Goal: Task Accomplishment & Management: Manage account settings

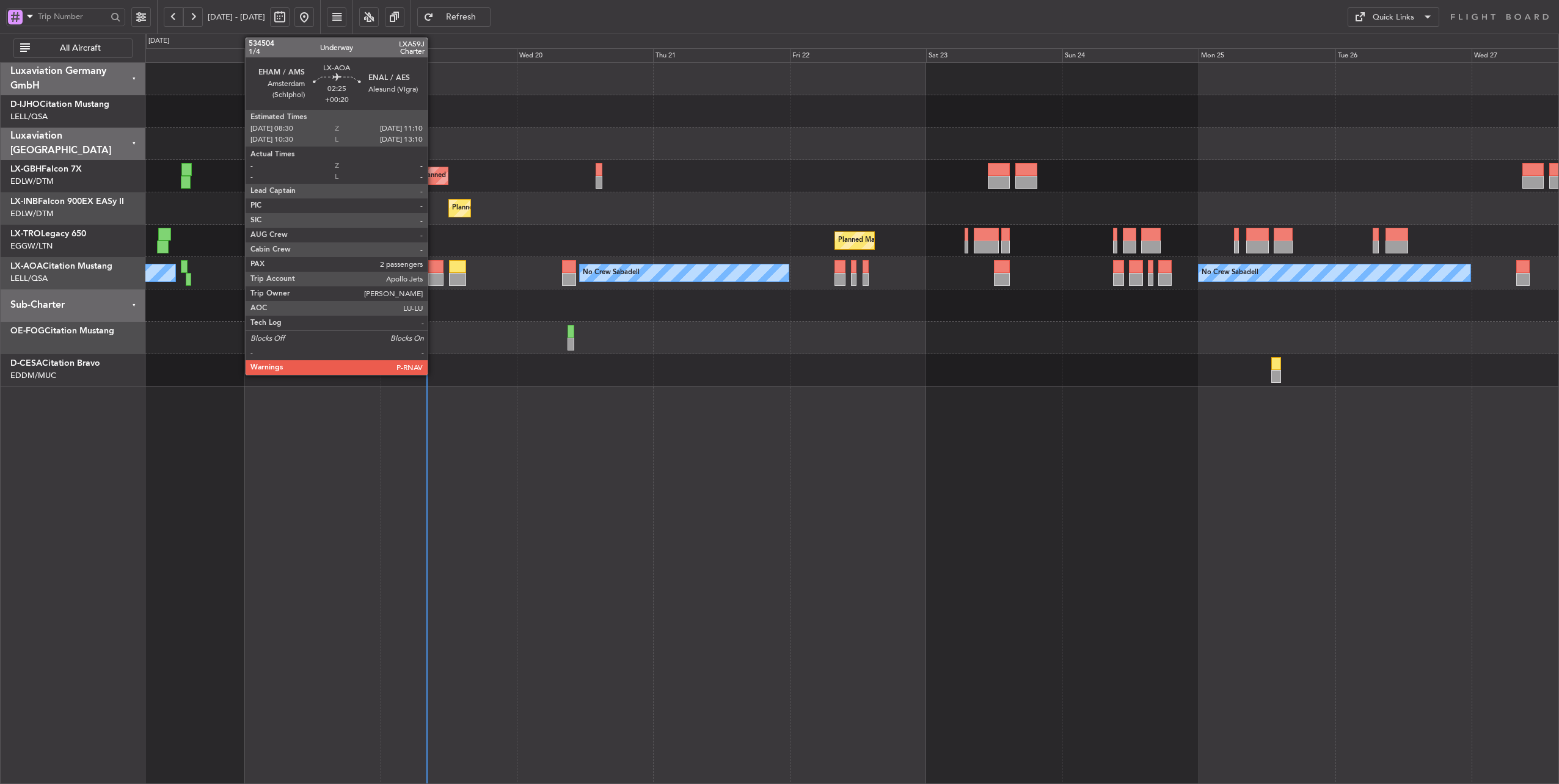
click at [434, 273] on div at bounding box center [435, 280] width 16 height 13
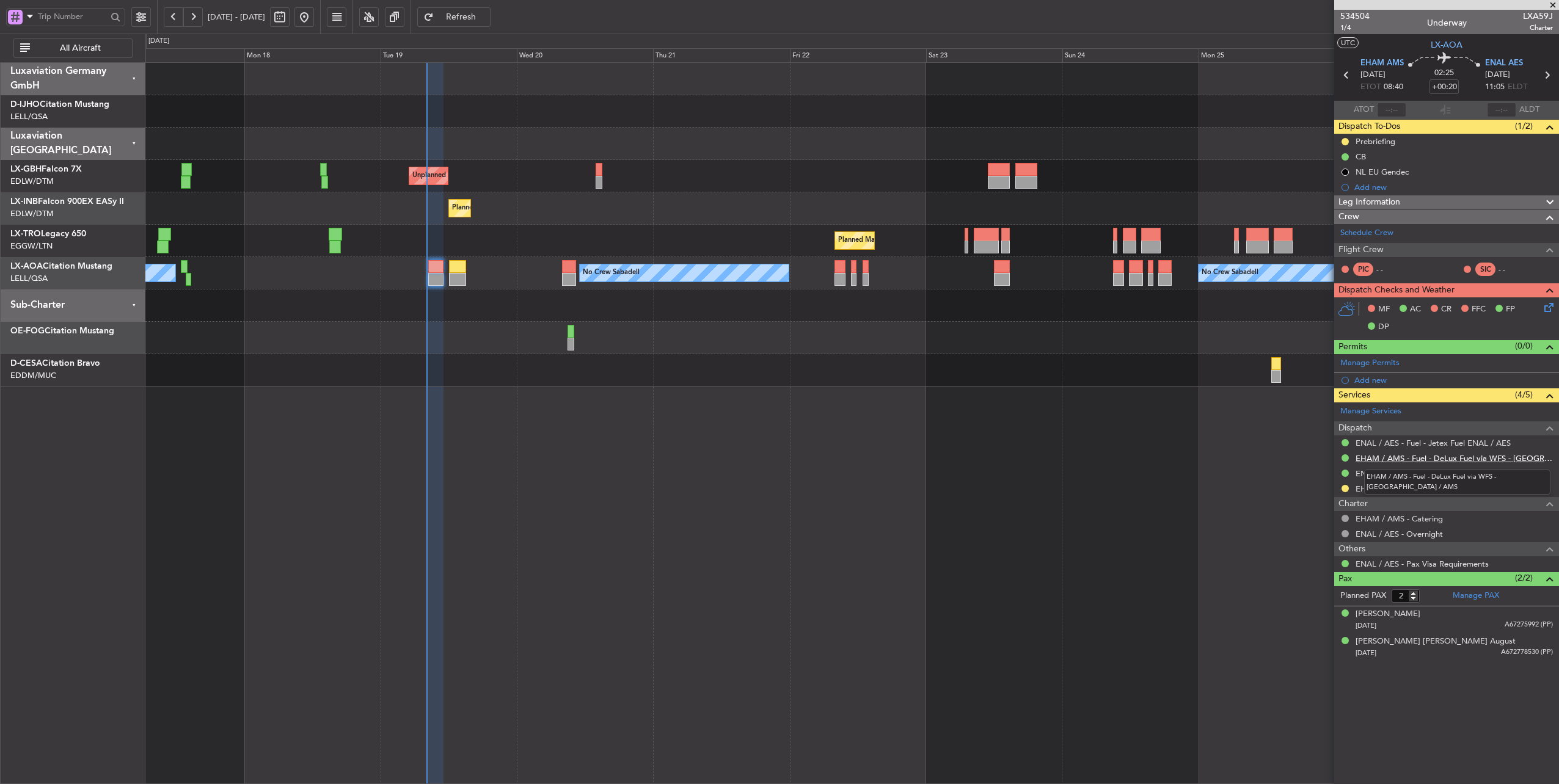
click at [1432, 454] on link "EHAM / AMS - Fuel - DeLux Fuel via WFS - [GEOGRAPHIC_DATA] / AMS" at bounding box center [1453, 458] width 197 height 11
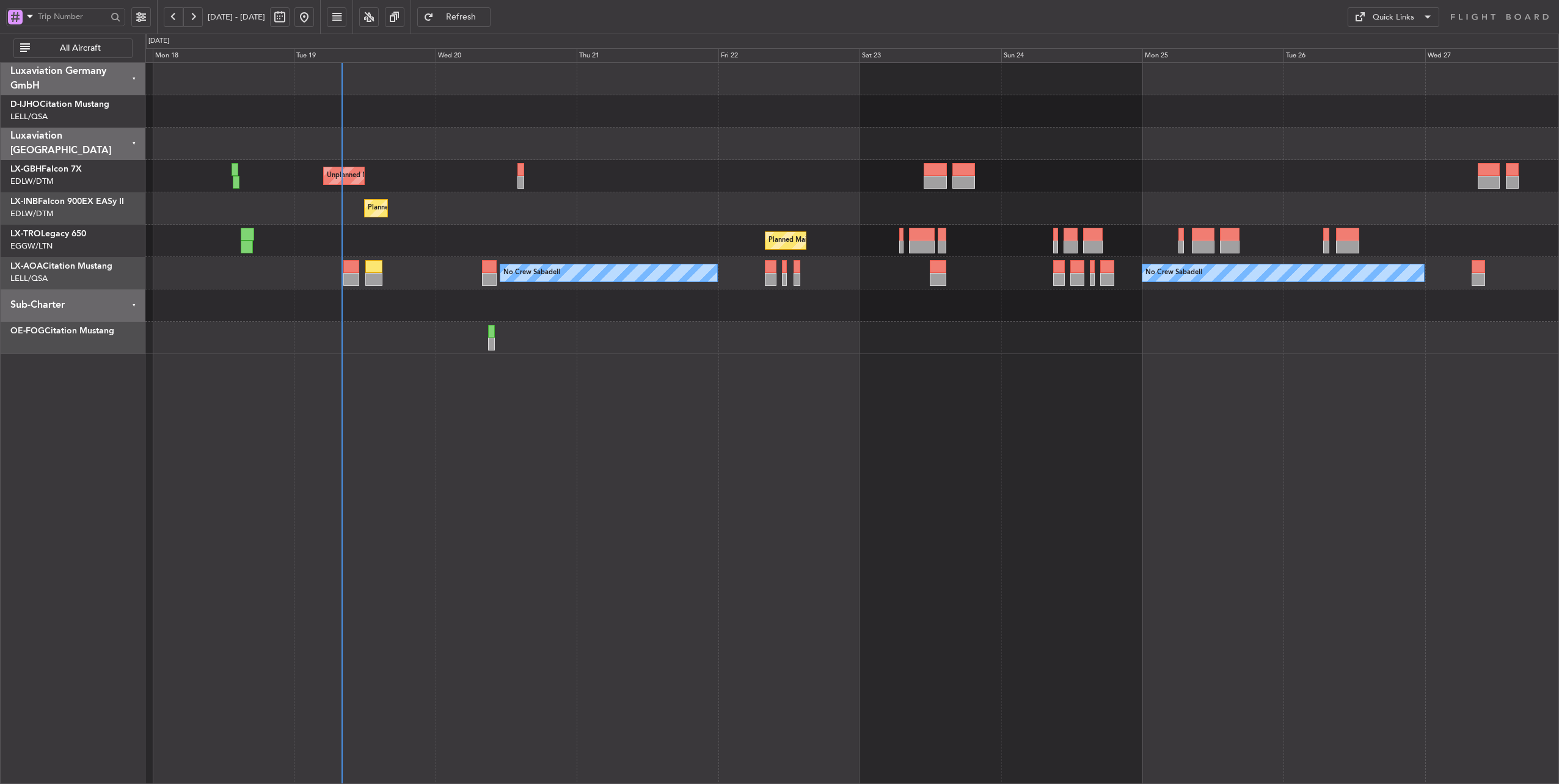
click at [434, 233] on div "Planned Maint [GEOGRAPHIC_DATA] ([GEOGRAPHIC_DATA])" at bounding box center [852, 241] width 1413 height 33
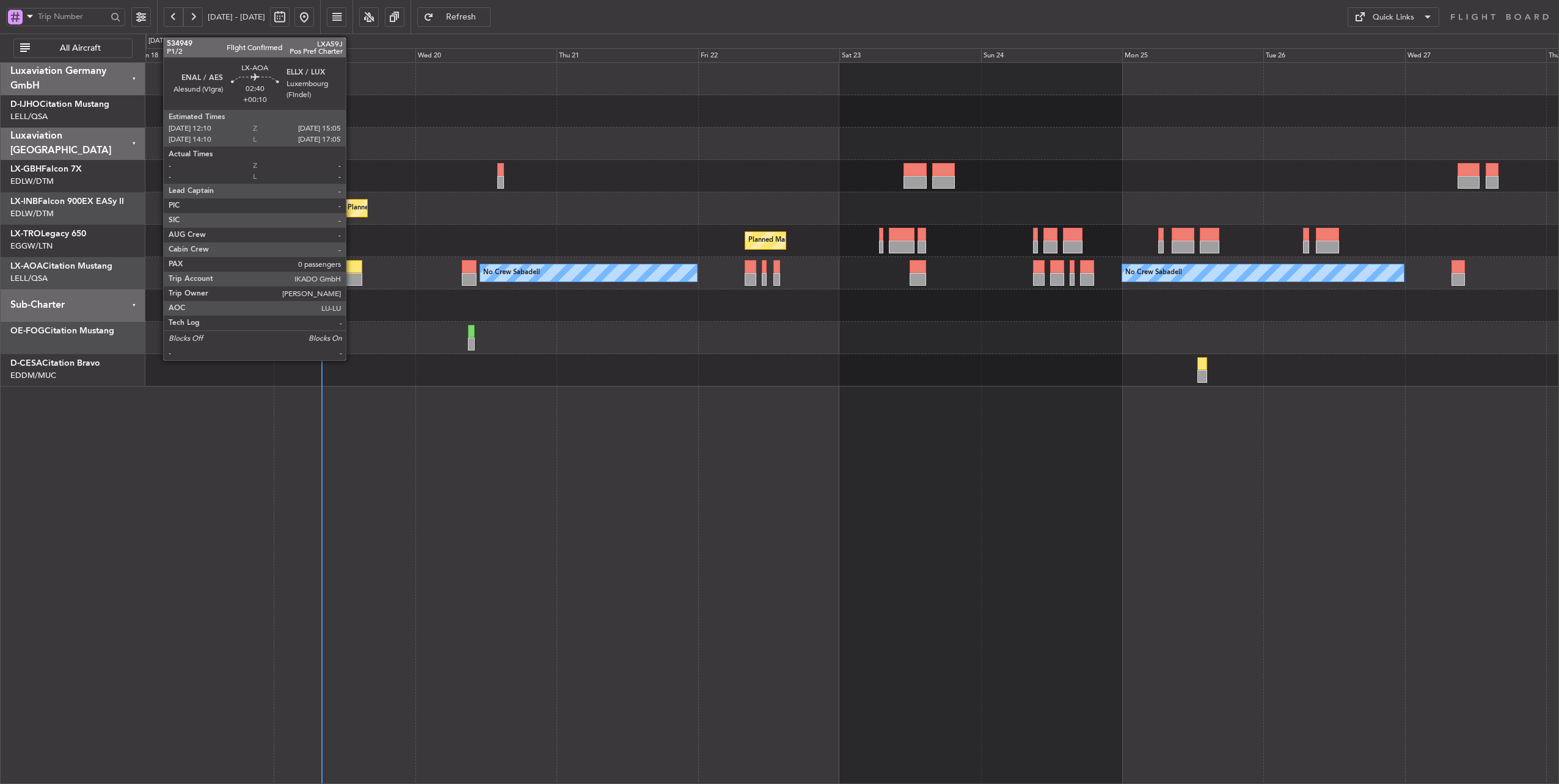
click at [352, 266] on div at bounding box center [354, 267] width 18 height 13
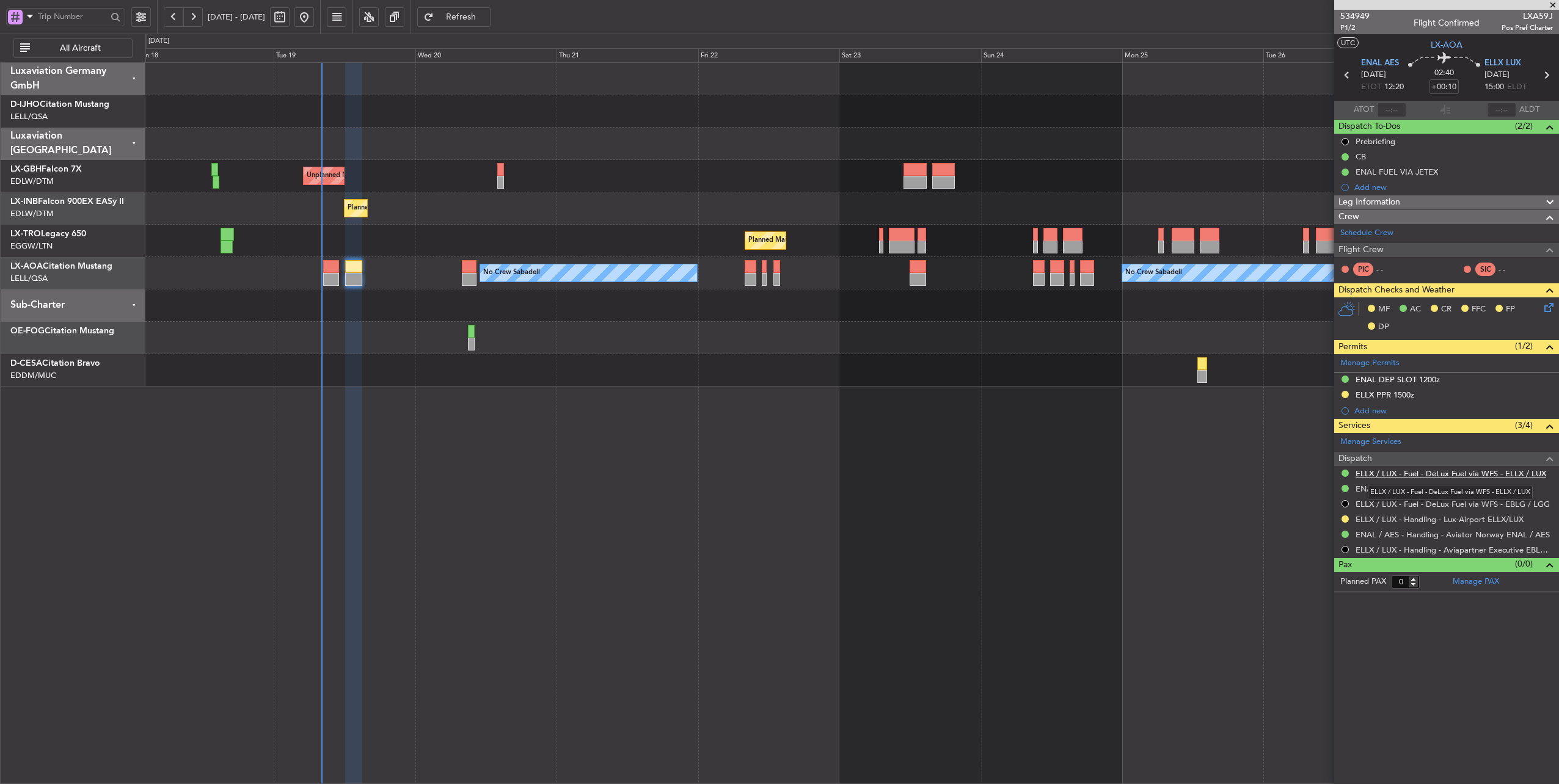
click at [1454, 473] on link "ELLX / LUX - Fuel - DeLux Fuel via WFS - ELLX / LUX" at bounding box center [1450, 474] width 191 height 11
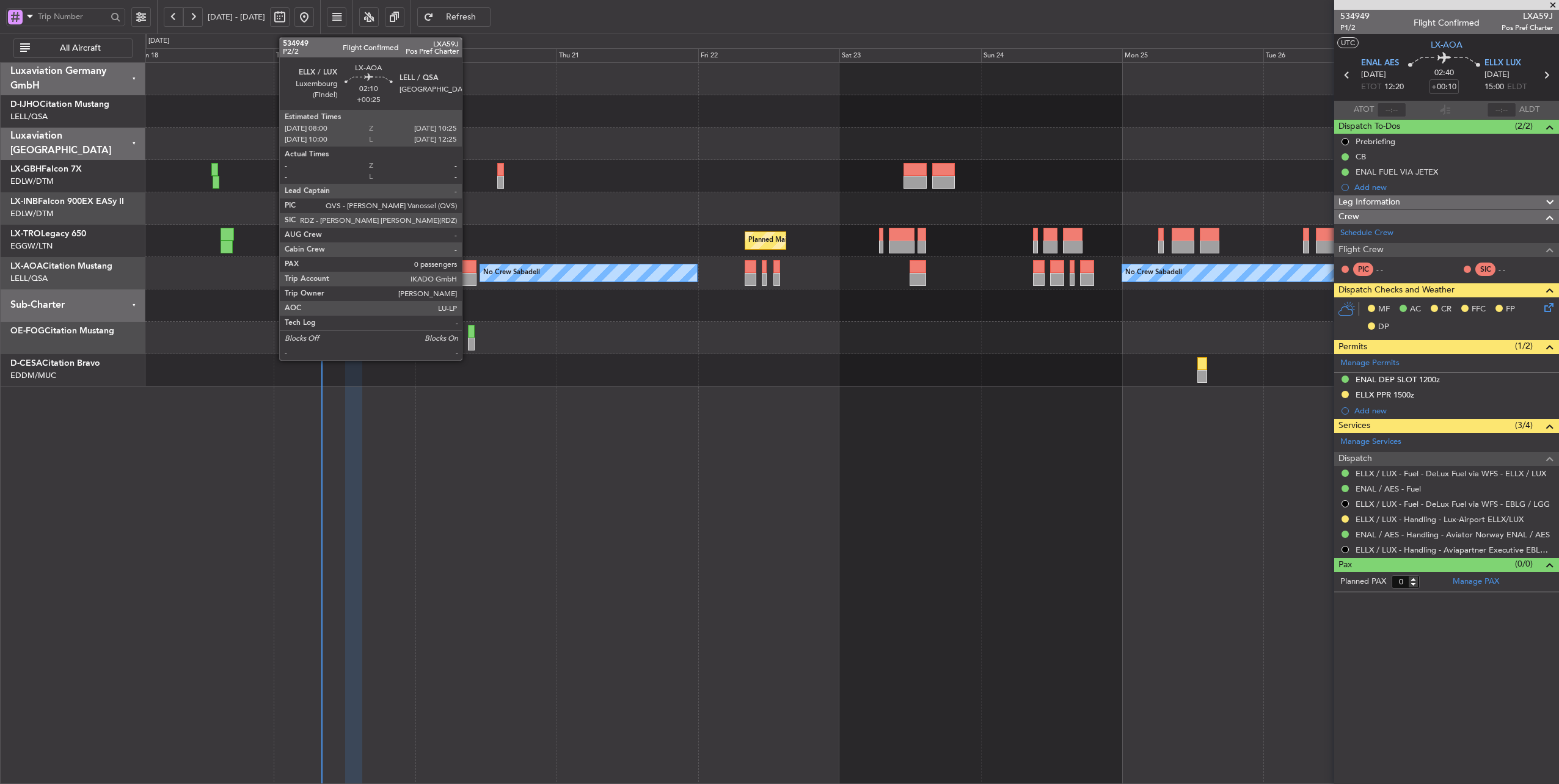
click at [468, 266] on div at bounding box center [469, 267] width 15 height 13
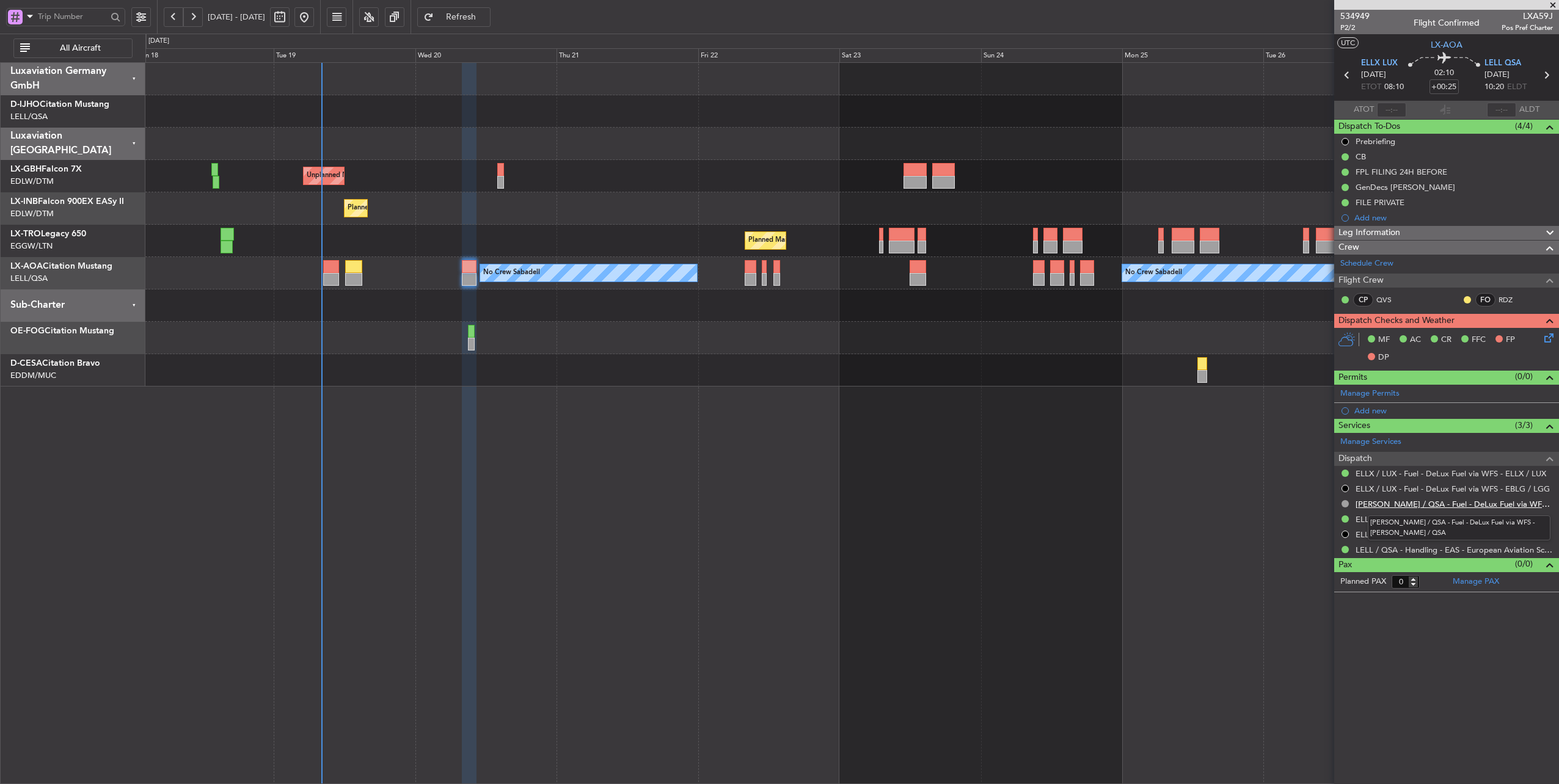
click at [1457, 502] on link "[PERSON_NAME] / QSA - Fuel - DeLux Fuel via WFS - [PERSON_NAME] / QSA" at bounding box center [1453, 504] width 197 height 11
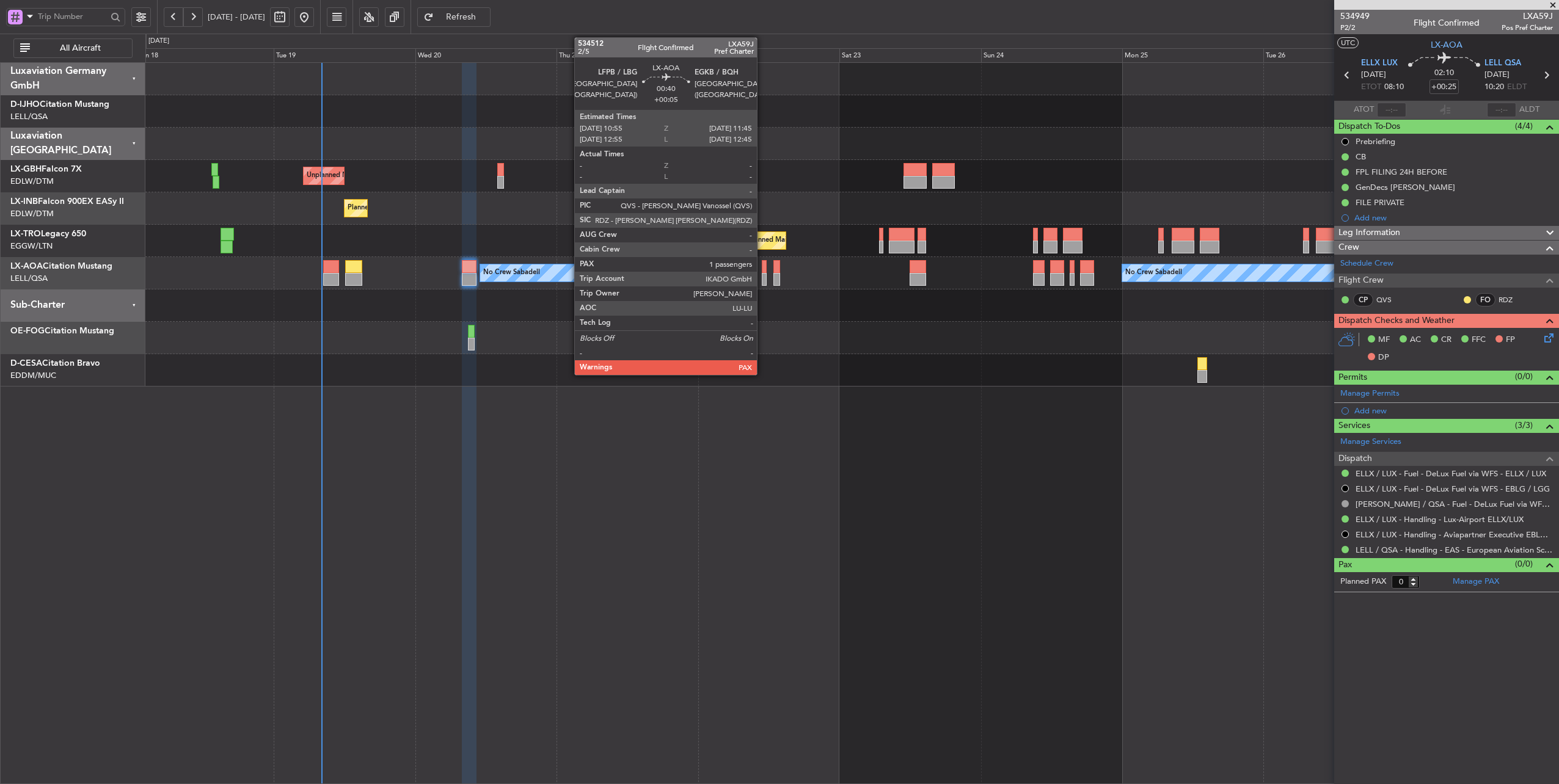
click at [763, 268] on div at bounding box center [764, 267] width 6 height 13
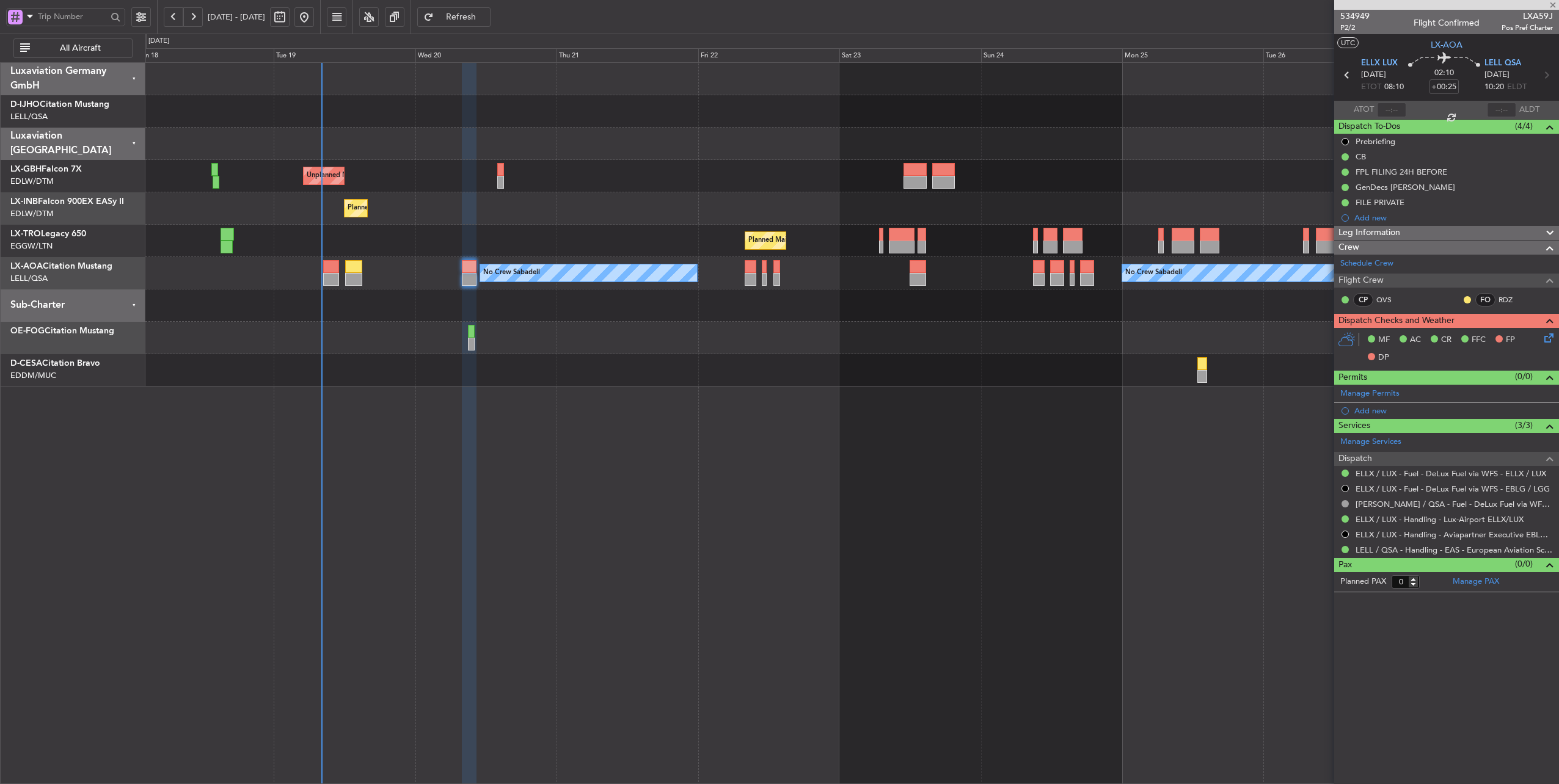
type input "+00:05"
type input "1"
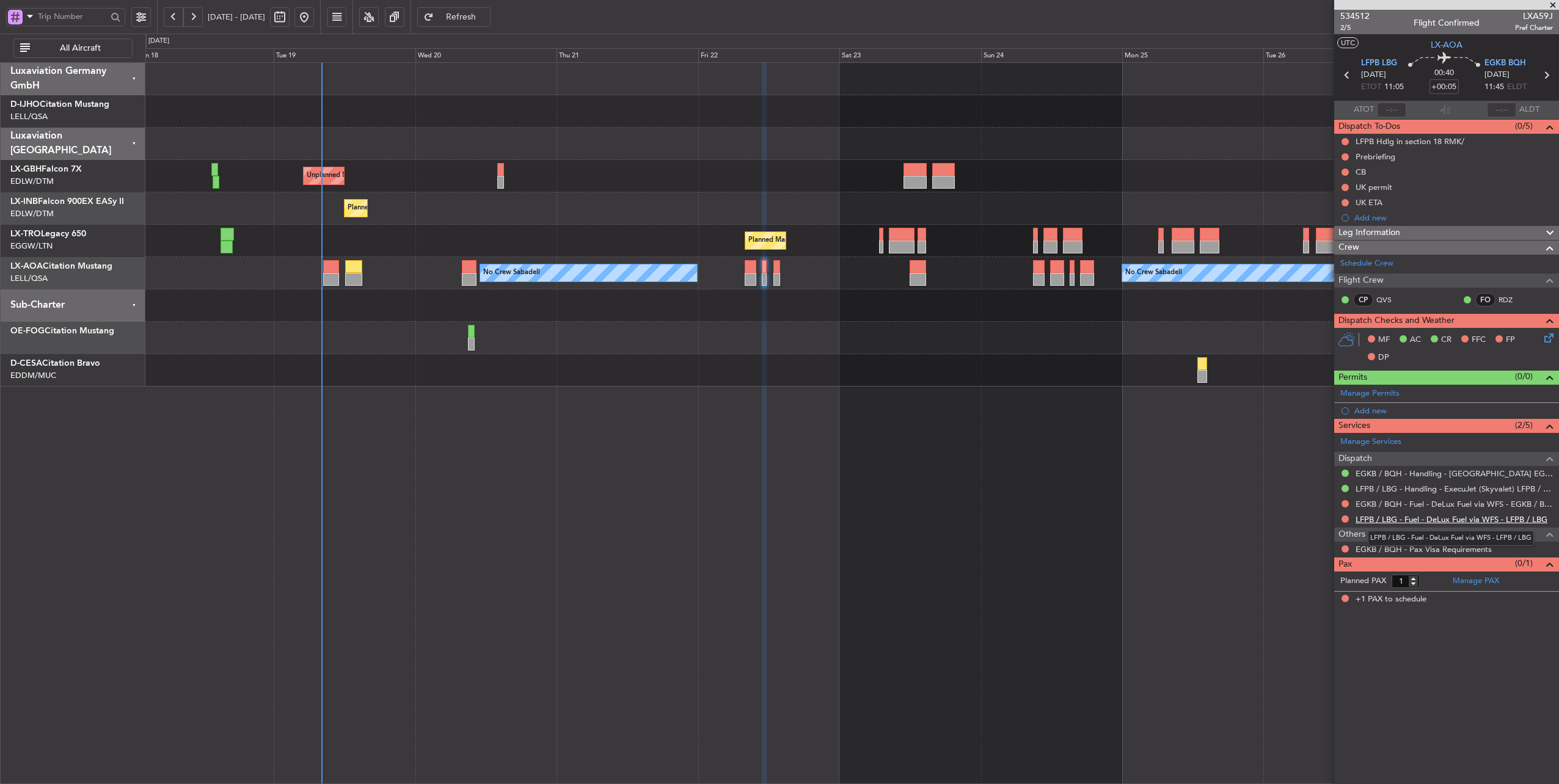
click at [1495, 517] on link "LFPB / LBG - Fuel - DeLux Fuel via WFS - LFPB / LBG" at bounding box center [1451, 520] width 191 height 11
click at [1473, 502] on link "EGKB / BQH - Fuel - DeLux Fuel via WFS - EGKB / BQH" at bounding box center [1453, 504] width 197 height 11
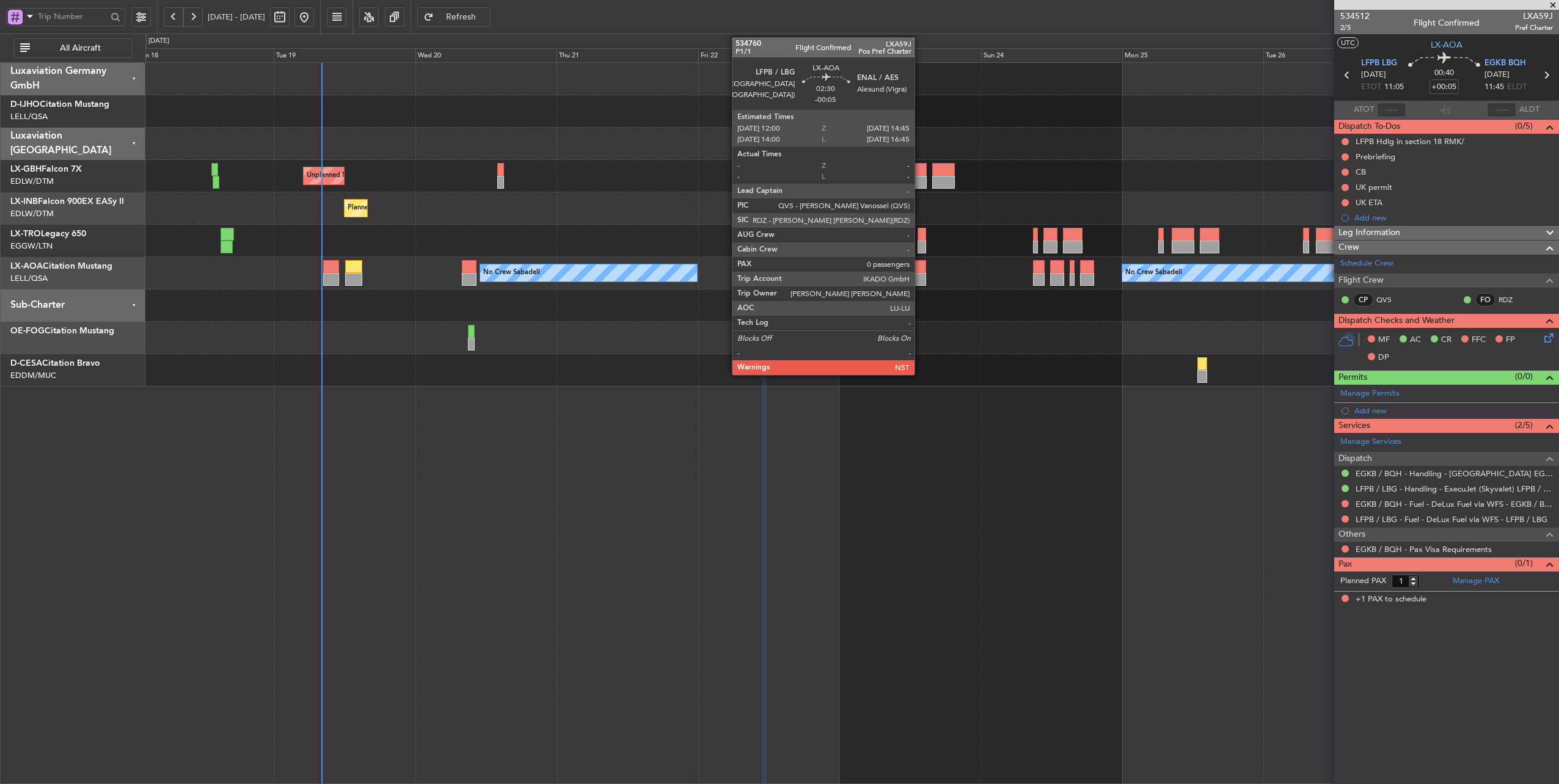
click at [921, 267] on div at bounding box center [917, 267] width 16 height 13
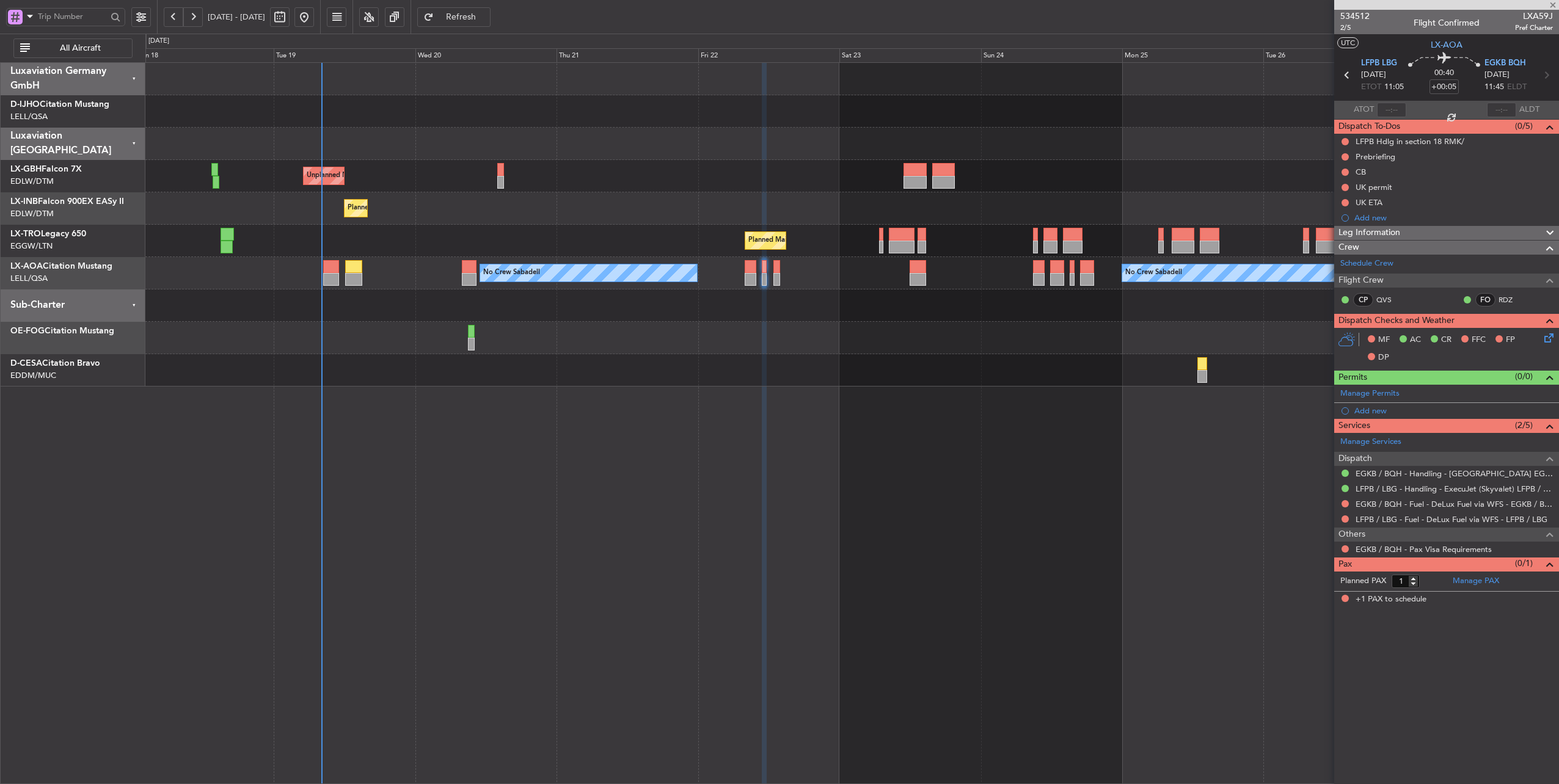
type input "-00:05"
type input "0"
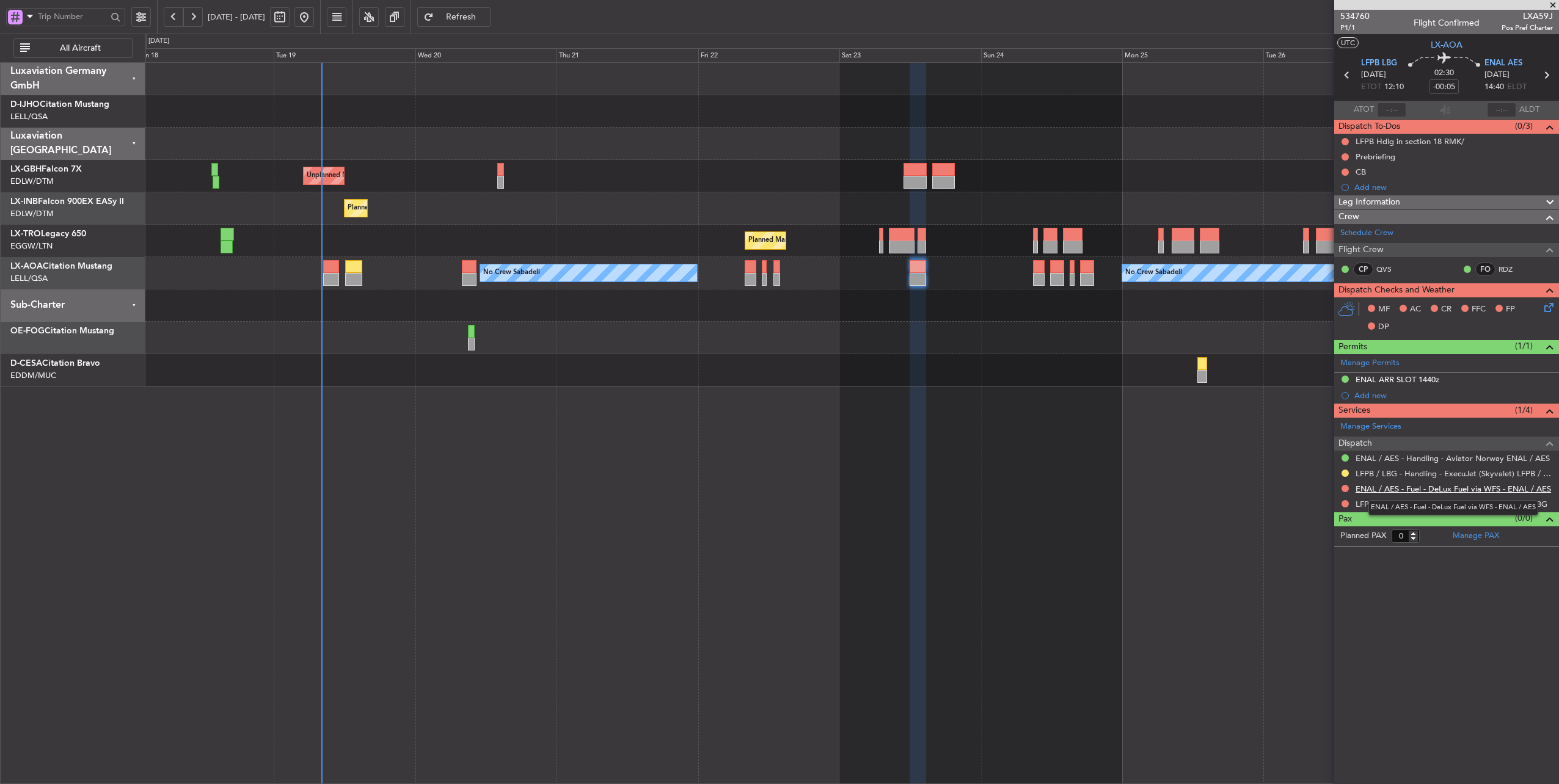
click at [1427, 489] on link "ENAL / AES - Fuel - DeLux Fuel via WFS - ENAL / AES" at bounding box center [1453, 489] width 196 height 11
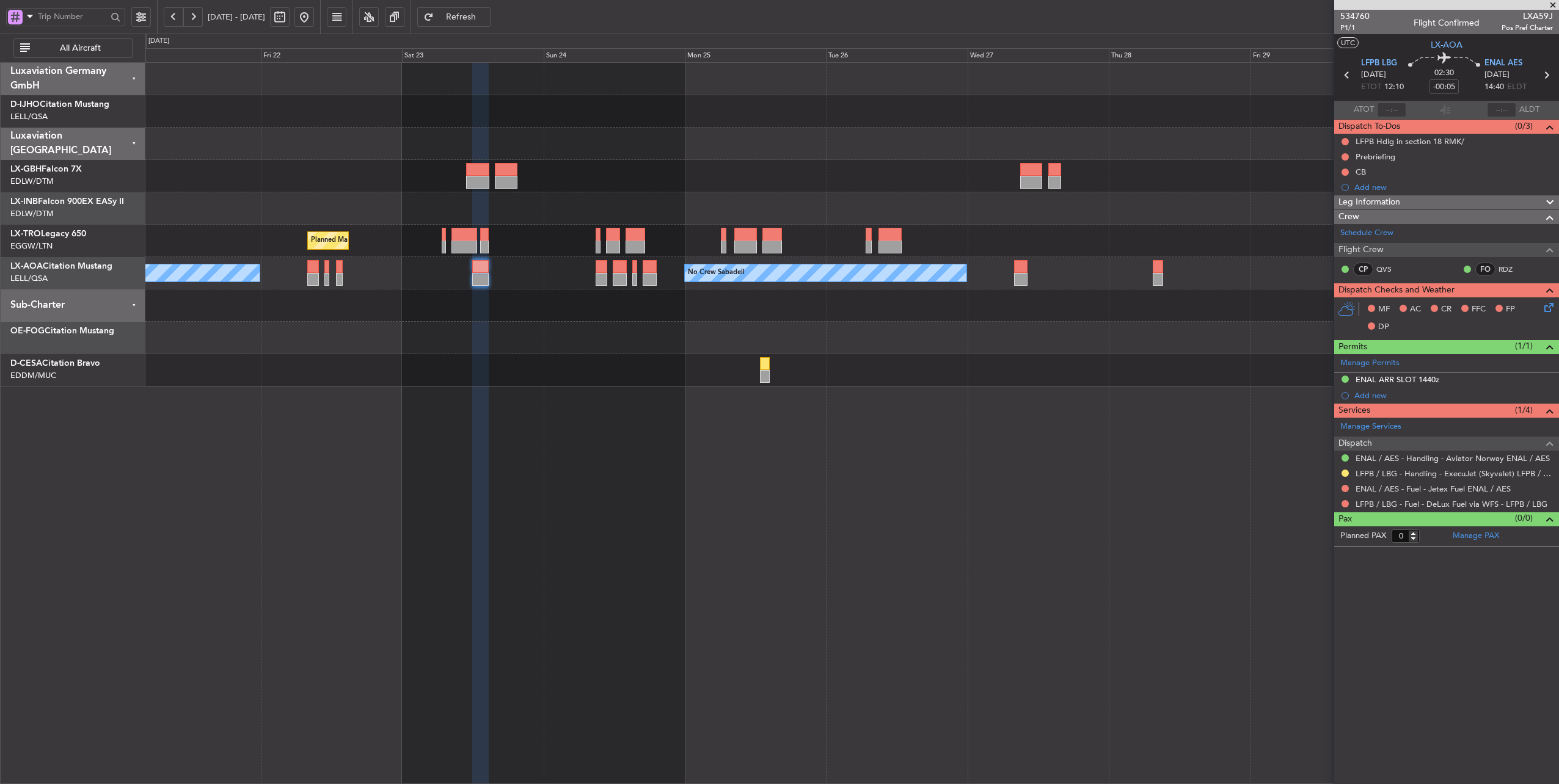
click at [559, 260] on div "No Crew Sabadell No Crew Sabadell" at bounding box center [852, 273] width 1413 height 33
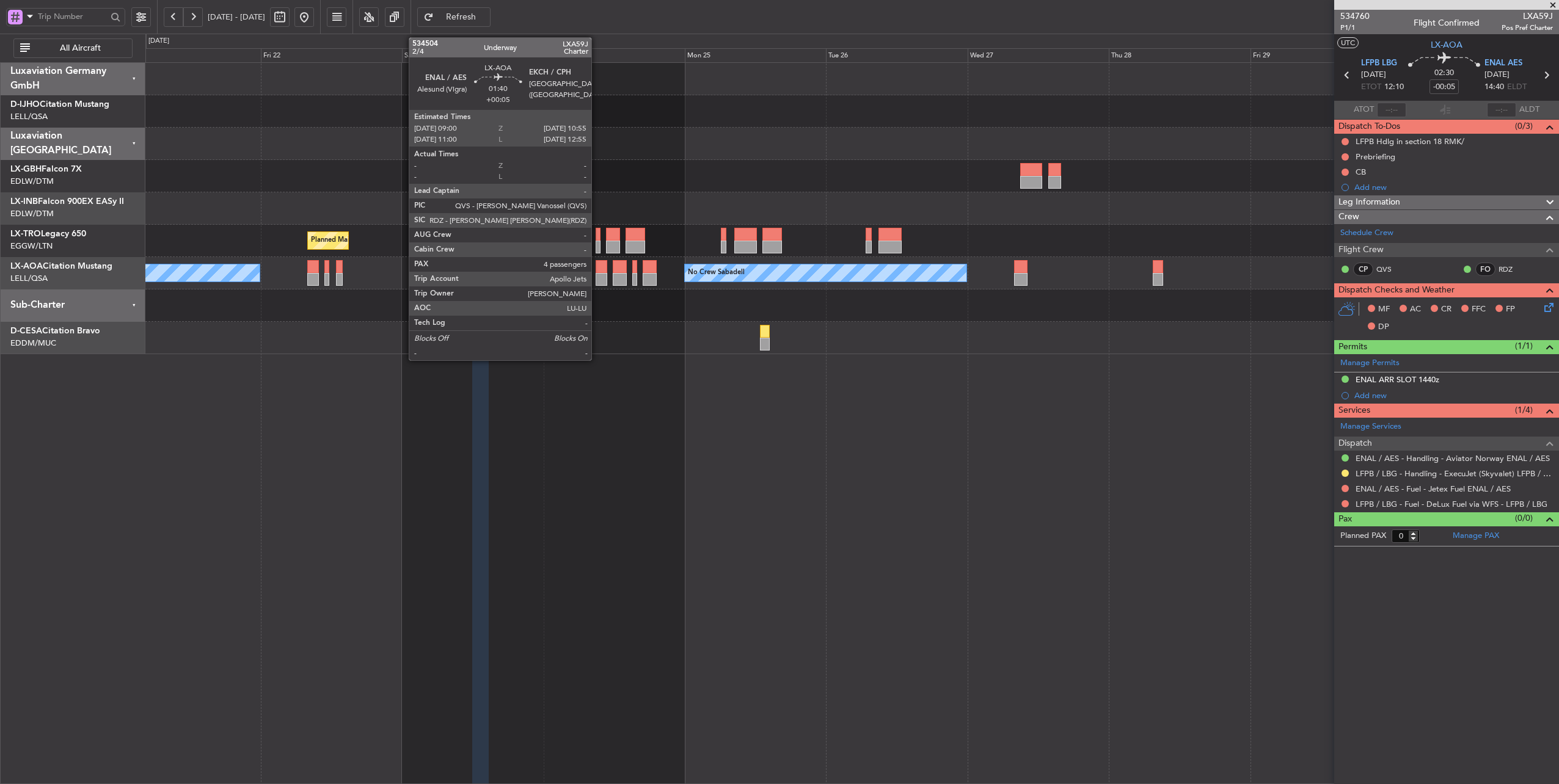
click at [597, 266] on div at bounding box center [602, 267] width 11 height 13
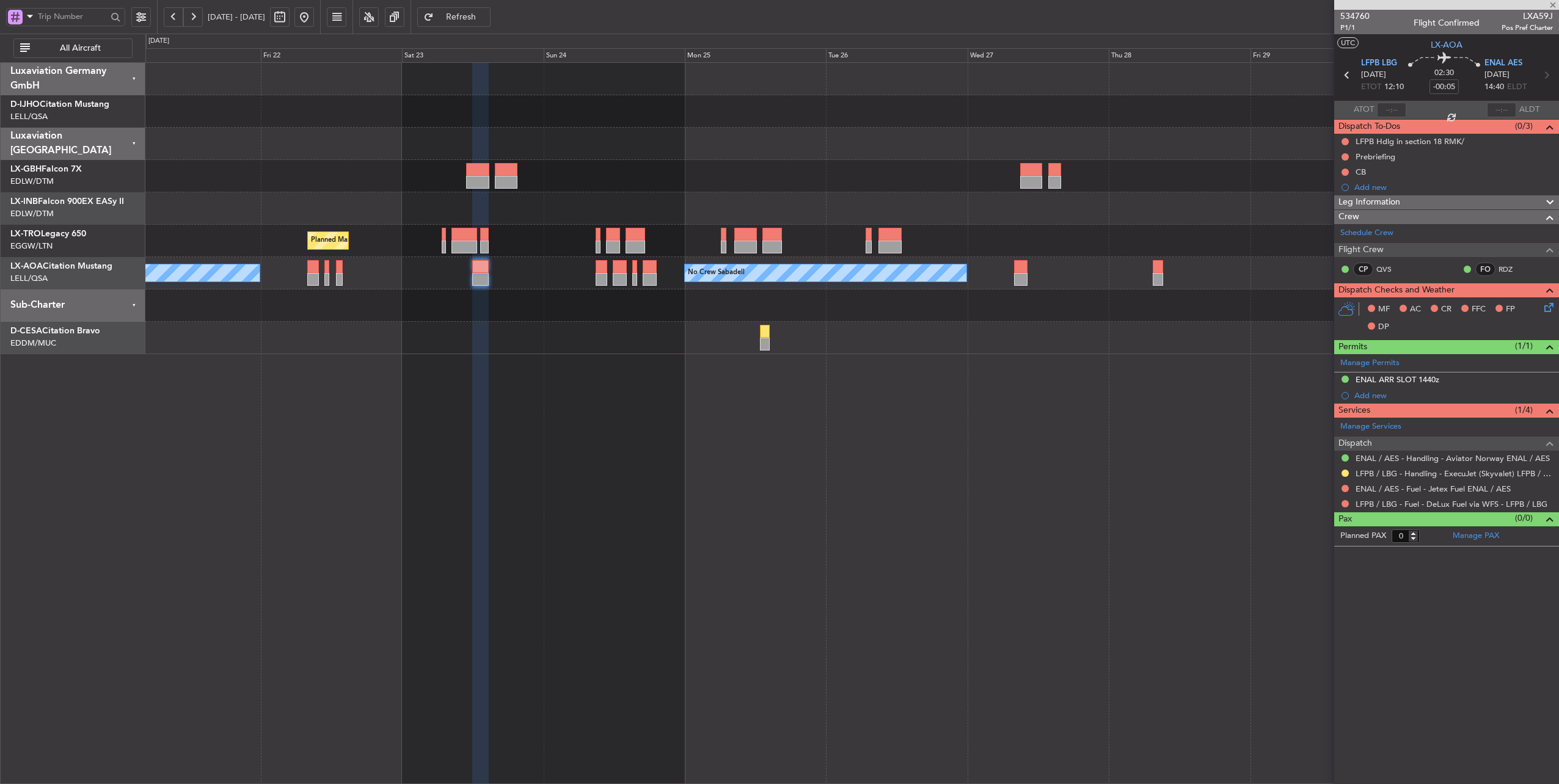
type input "+00:05"
type input "4"
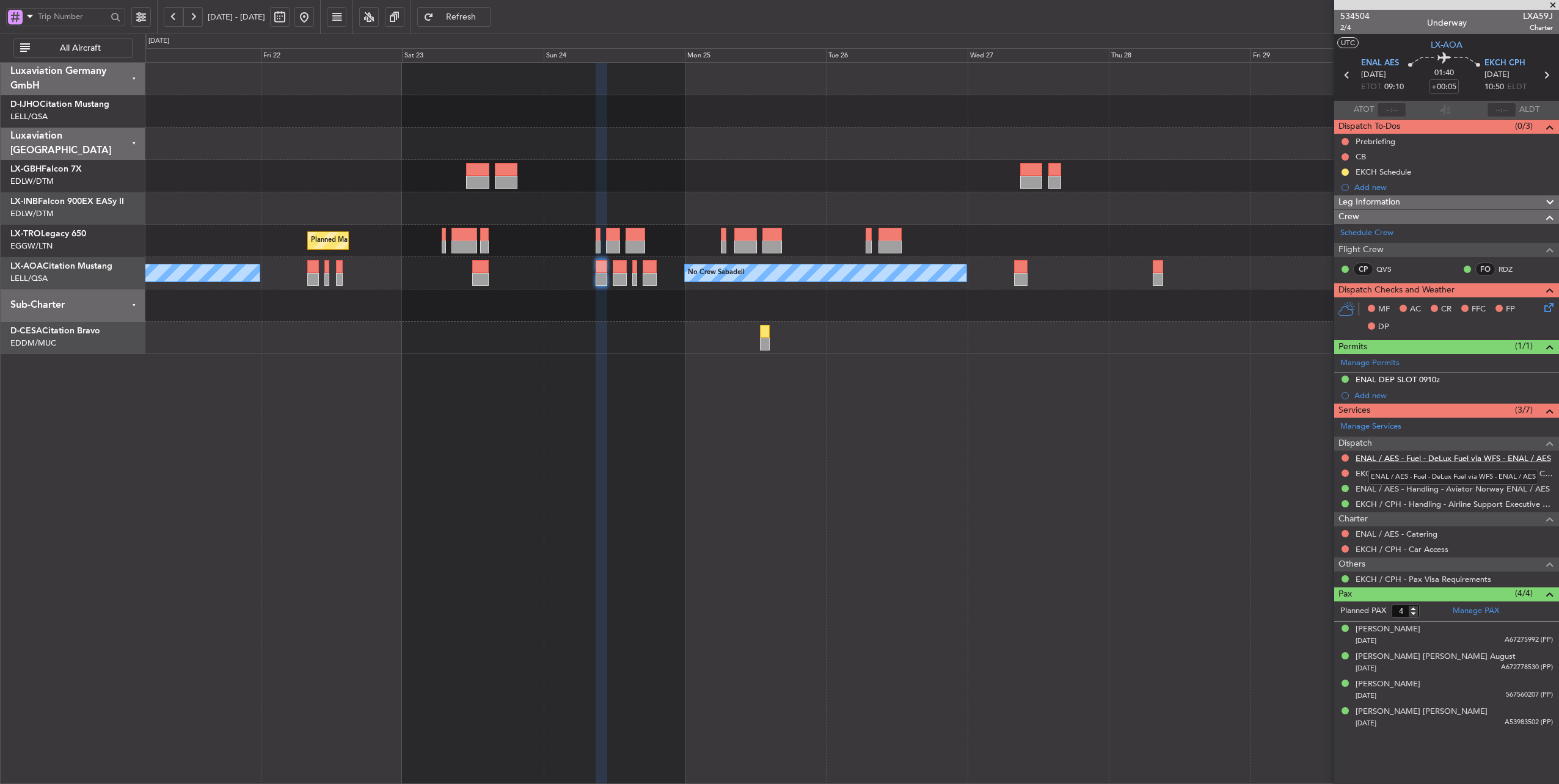
click at [1457, 456] on link "ENAL / AES - Fuel - DeLux Fuel via WFS - ENAL / AES" at bounding box center [1453, 458] width 196 height 11
click at [1472, 470] on link "EKCH / CPH - Fuel - DeLux Fuel via WFS - EKCH / CPH" at bounding box center [1453, 474] width 197 height 11
click at [314, 22] on button at bounding box center [304, 17] width 20 height 20
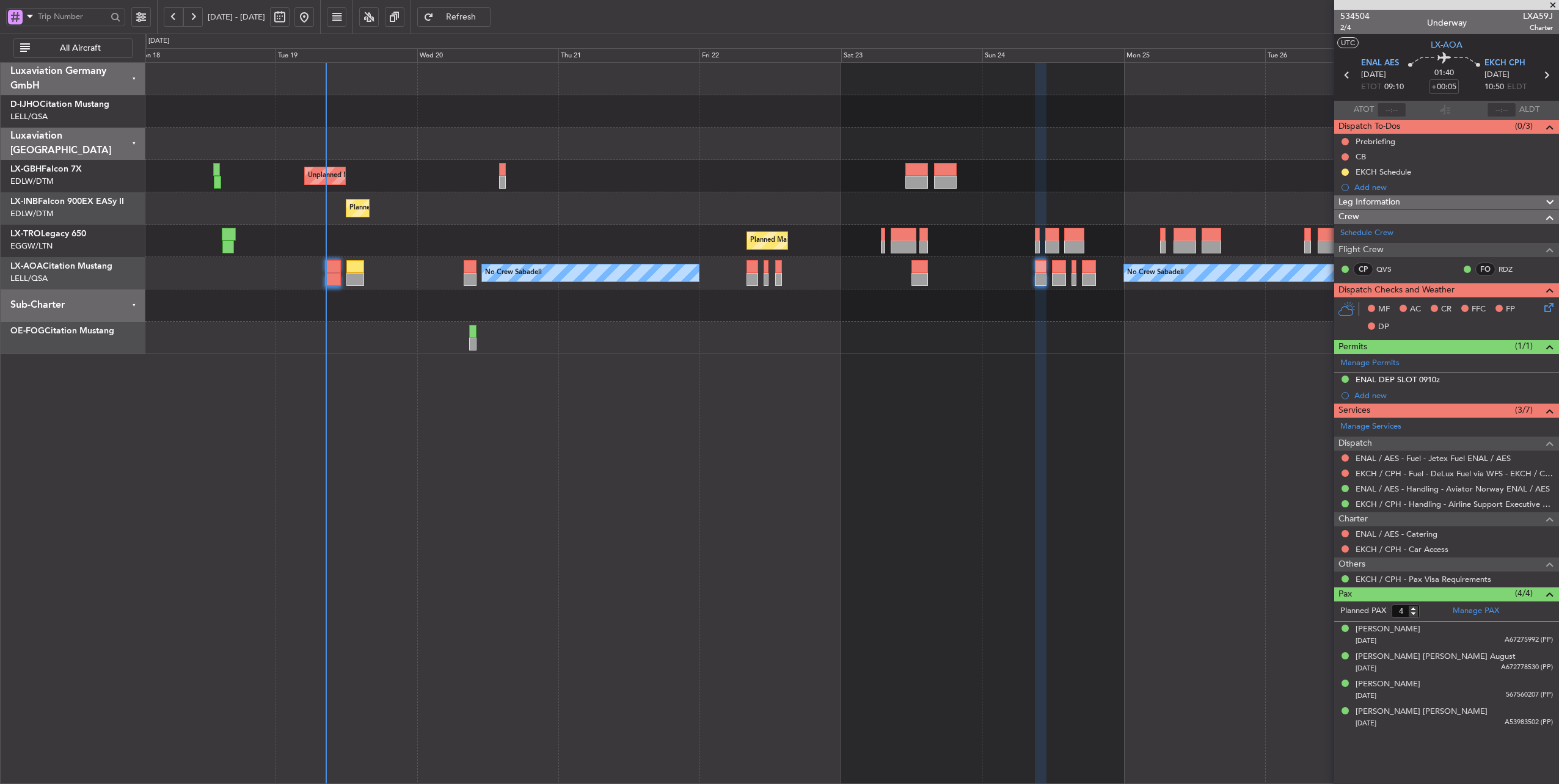
click at [634, 228] on div "Unplanned Maint [GEOGRAPHIC_DATA] ([GEOGRAPHIC_DATA]) Planned Maint Geneva ([GE…" at bounding box center [852, 209] width 1413 height 291
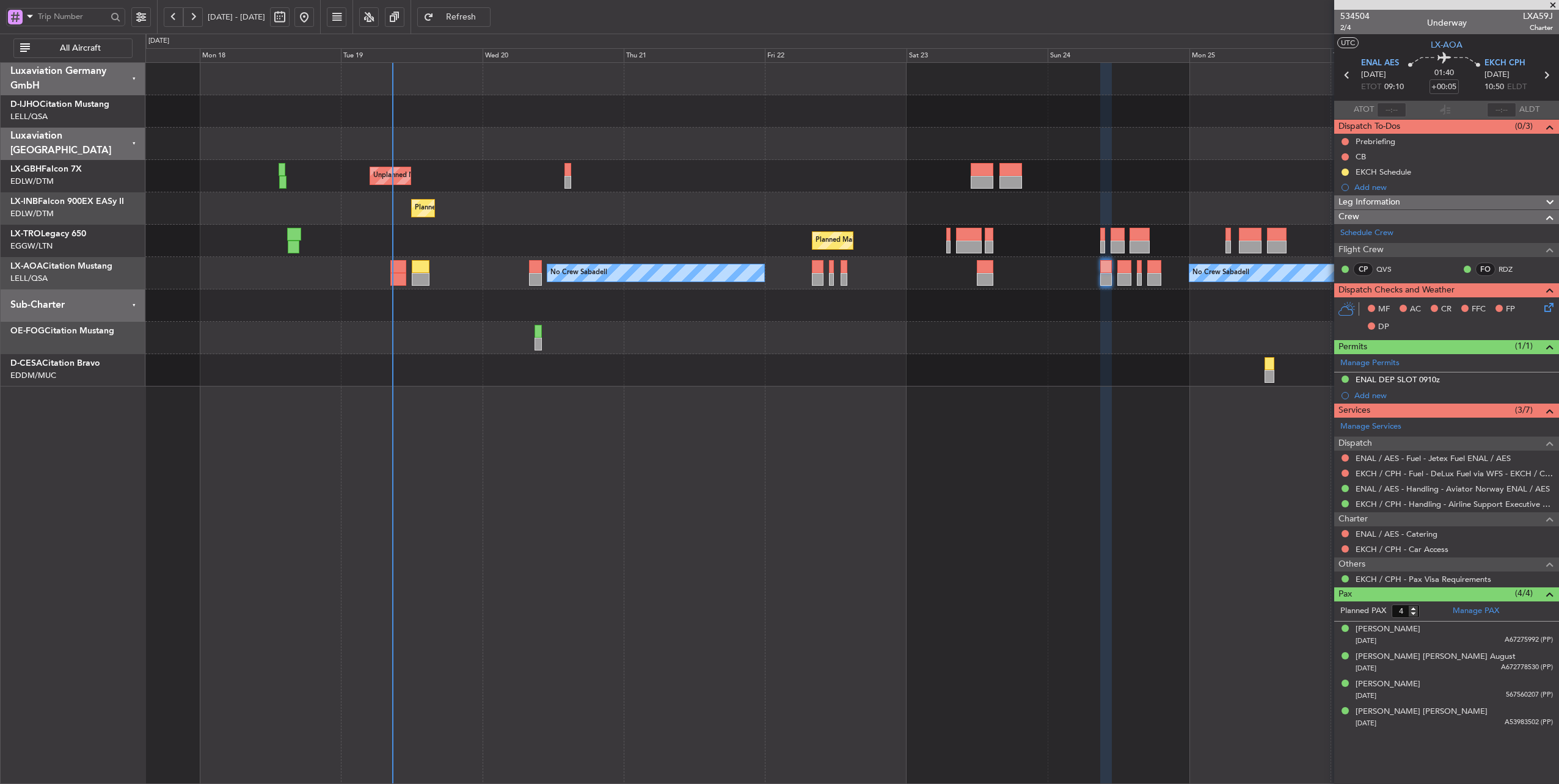
click at [528, 220] on div "Planned Maint Geneva (Cointrin)" at bounding box center [852, 209] width 1413 height 33
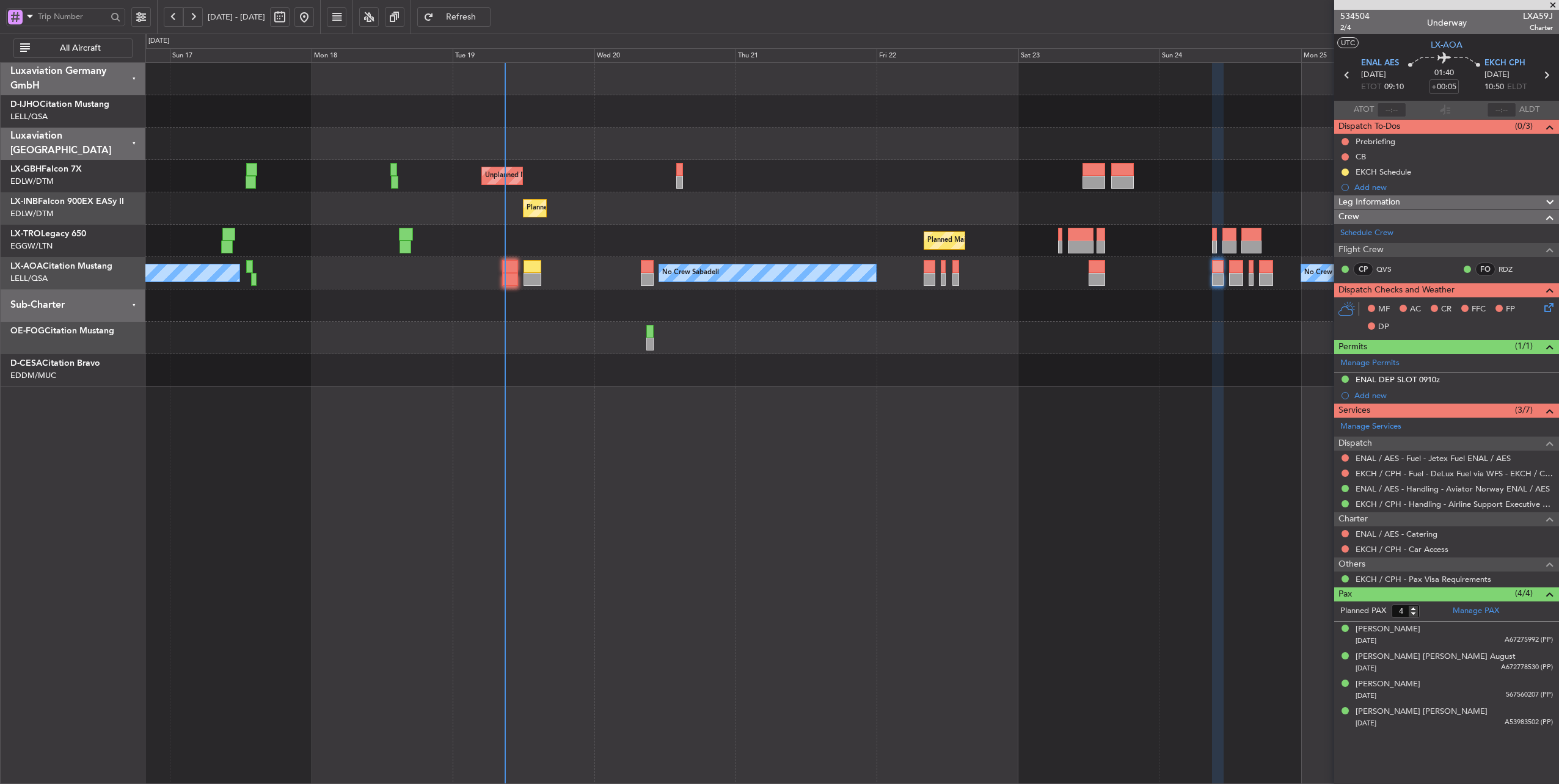
click at [640, 229] on div "Unplanned Maint [GEOGRAPHIC_DATA] ([GEOGRAPHIC_DATA]) Planned Maint Geneva ([GE…" at bounding box center [852, 225] width 1413 height 324
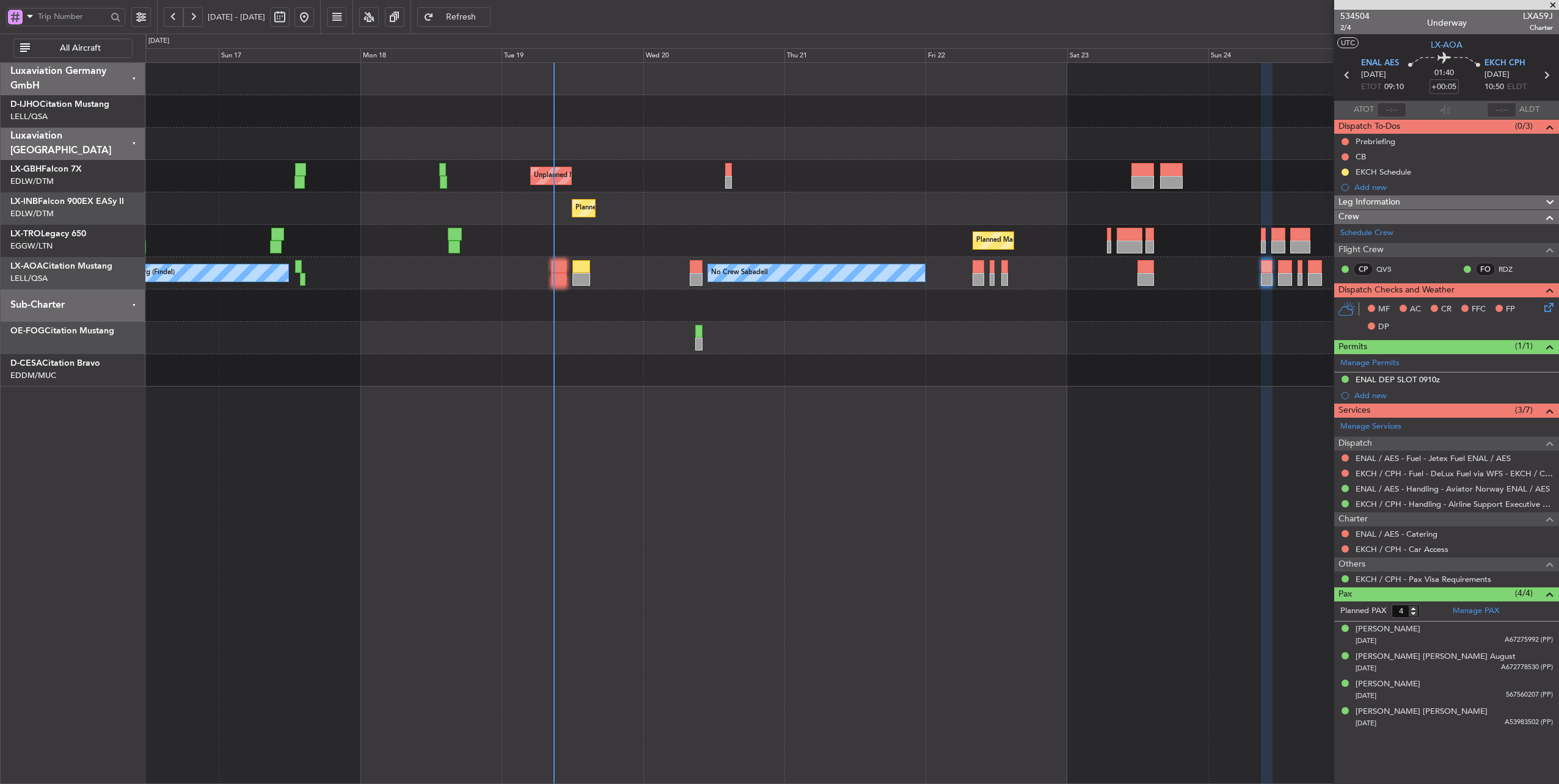
click at [485, 211] on div "Planned Maint Geneva (Cointrin)" at bounding box center [852, 209] width 1413 height 33
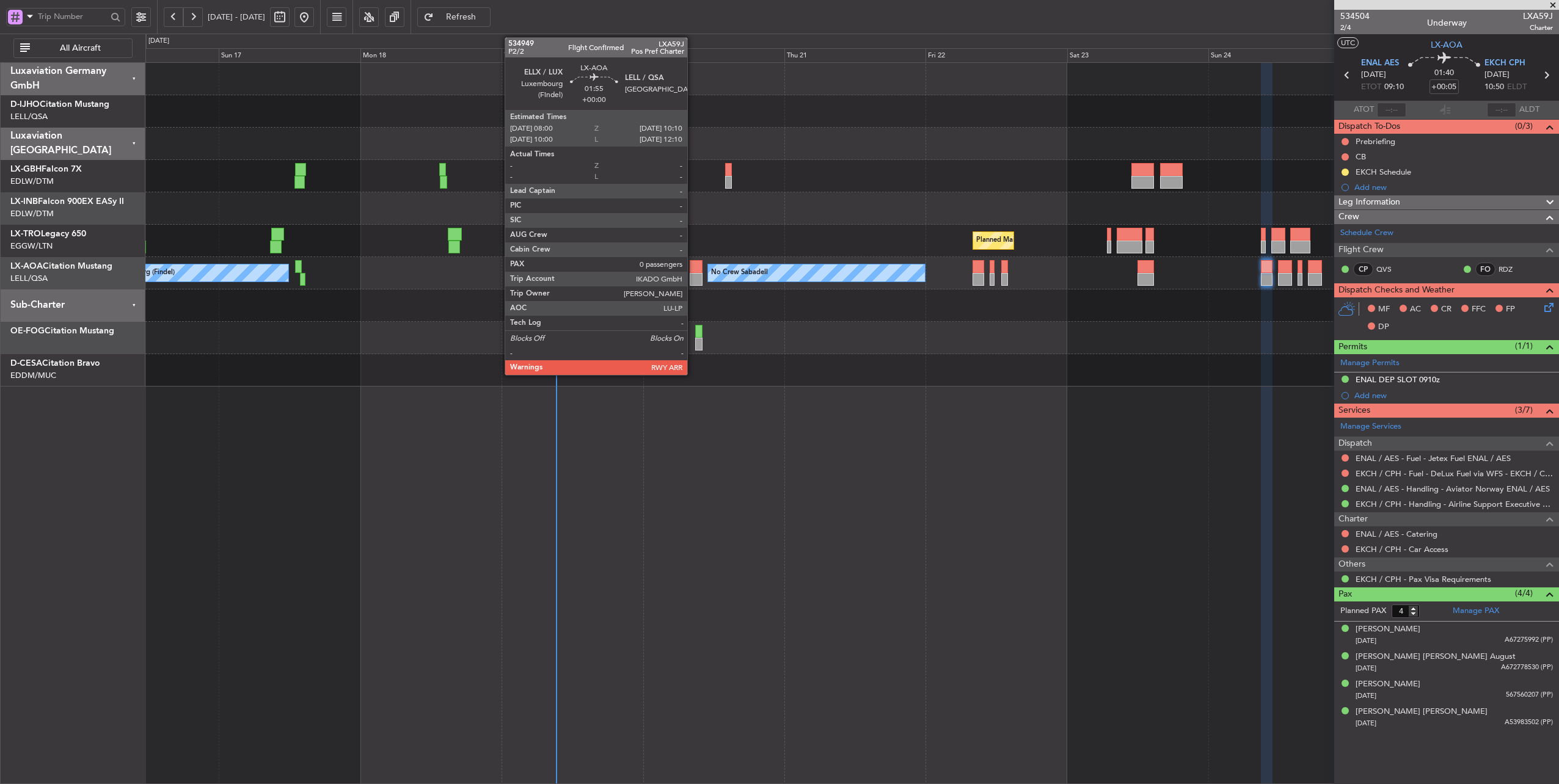
click at [693, 269] on div at bounding box center [696, 267] width 13 height 13
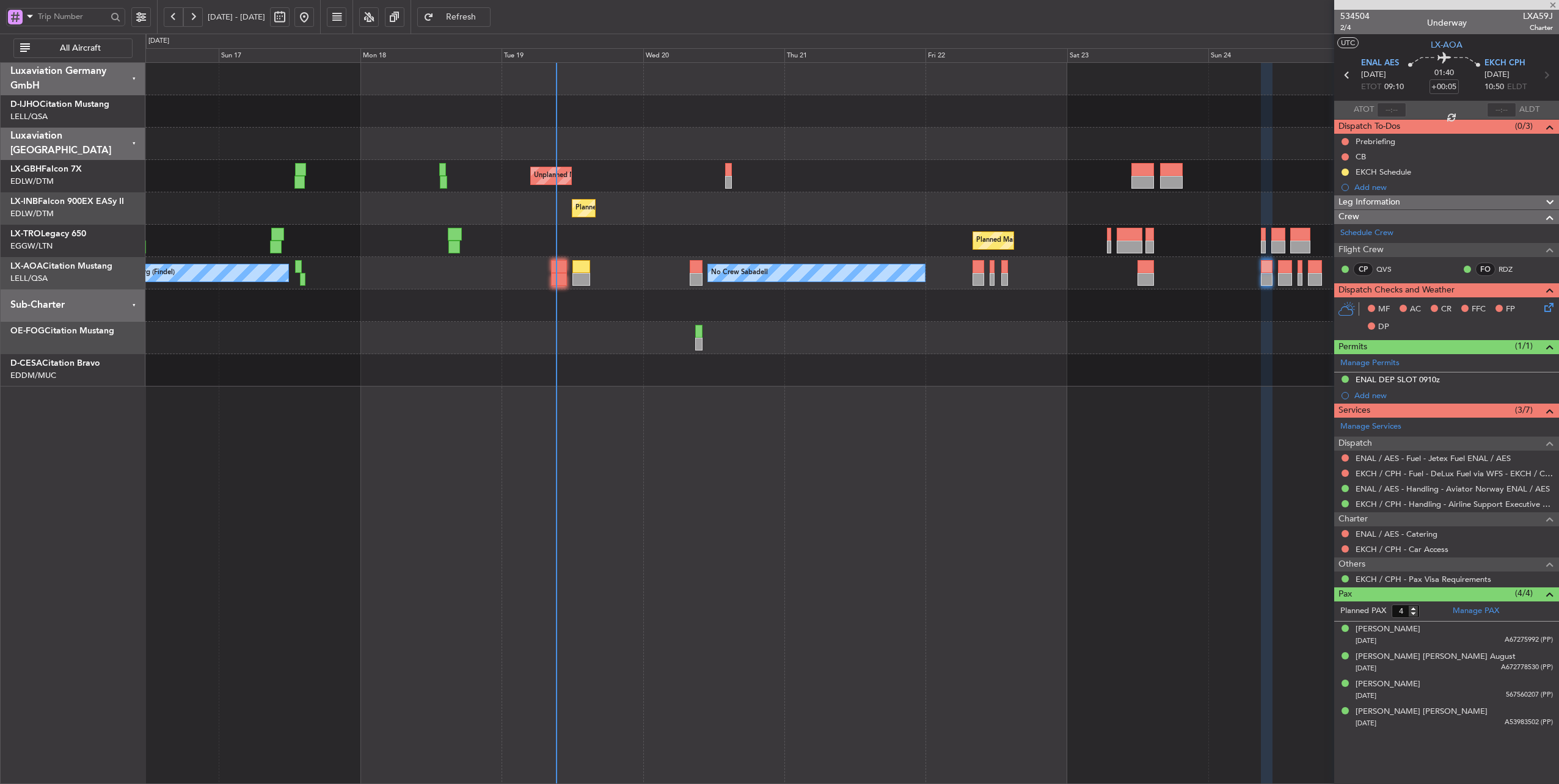
type input "0"
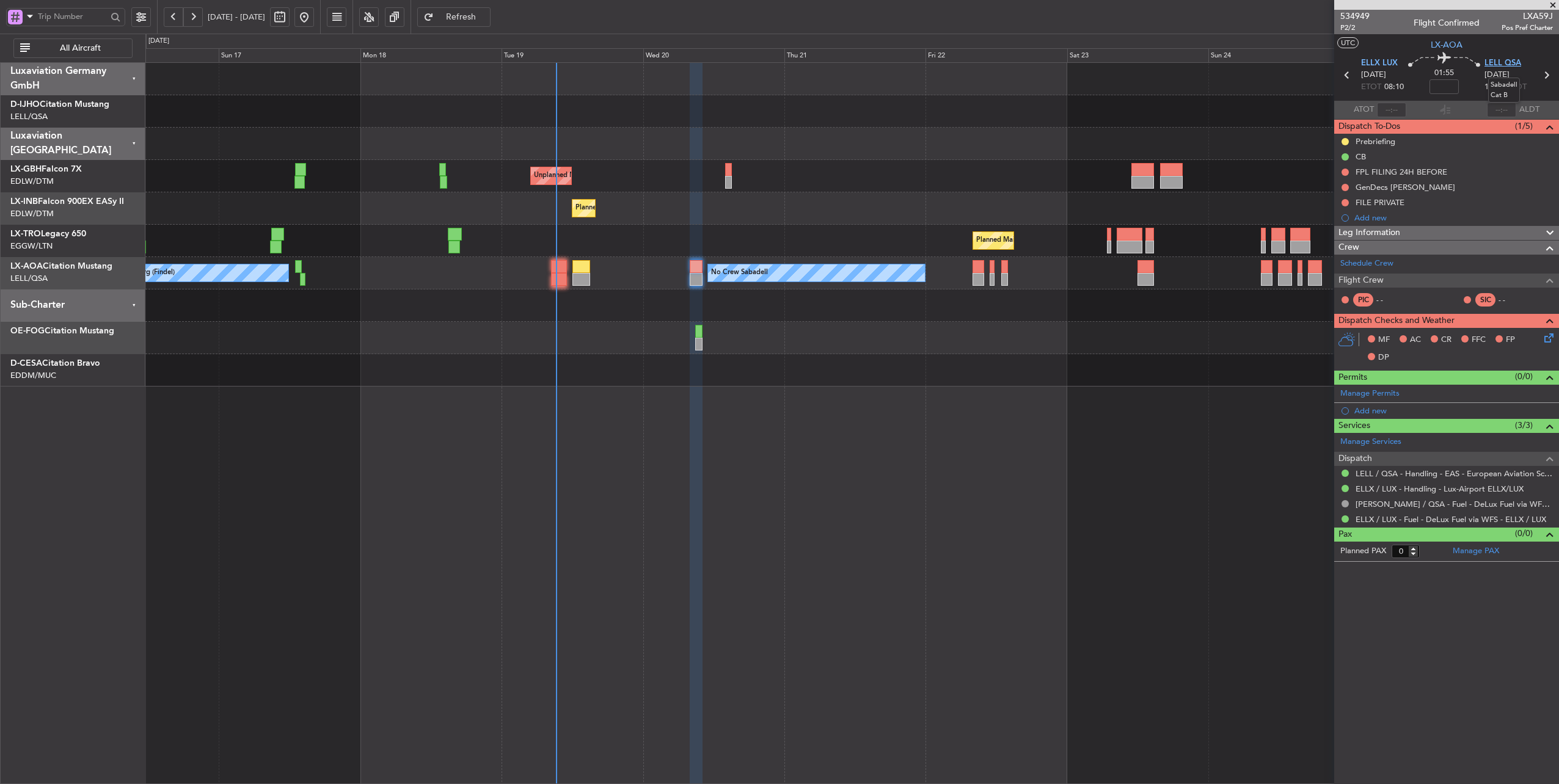
click at [1502, 61] on span "LELL QSA" at bounding box center [1503, 63] width 37 height 12
click at [1467, 516] on link "ELLX / LUX - Fuel - DeLux Fuel via WFS - ELLX / LUX" at bounding box center [1450, 520] width 191 height 11
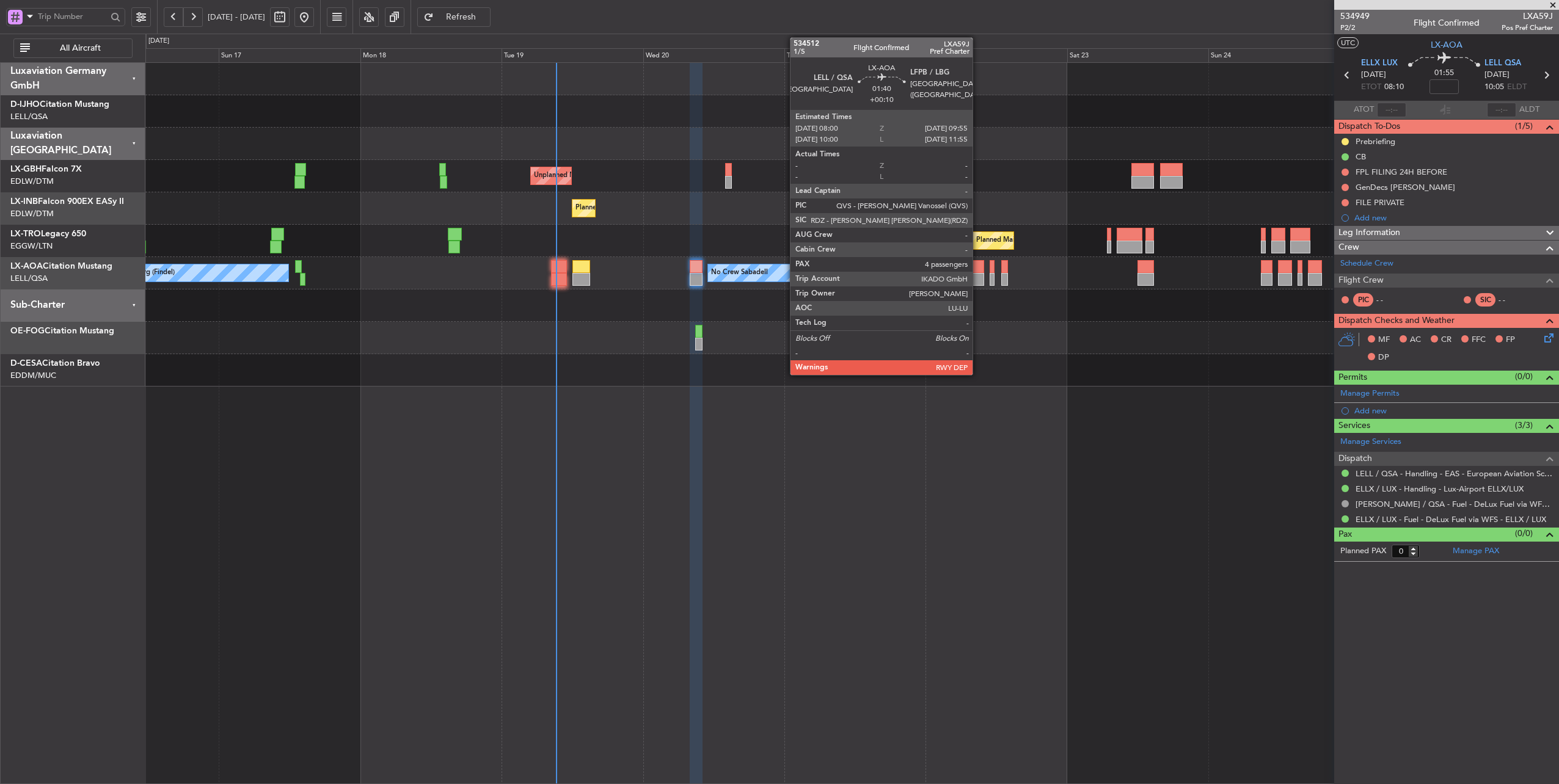
click at [979, 268] on div at bounding box center [978, 267] width 11 height 13
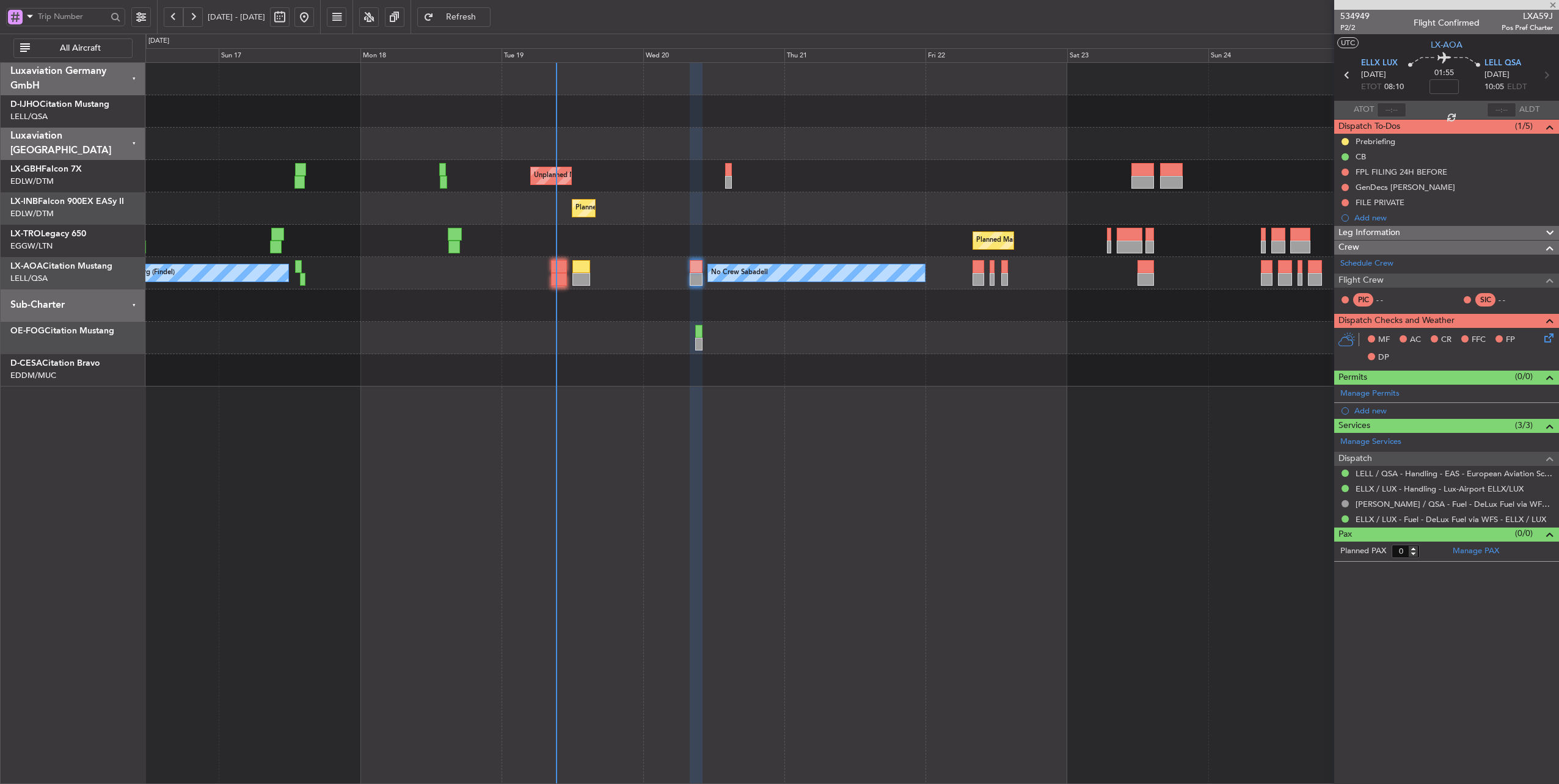
type input "+00:10"
type input "4"
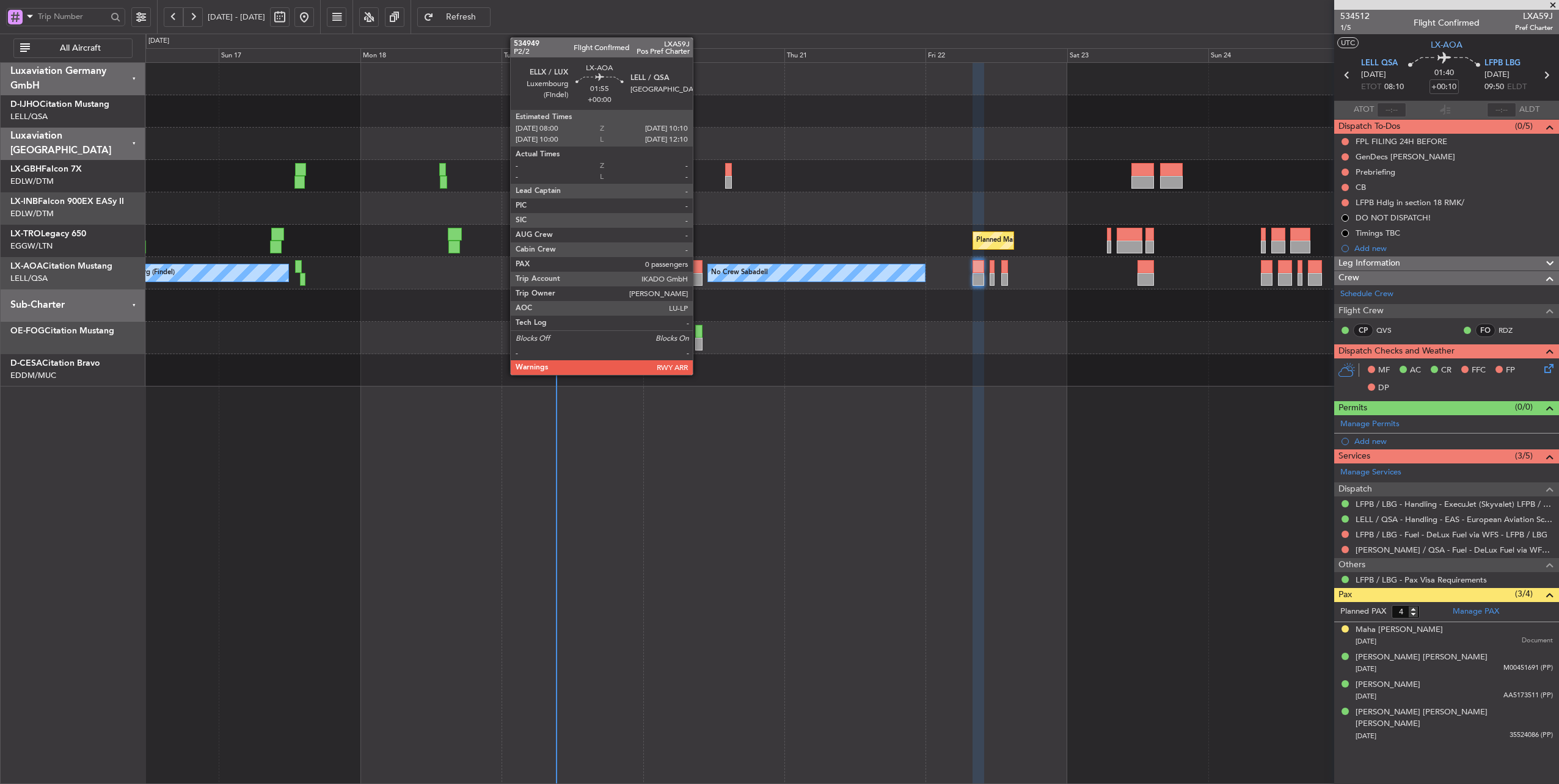
click at [699, 270] on div at bounding box center [696, 267] width 13 height 13
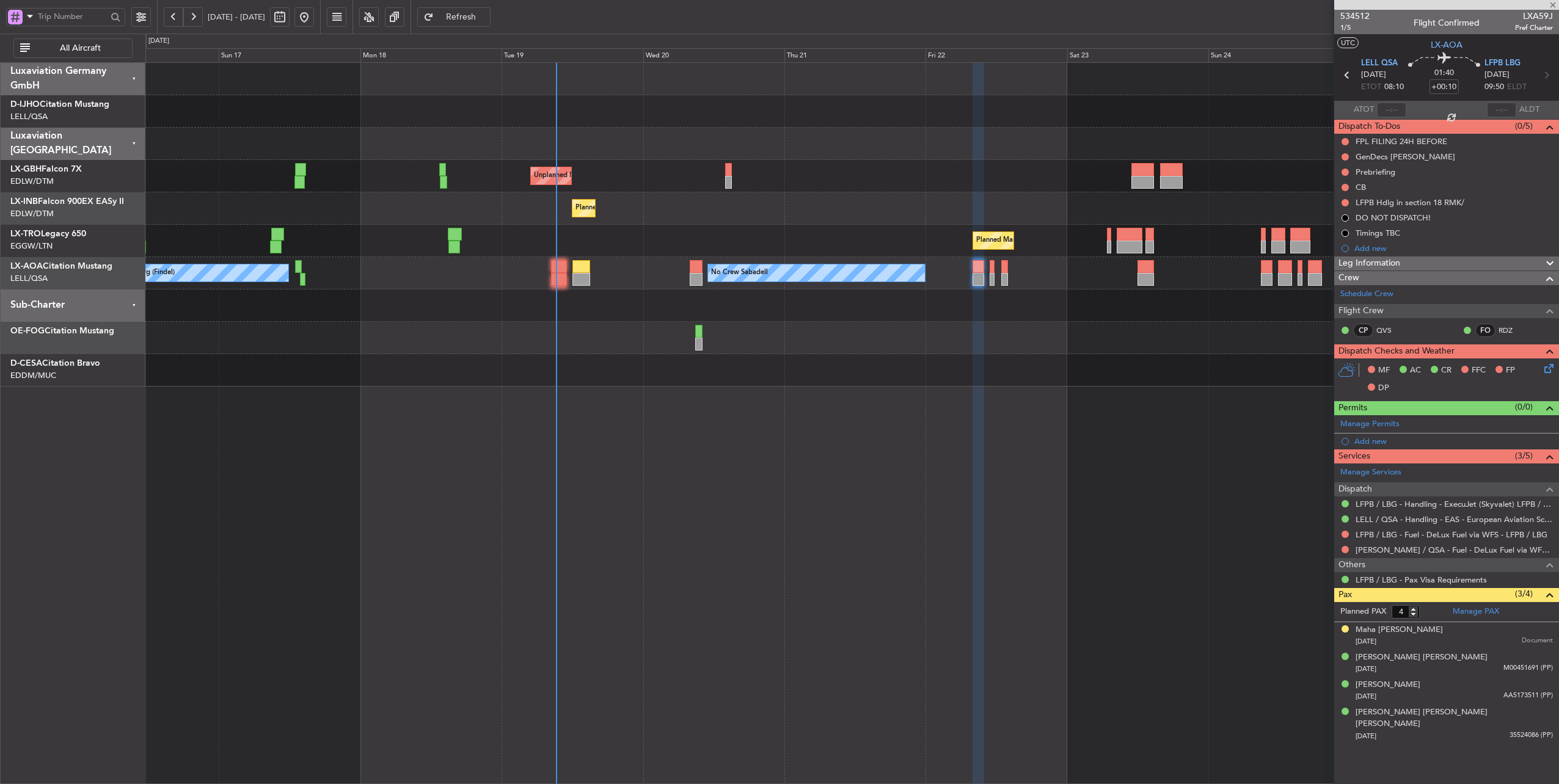
type input "0"
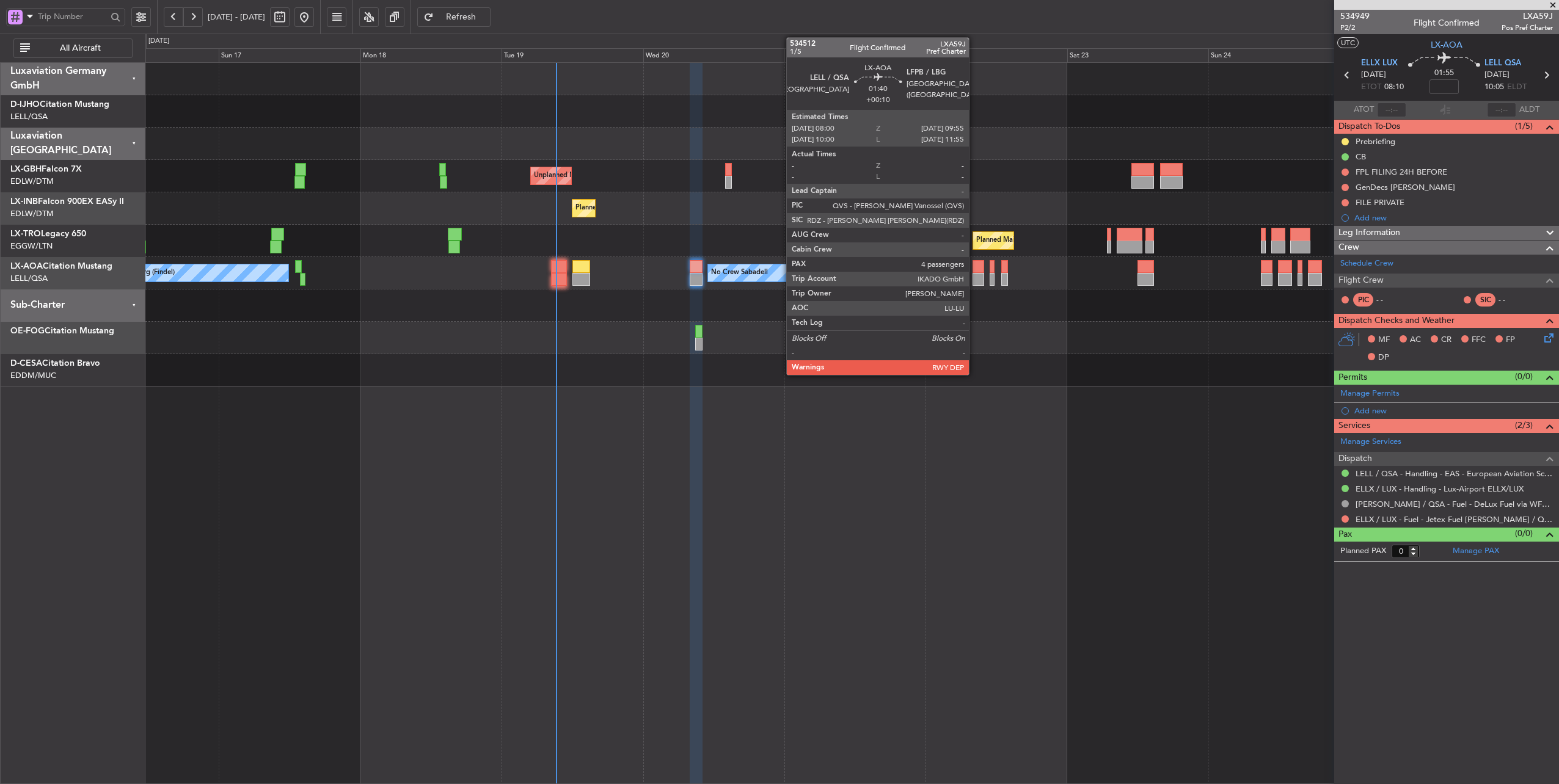
click at [975, 266] on div at bounding box center [978, 267] width 11 height 13
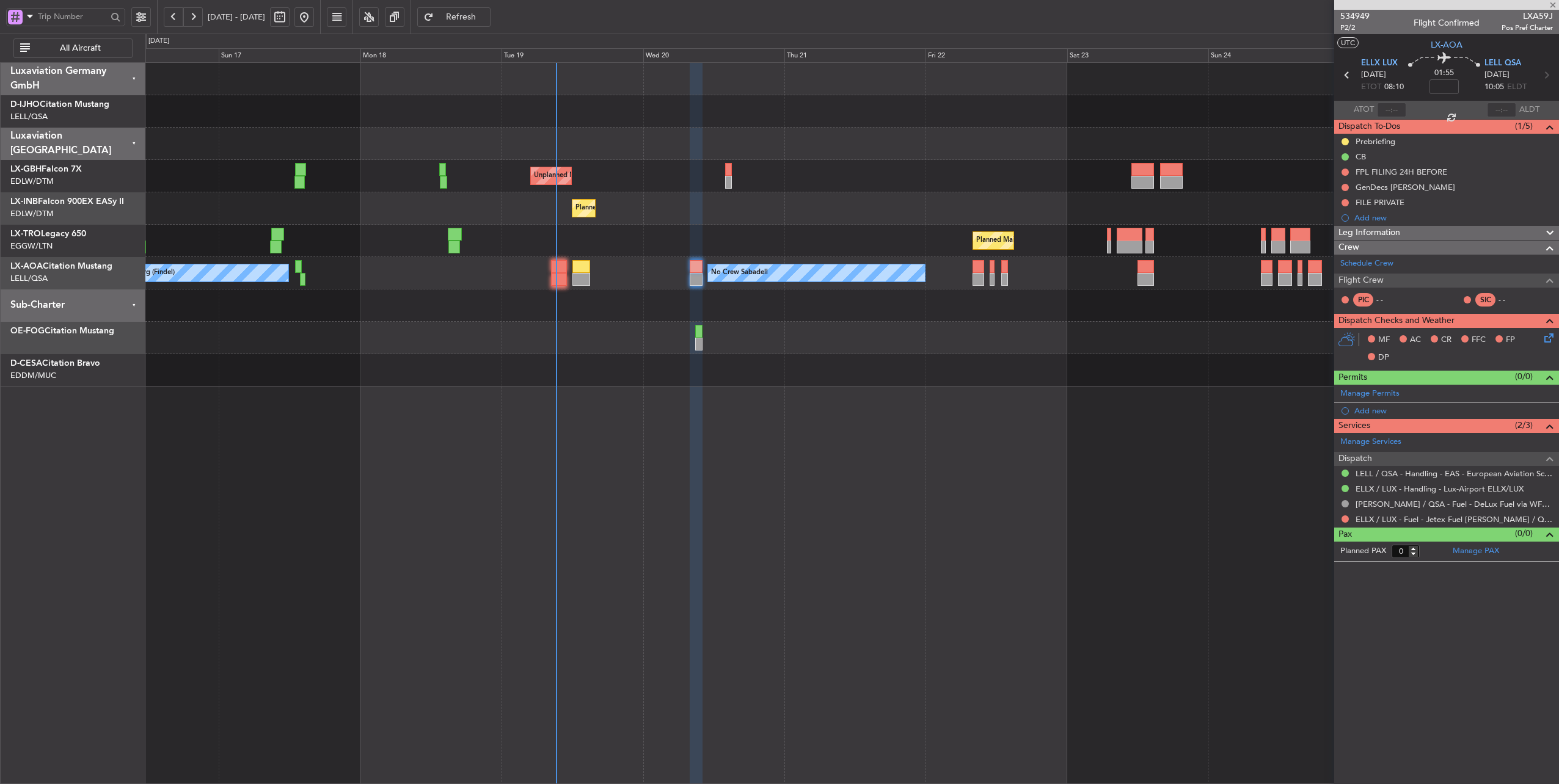
type input "+00:10"
type input "4"
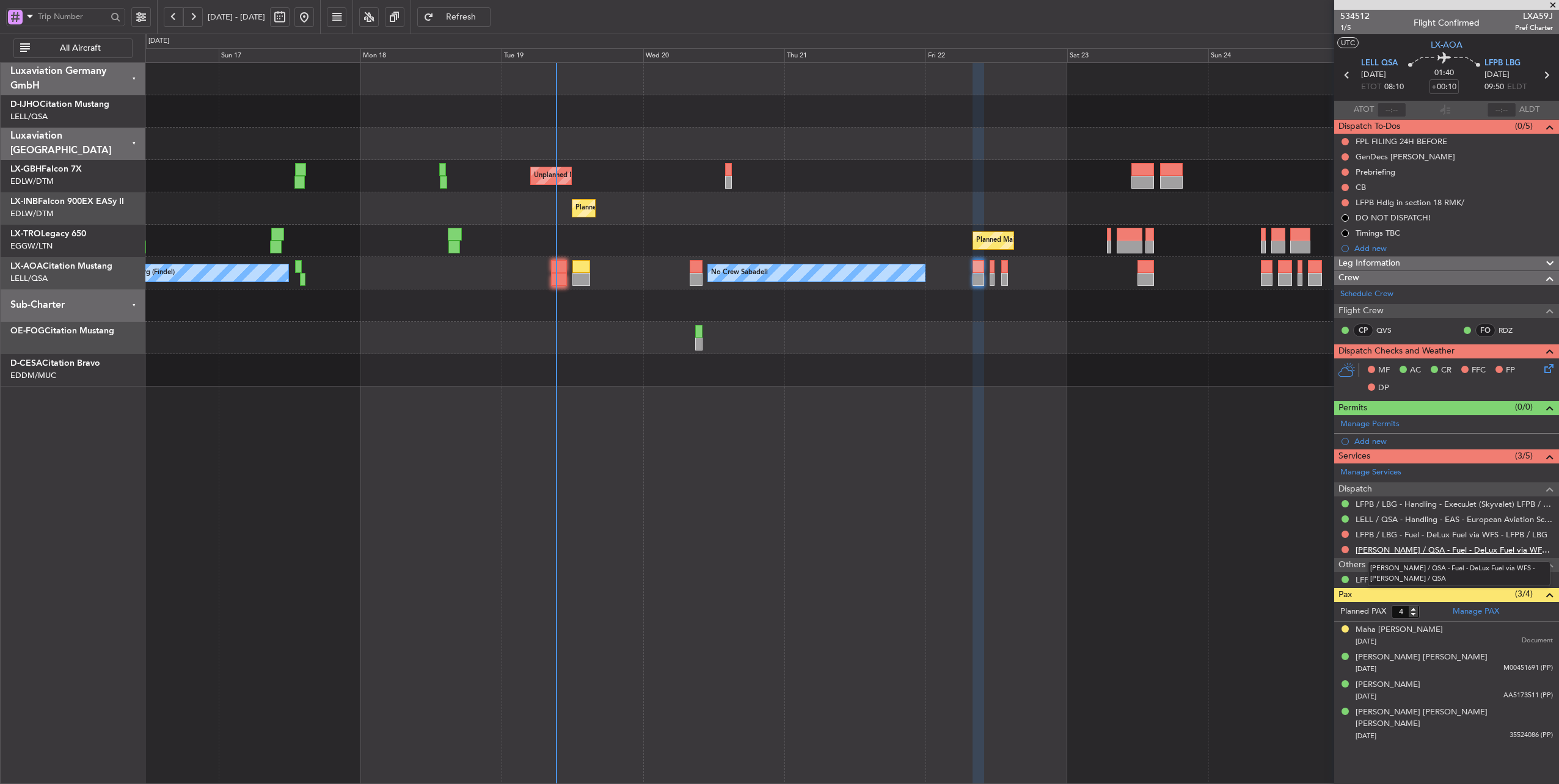
click at [1457, 546] on link "[PERSON_NAME] / QSA - Fuel - DeLux Fuel via WFS - [PERSON_NAME] / QSA" at bounding box center [1453, 550] width 197 height 11
click at [1443, 534] on link "LFPB / LBG - Fuel - DeLux Fuel via WFS - LFPB / LBG" at bounding box center [1451, 534] width 191 height 11
click at [1499, 61] on span "LFPB LBG" at bounding box center [1503, 63] width 36 height 12
click at [1444, 533] on link "LFPB / LBG - Fuel - DeLux Fuel via WFS - LFPB / LBG" at bounding box center [1451, 534] width 191 height 11
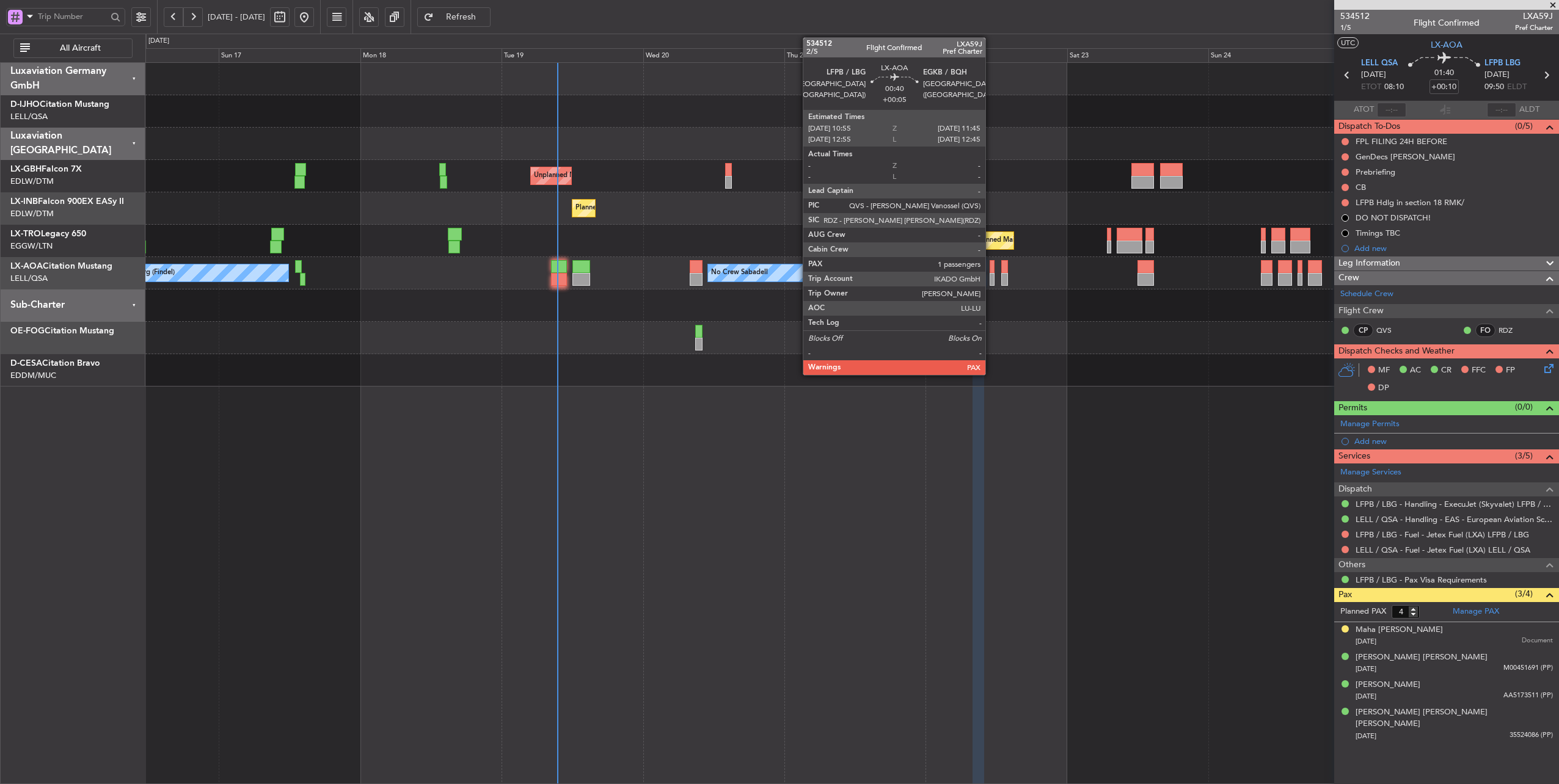
click at [992, 268] on div at bounding box center [992, 267] width 6 height 13
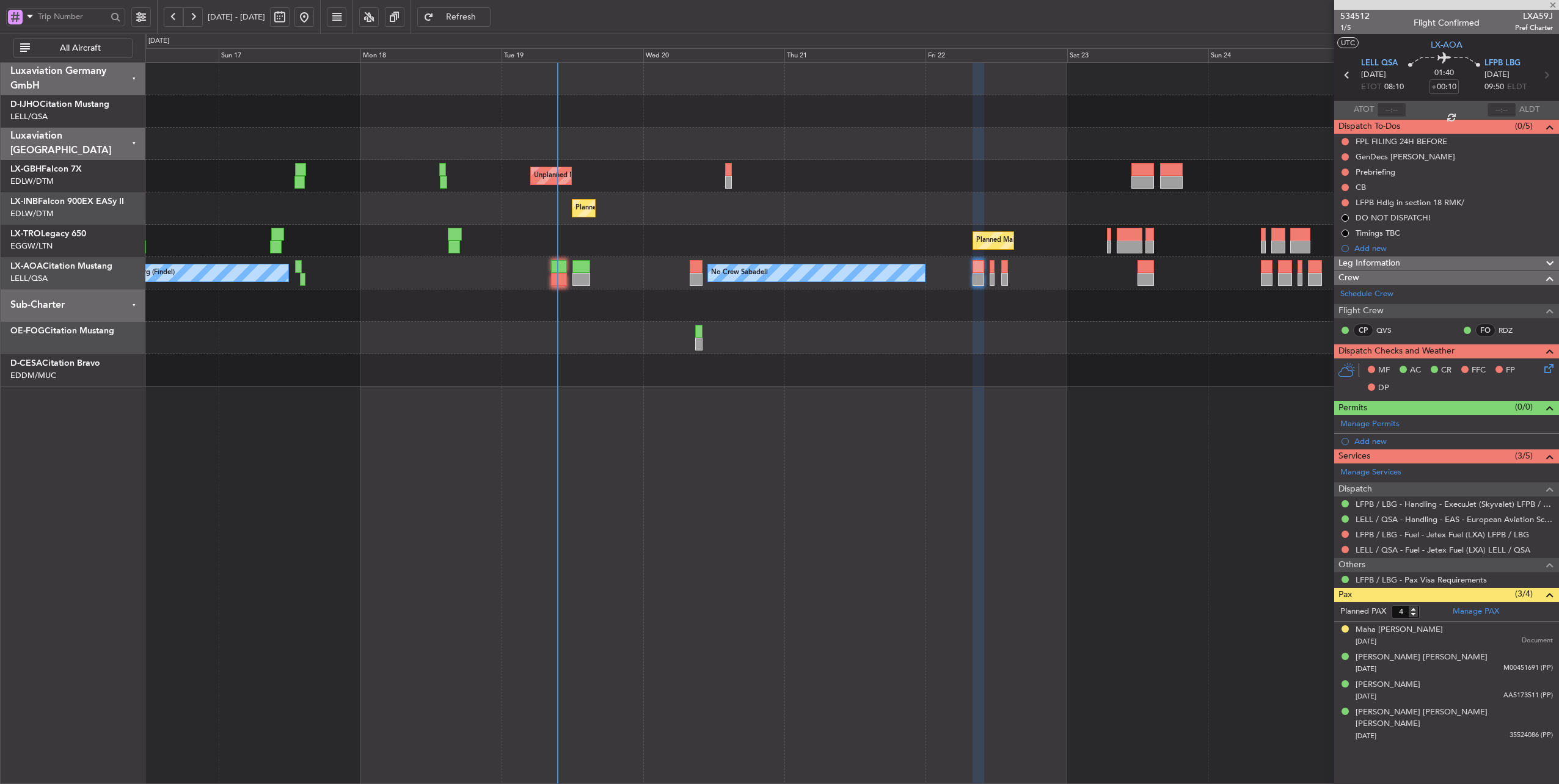
type input "+00:05"
type input "1"
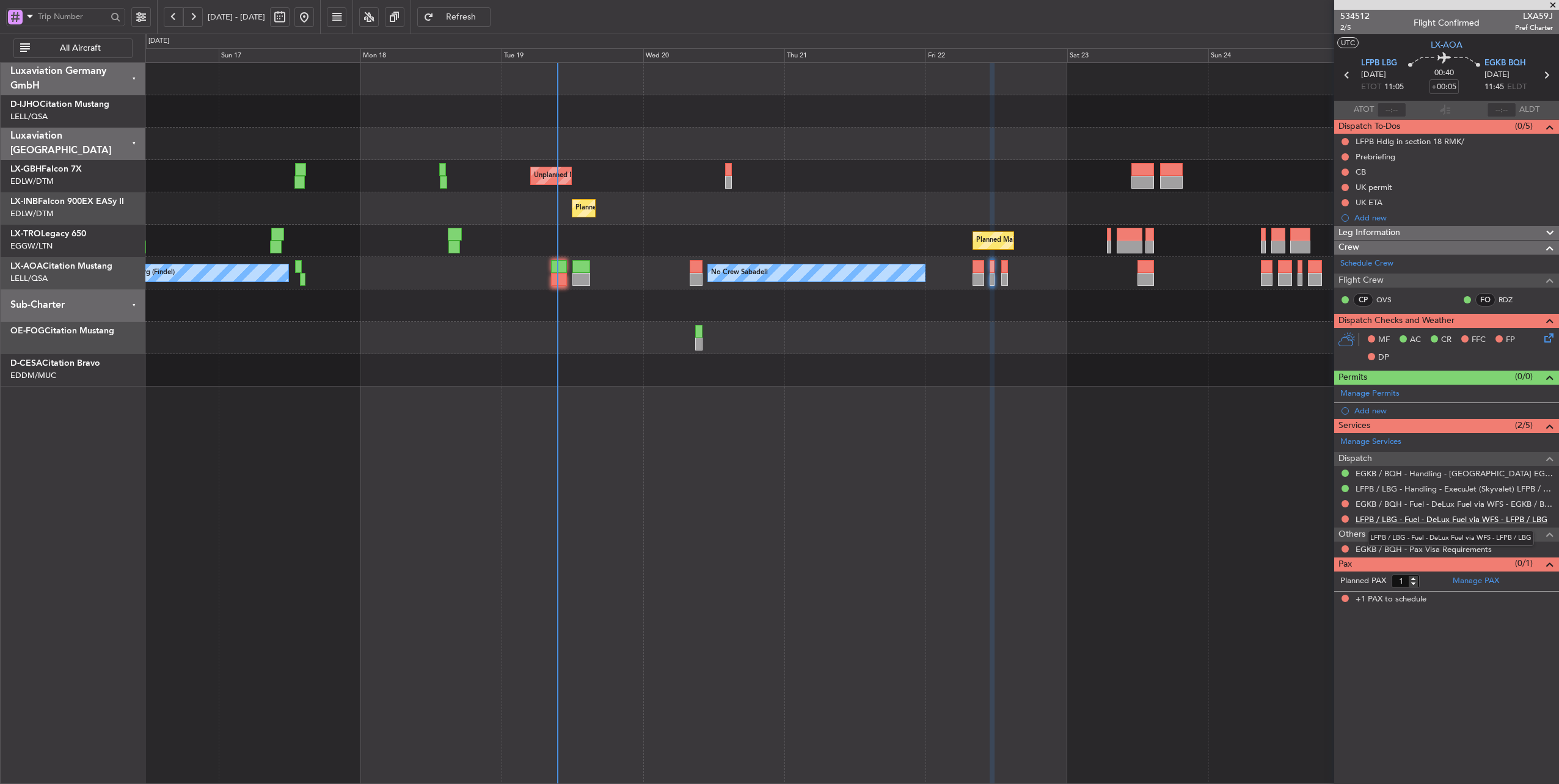
click at [1435, 517] on link "LFPB / LBG - Fuel - DeLux Fuel via WFS - LFPB / LBG" at bounding box center [1451, 520] width 191 height 11
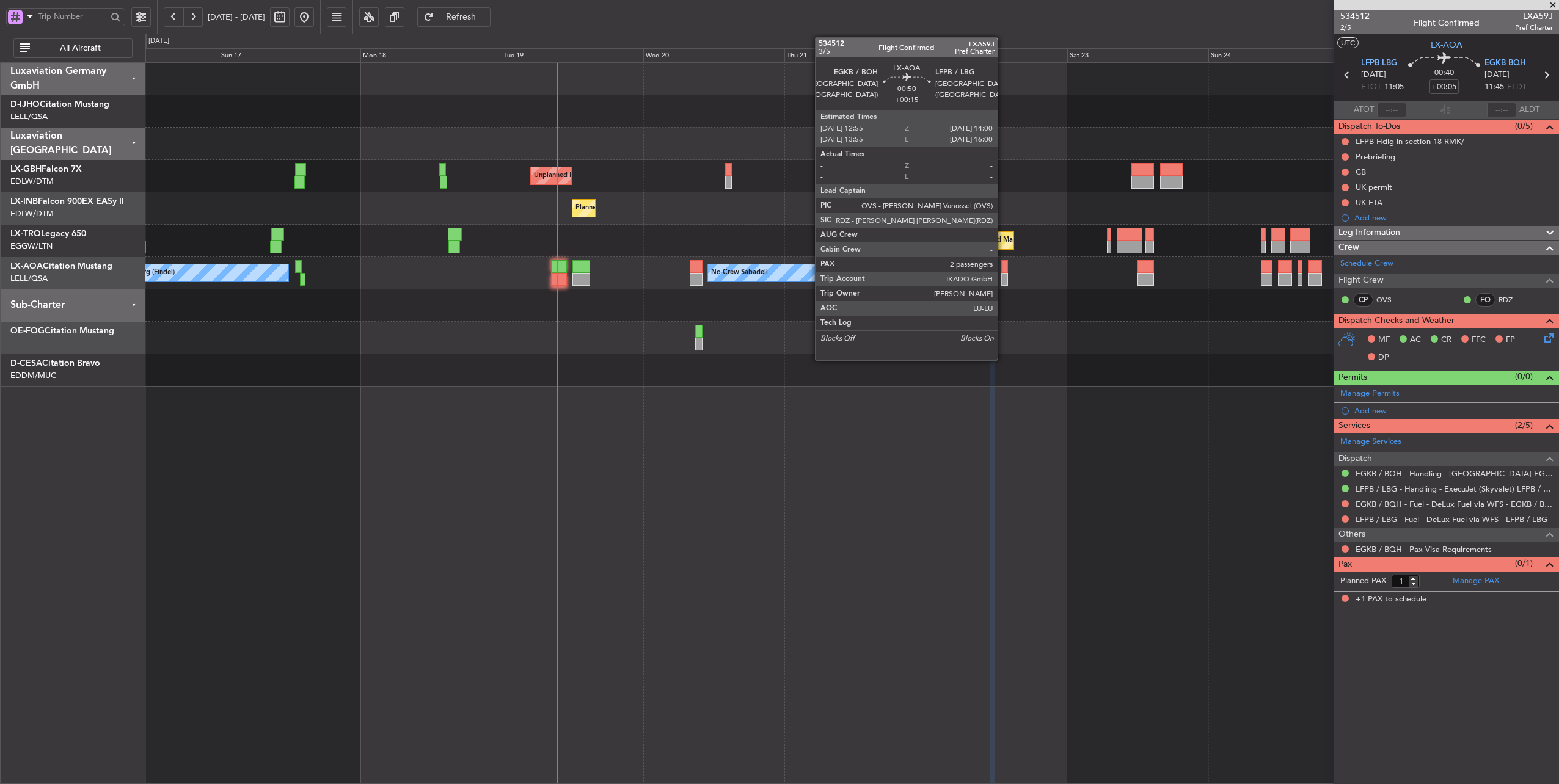
click at [1003, 268] on div at bounding box center [1004, 267] width 7 height 13
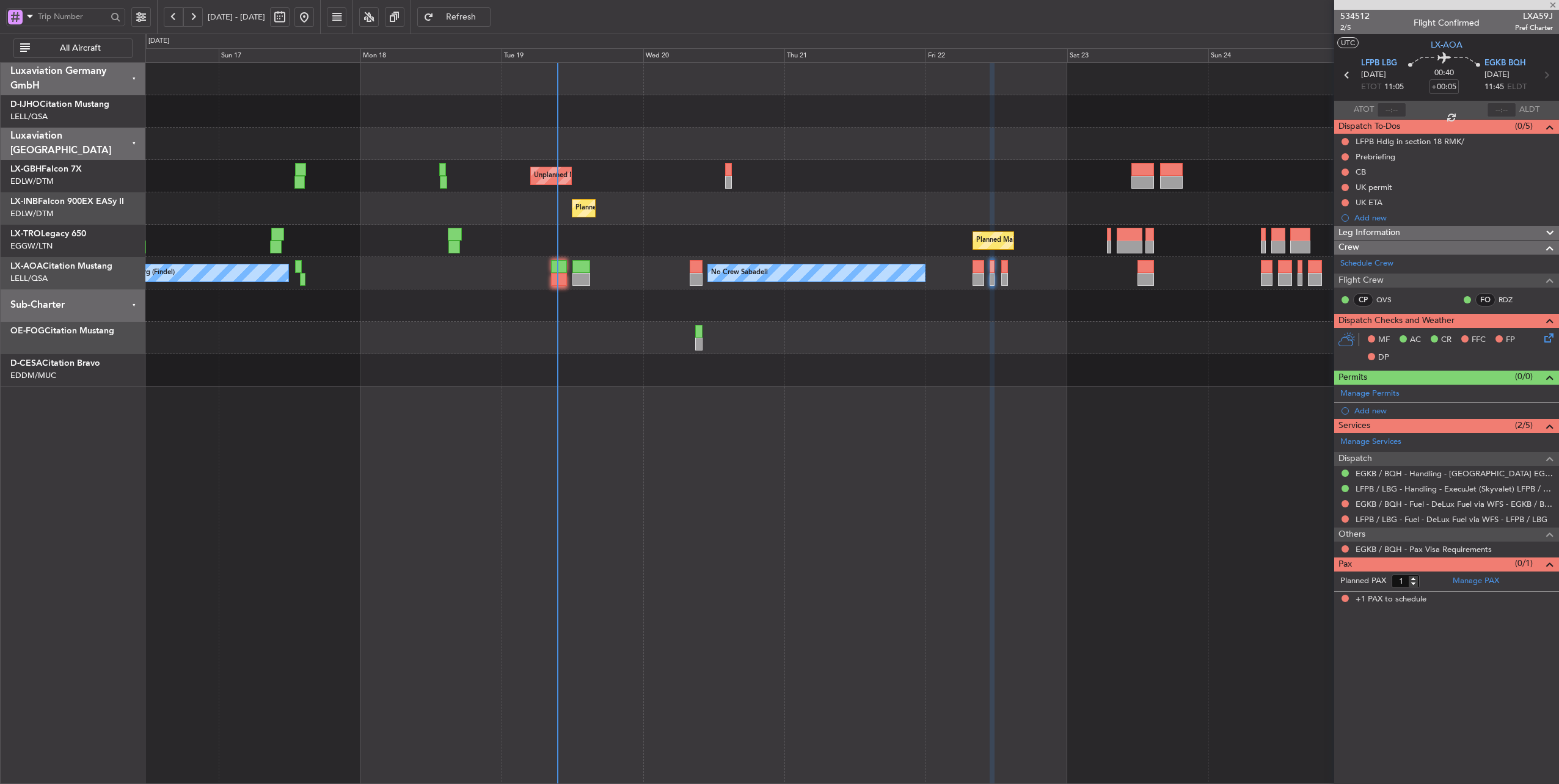
type input "+00:15"
type input "2"
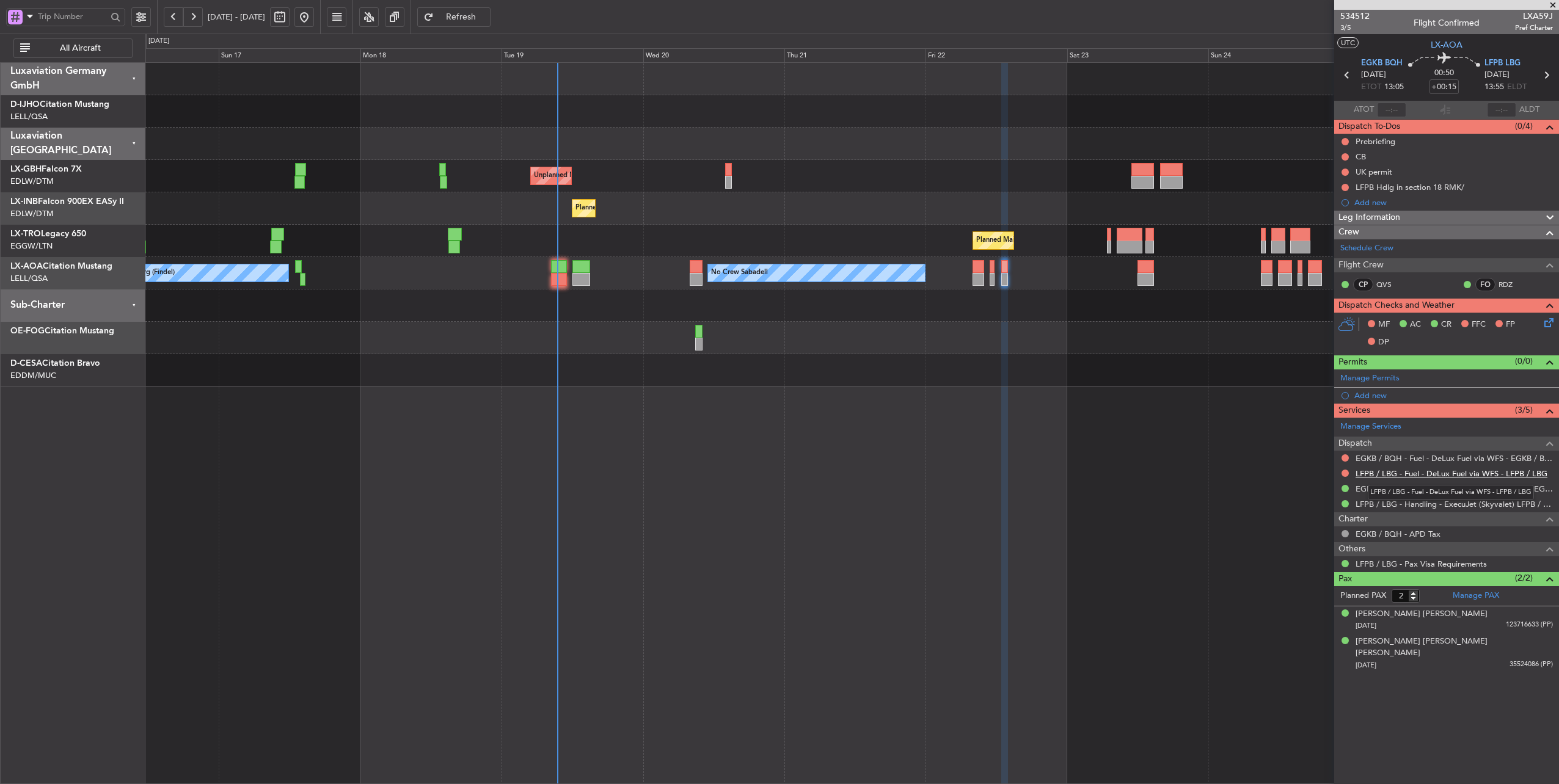
click at [1477, 472] on link "LFPB / LBG - Fuel - DeLux Fuel via WFS - LFPB / LBG" at bounding box center [1451, 474] width 191 height 11
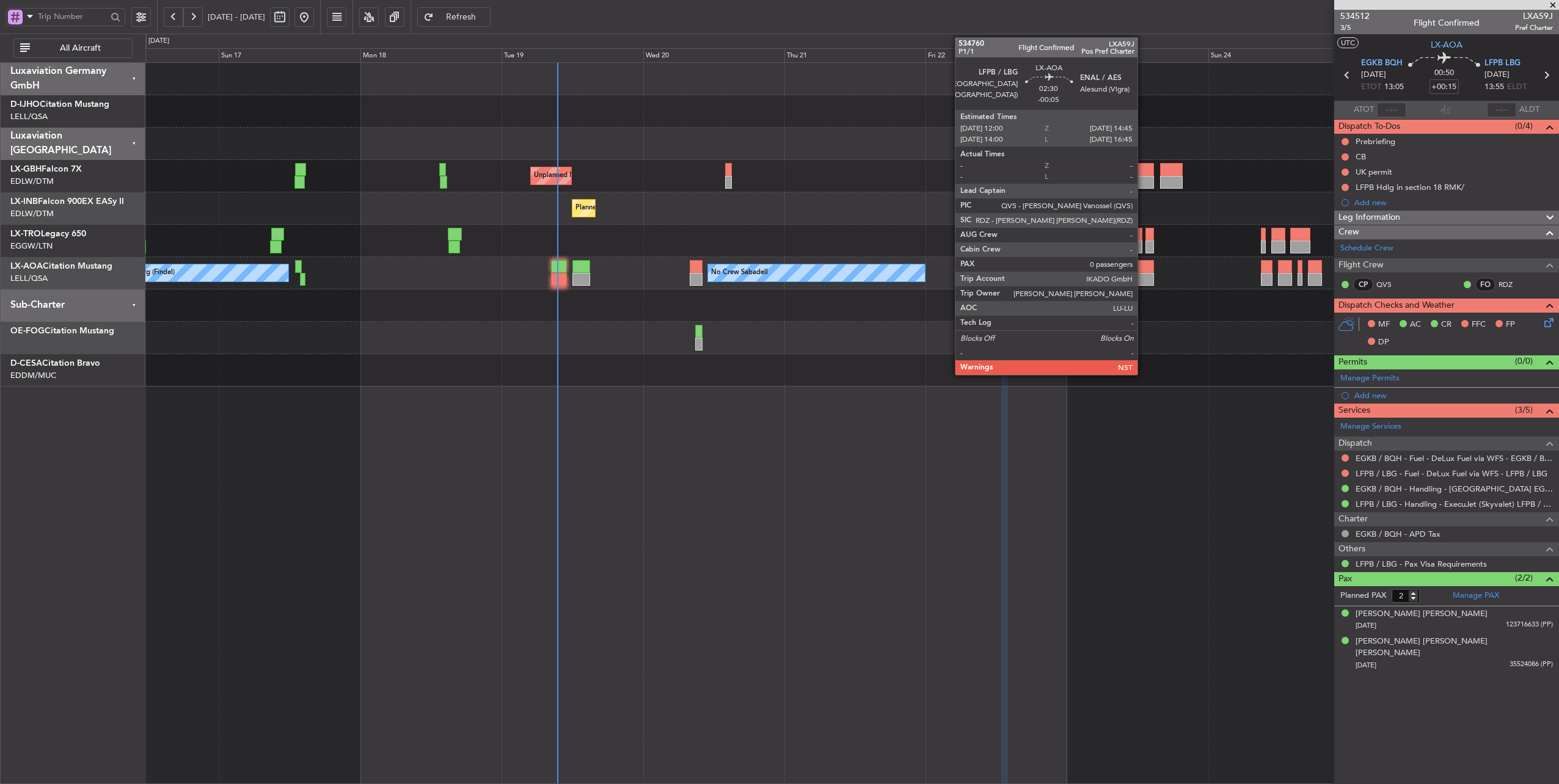
click at [1143, 264] on div at bounding box center [1146, 267] width 16 height 13
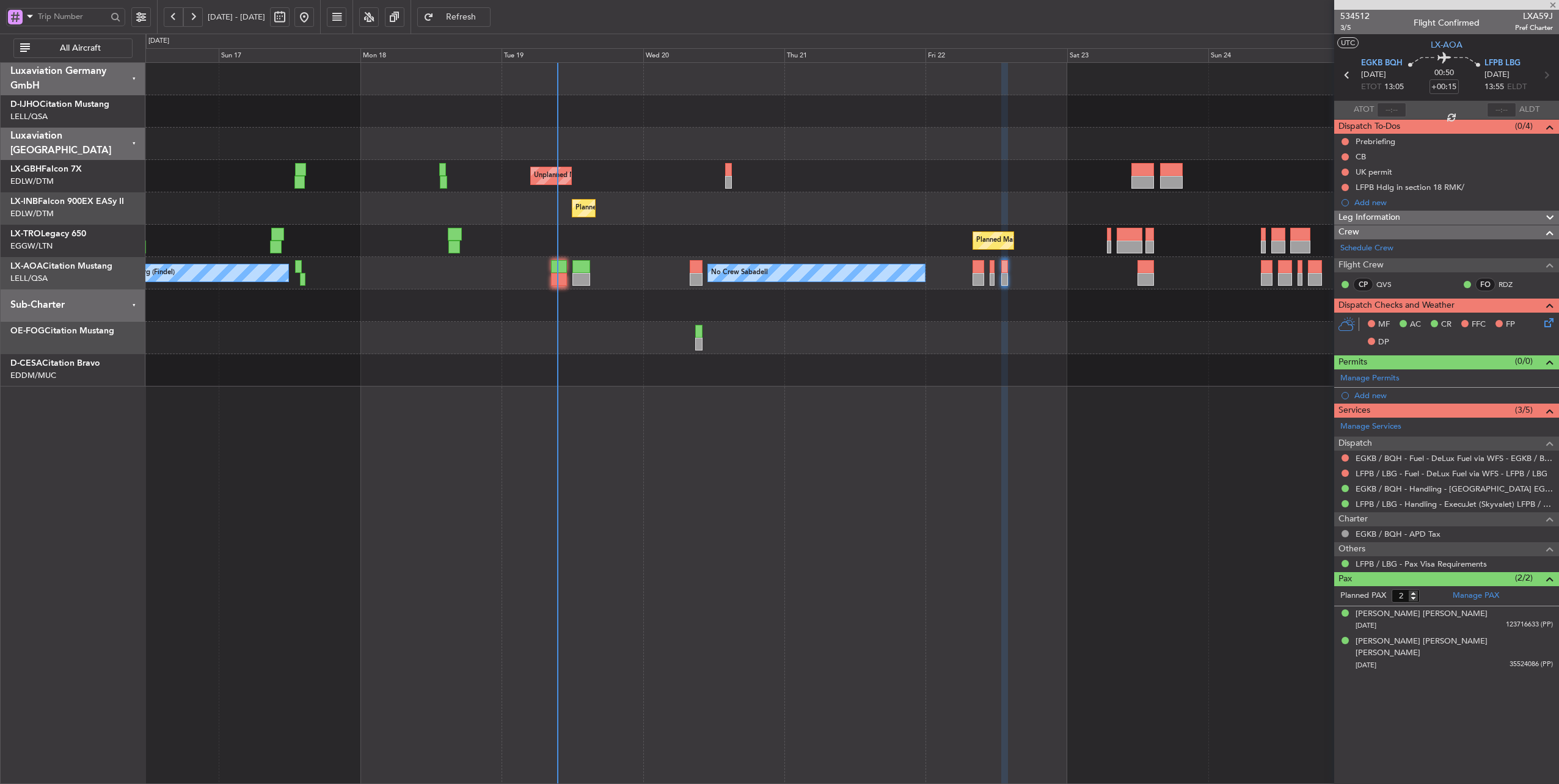
type input "-00:05"
type input "0"
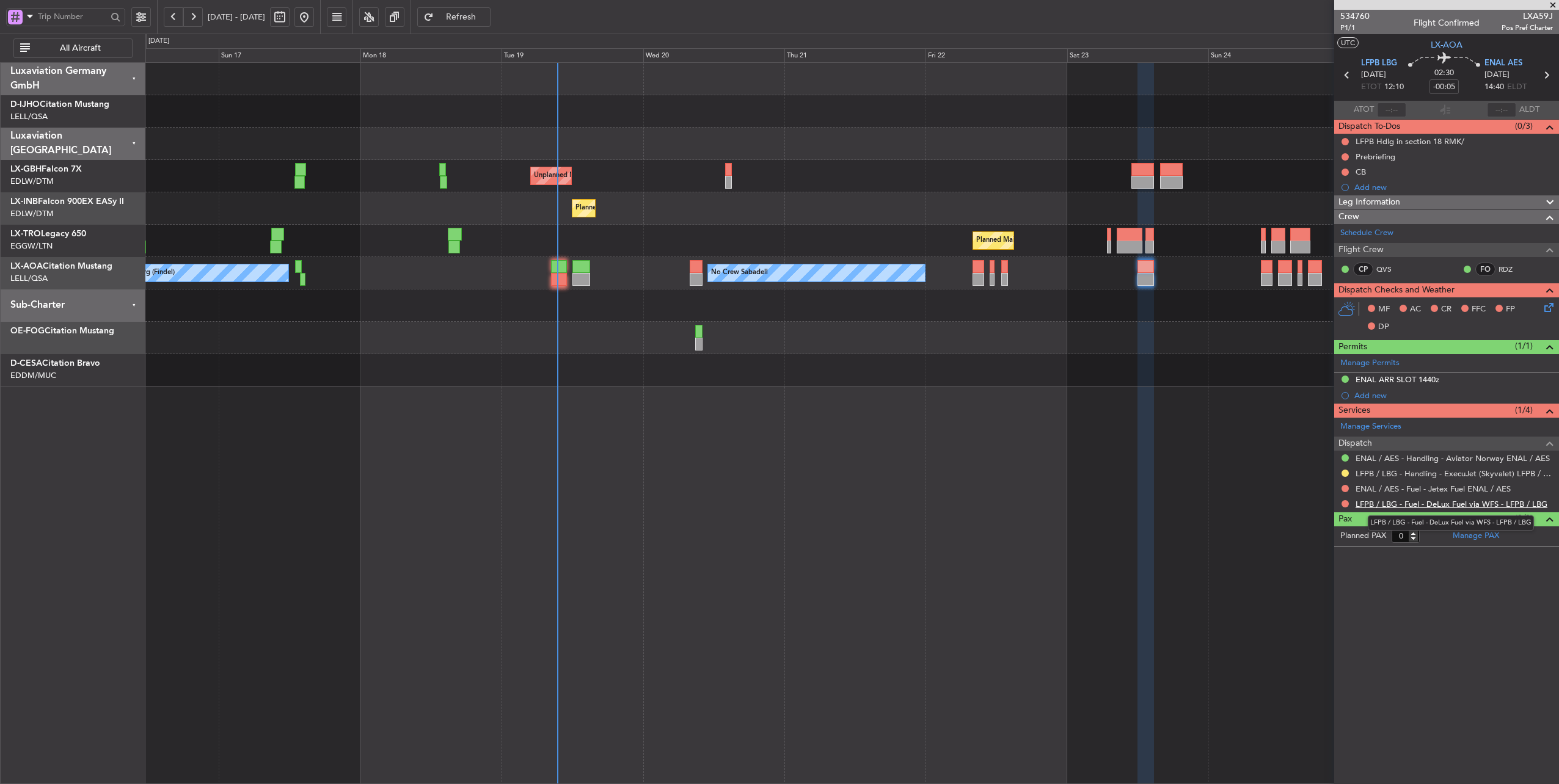
click at [1435, 502] on link "LFPB / LBG - Fuel - DeLux Fuel via WFS - LFPB / LBG" at bounding box center [1451, 504] width 191 height 11
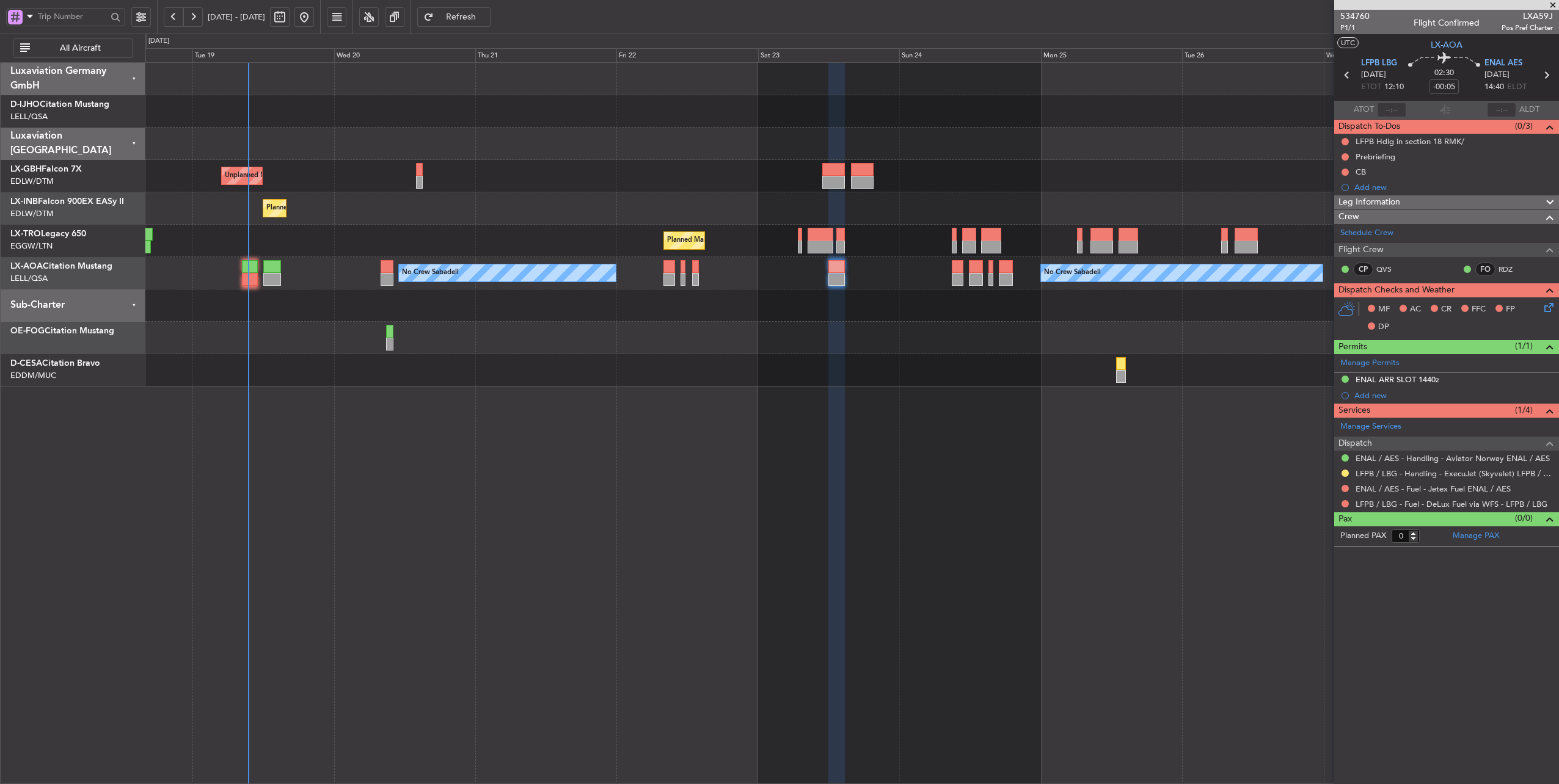
click at [719, 246] on div "Unplanned Maint [GEOGRAPHIC_DATA] ([GEOGRAPHIC_DATA]) Planned Maint Geneva ([GE…" at bounding box center [852, 225] width 1413 height 324
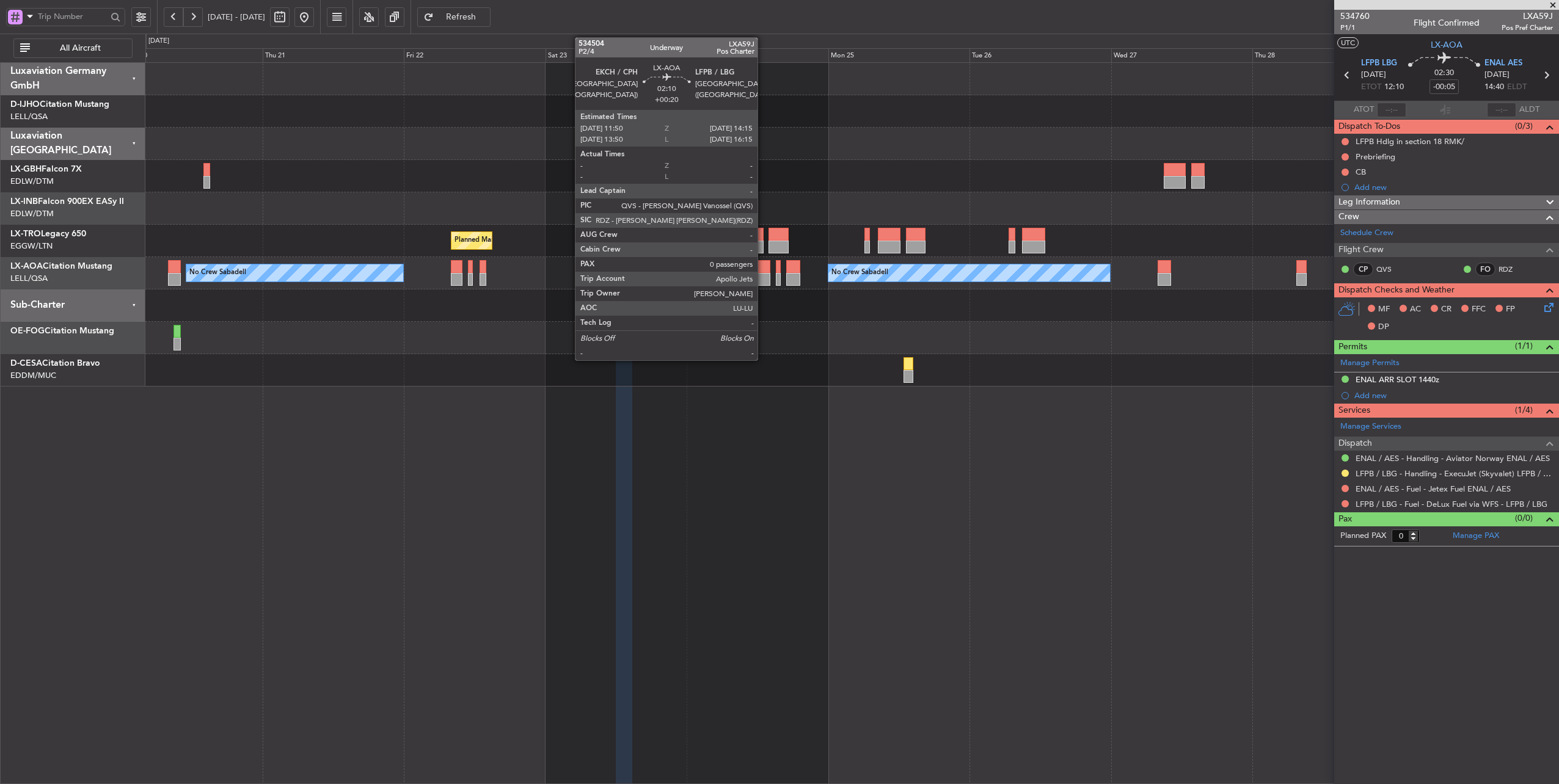
click at [764, 265] on div at bounding box center [764, 267] width 15 height 13
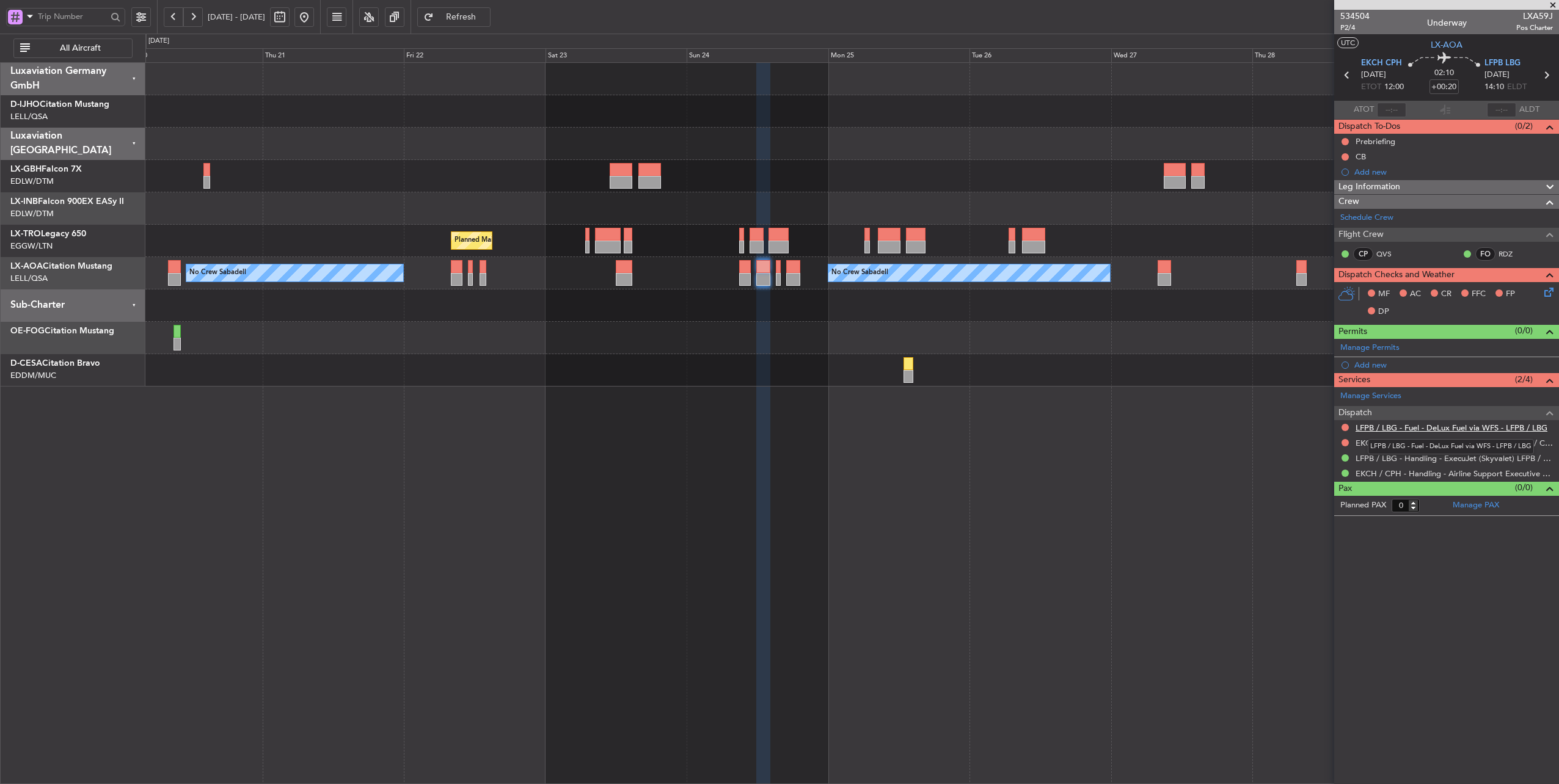
click at [1450, 428] on link "LFPB / LBG - Fuel - DeLux Fuel via WFS - LFPB / LBG" at bounding box center [1451, 428] width 191 height 11
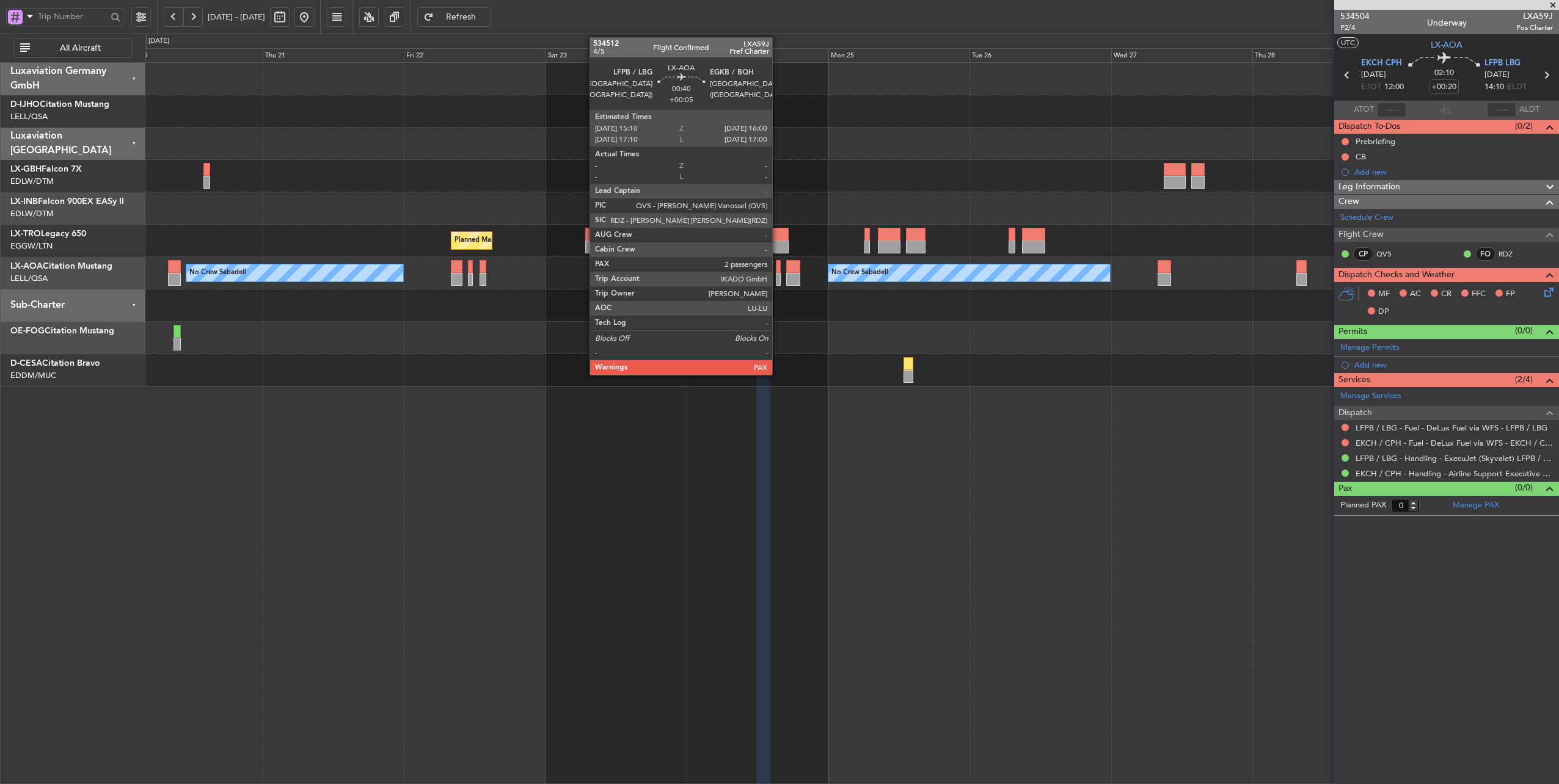
click at [778, 264] on div at bounding box center [778, 267] width 6 height 13
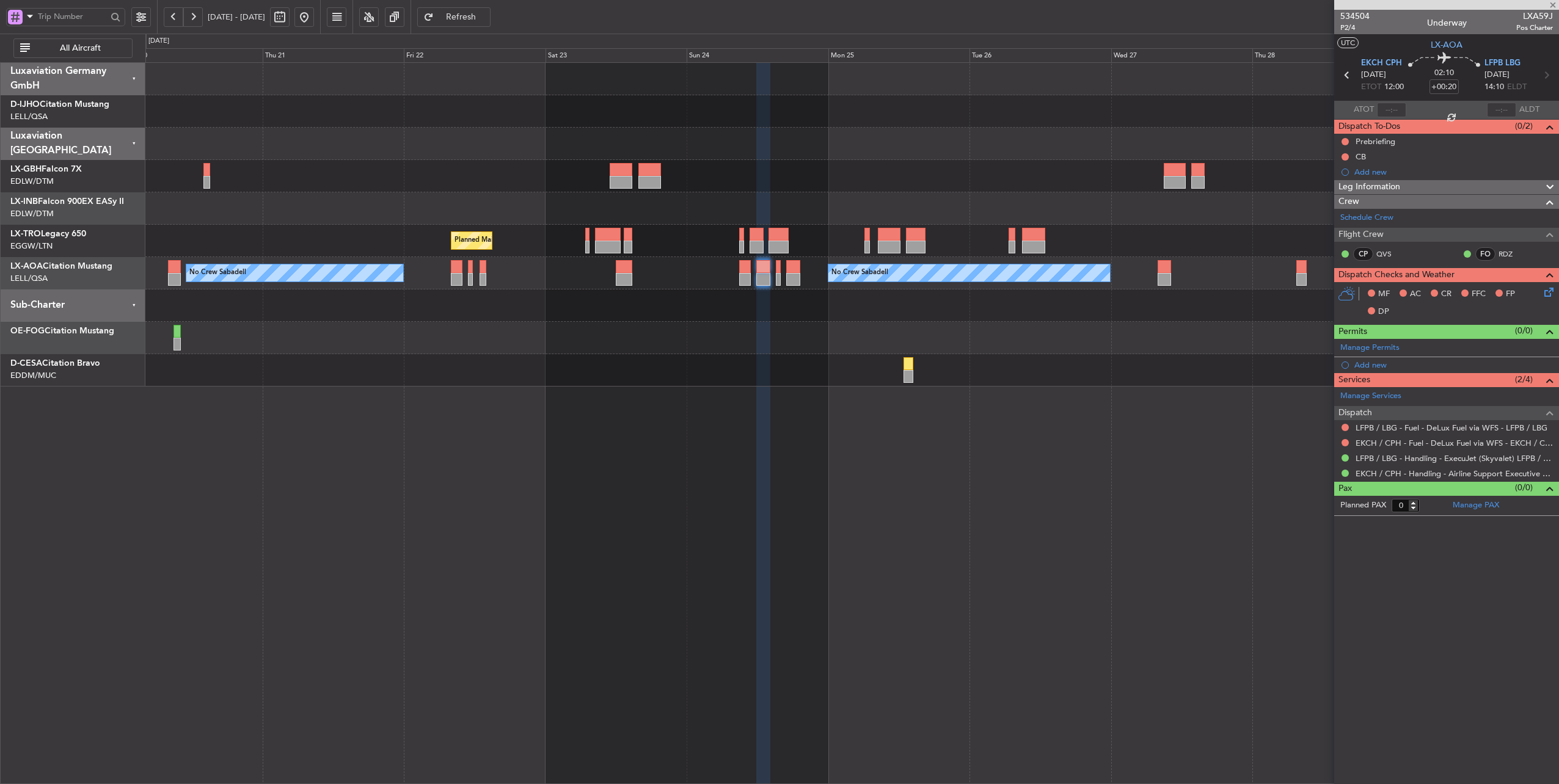
type input "+00:05"
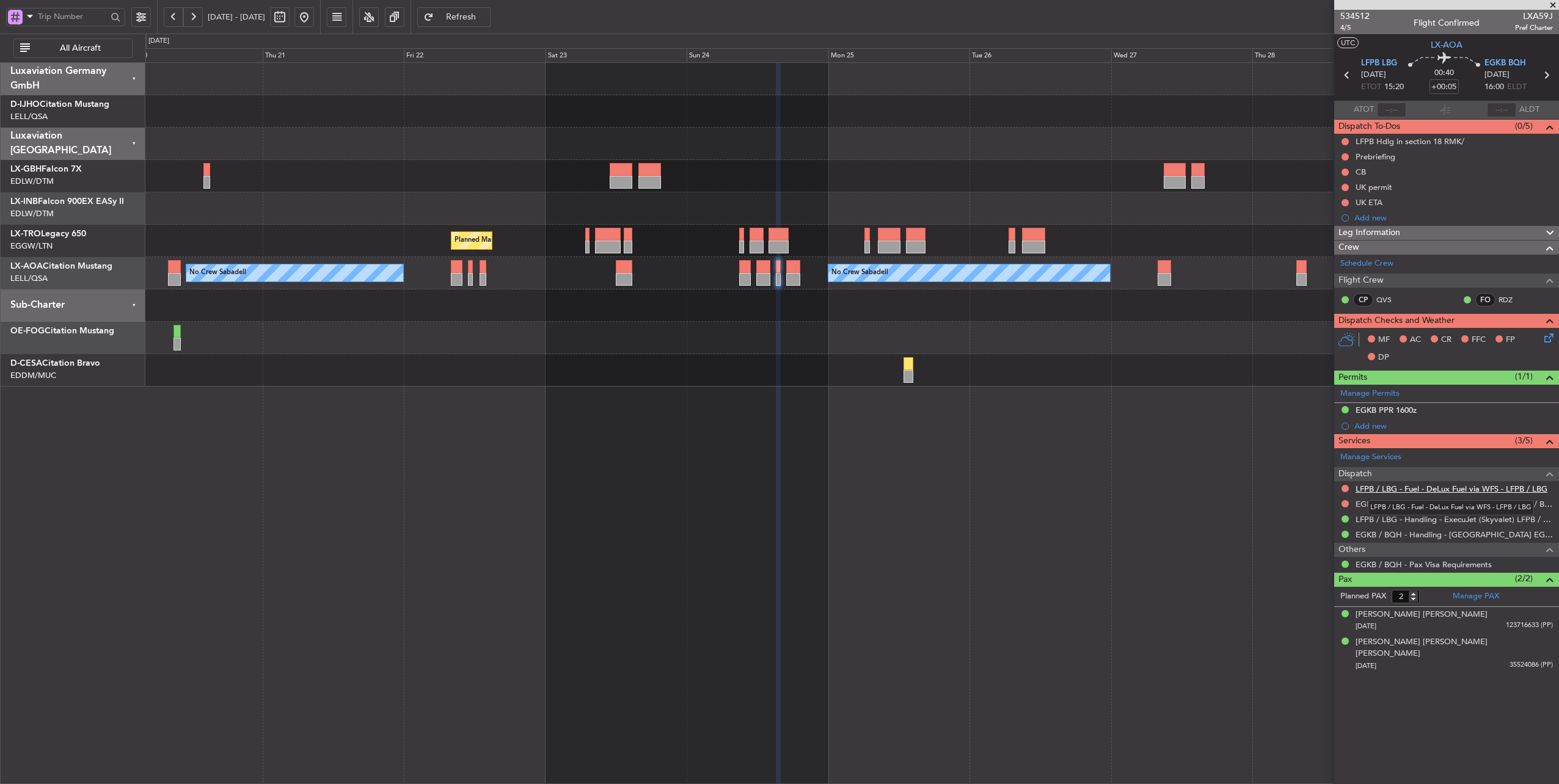
click at [1453, 489] on link "LFPB / LBG - Fuel - DeLux Fuel via WFS - LFPB / LBG" at bounding box center [1451, 489] width 191 height 11
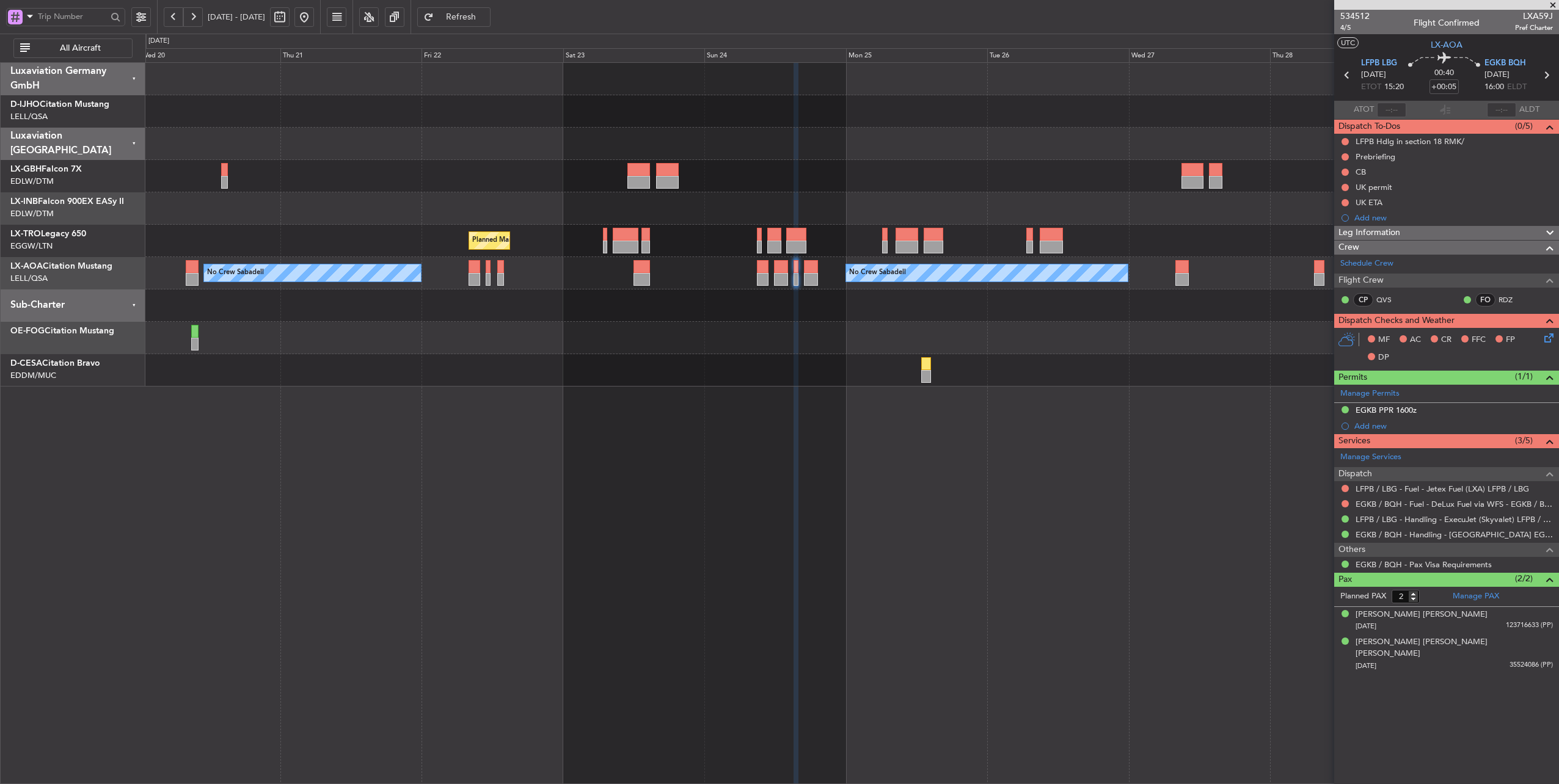
click at [1371, 243] on fb-app "[DATE] - [DATE] Refresh Quick Links All Aircraft Unplanned Maint [GEOGRAPHIC_DA…" at bounding box center [779, 400] width 1559 height 770
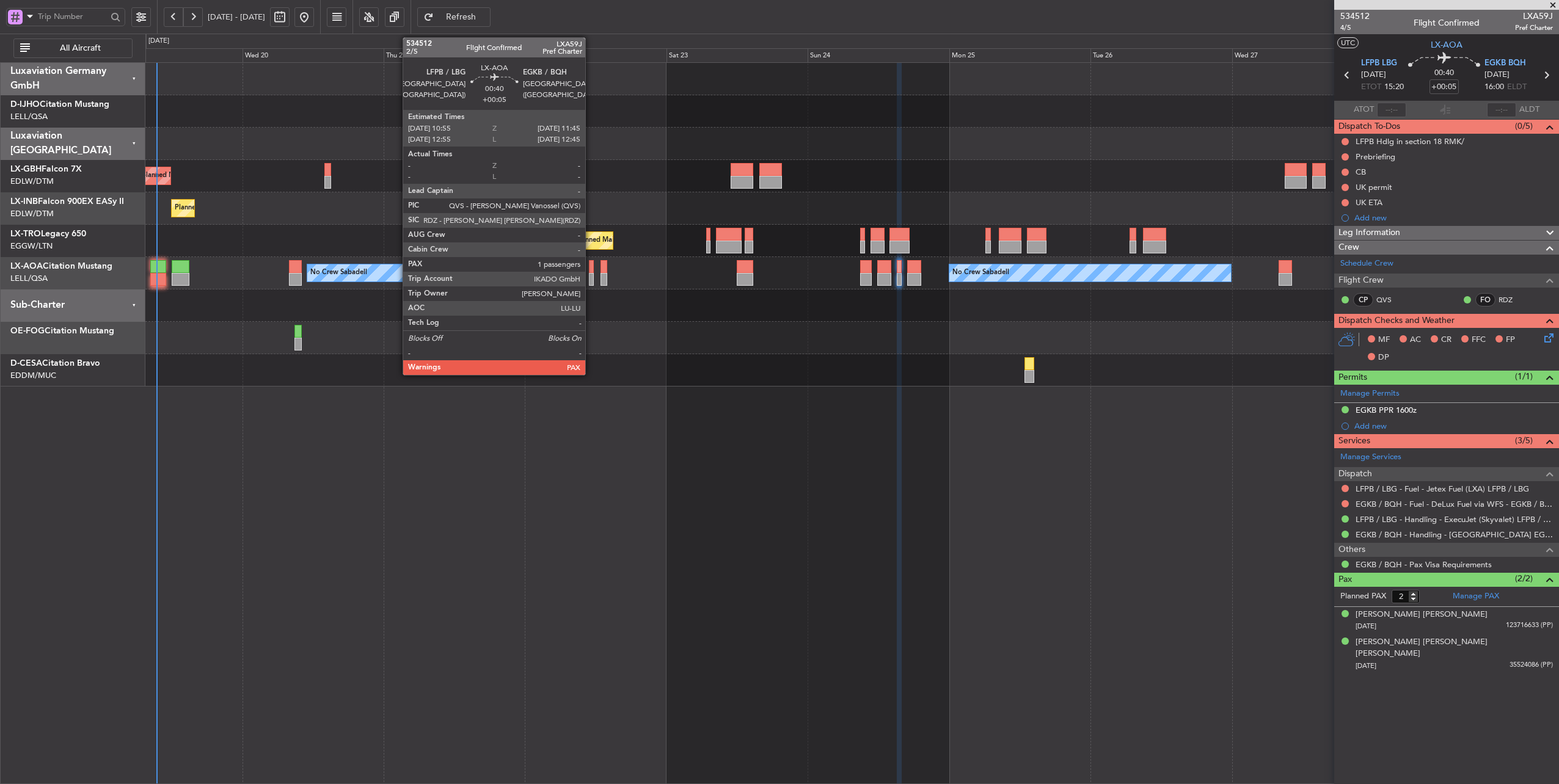
click at [592, 273] on div at bounding box center [592, 280] width 6 height 13
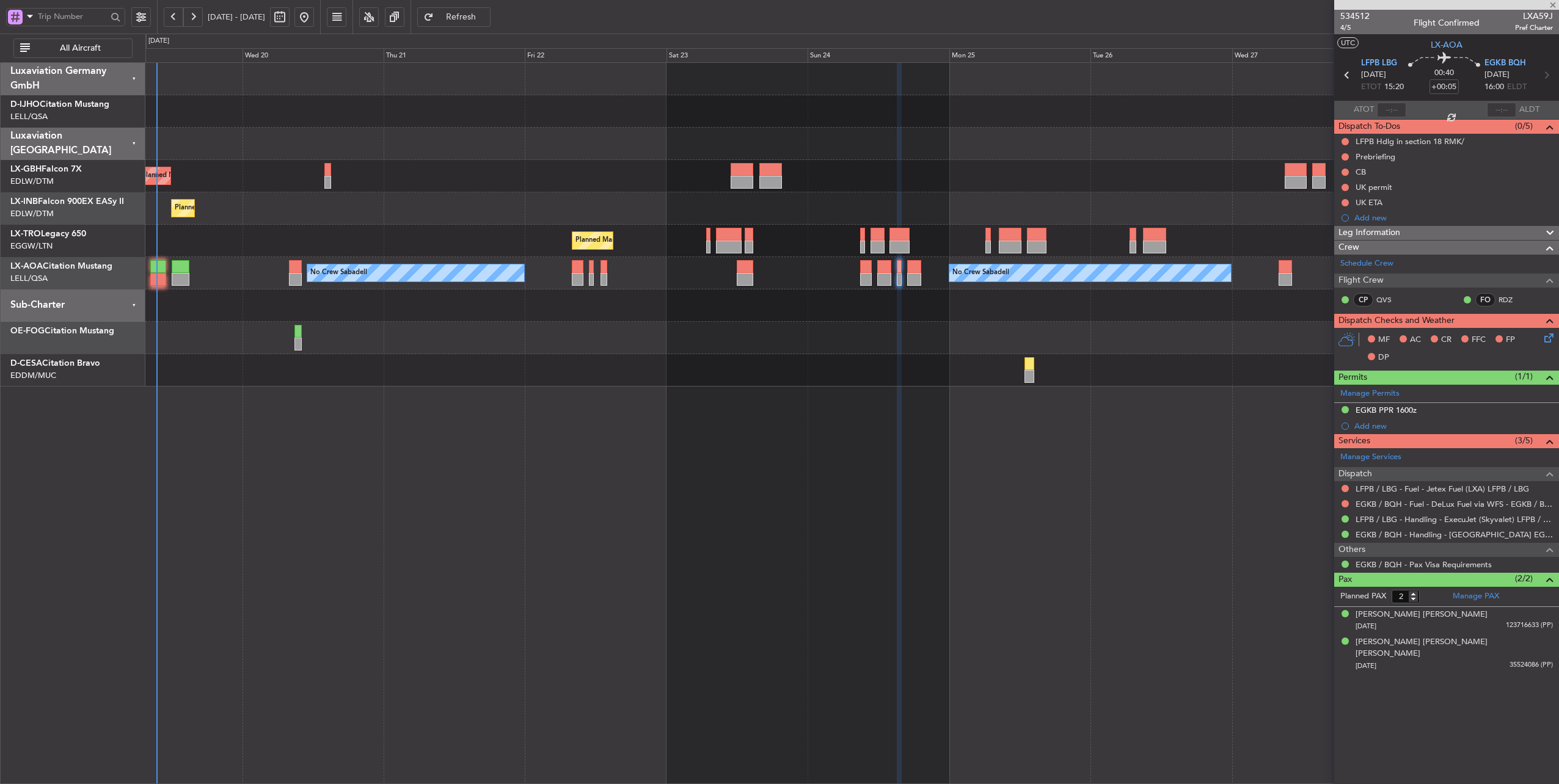
type input "1"
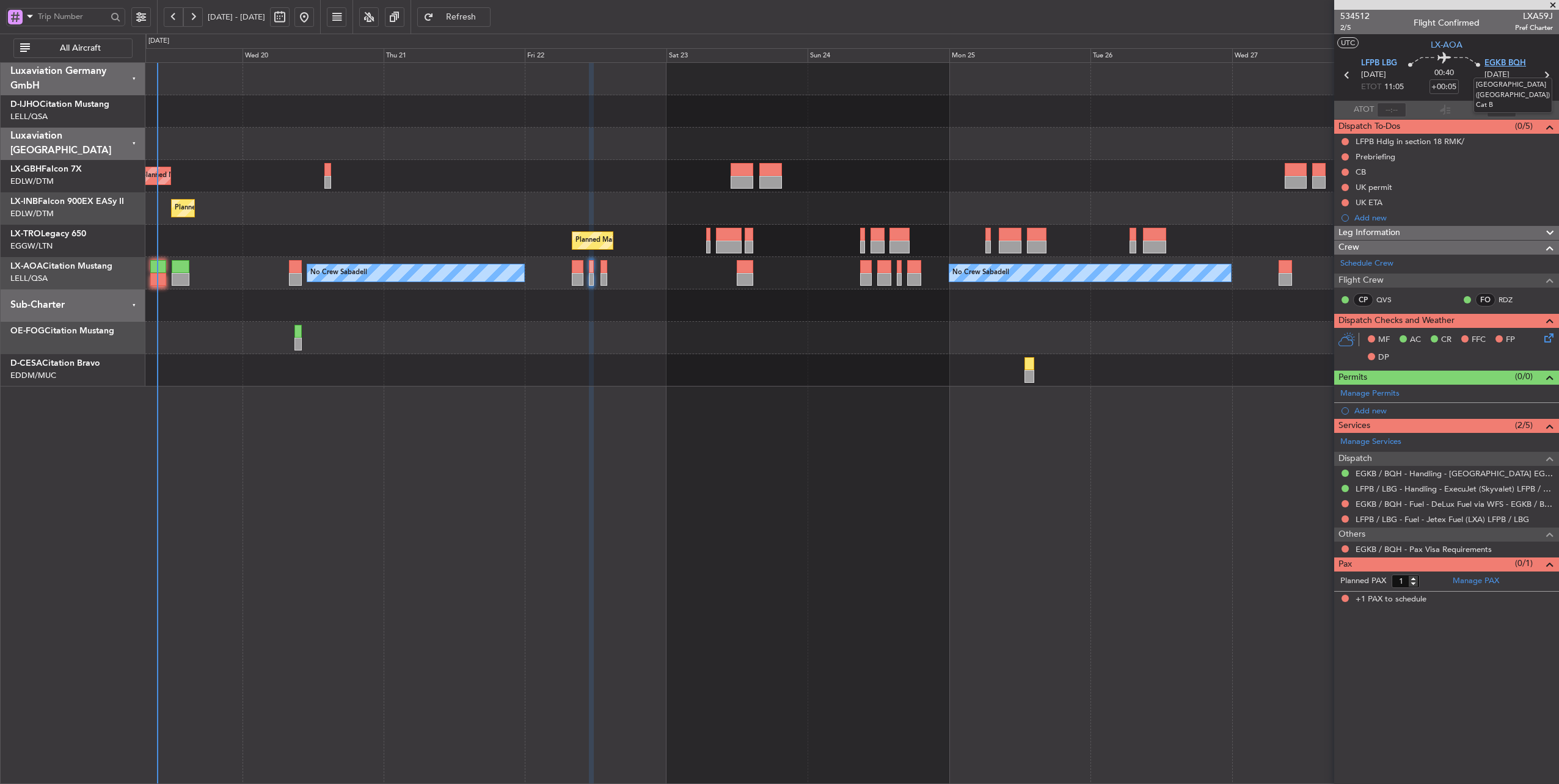
click at [1505, 61] on span "EGKB BQH" at bounding box center [1505, 63] width 42 height 12
click at [1471, 505] on link "EGKB / BQH - Fuel - DeLux Fuel via WFS - EGKB / BQH" at bounding box center [1453, 504] width 197 height 11
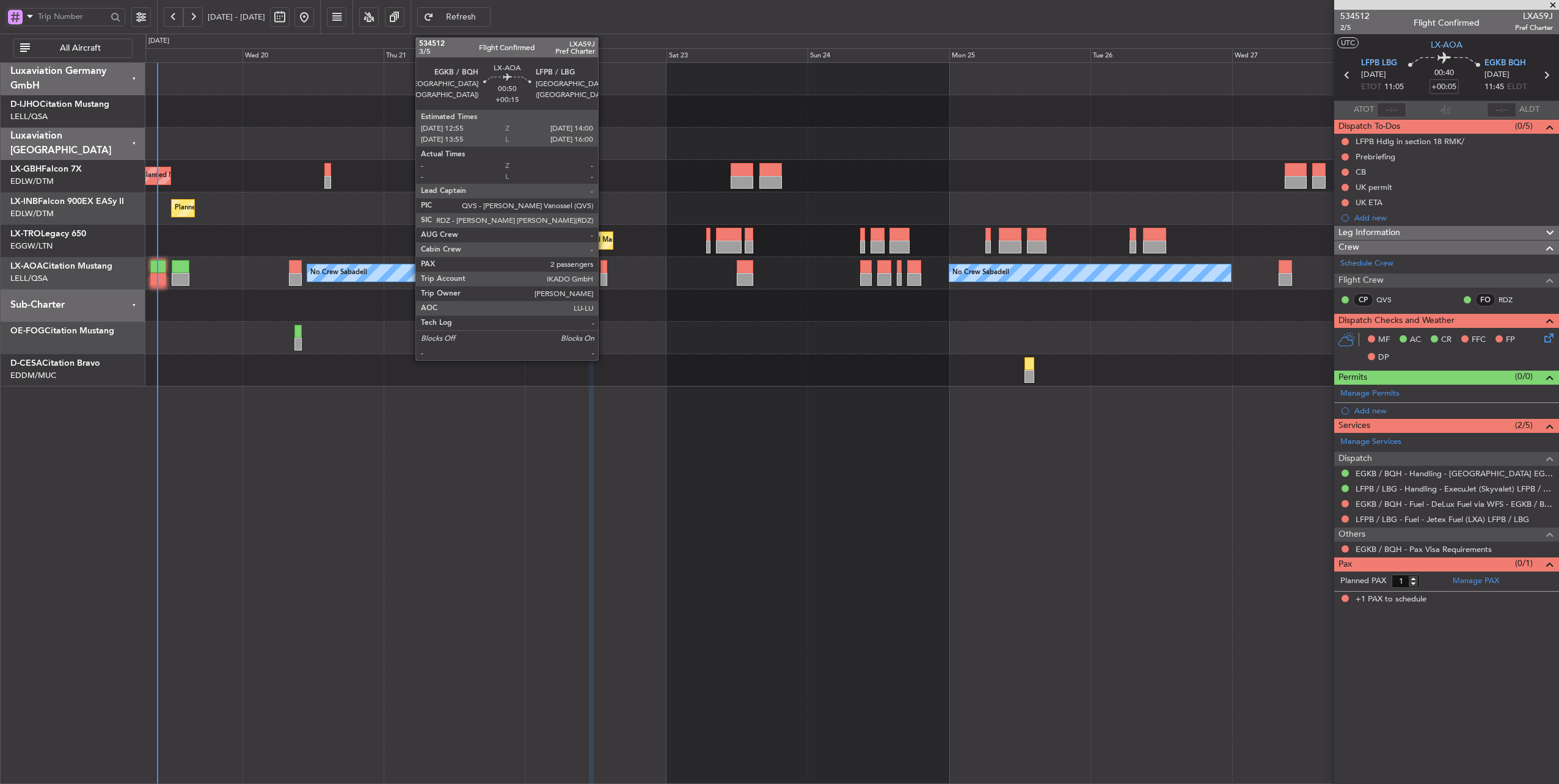
click at [604, 270] on div at bounding box center [604, 267] width 7 height 13
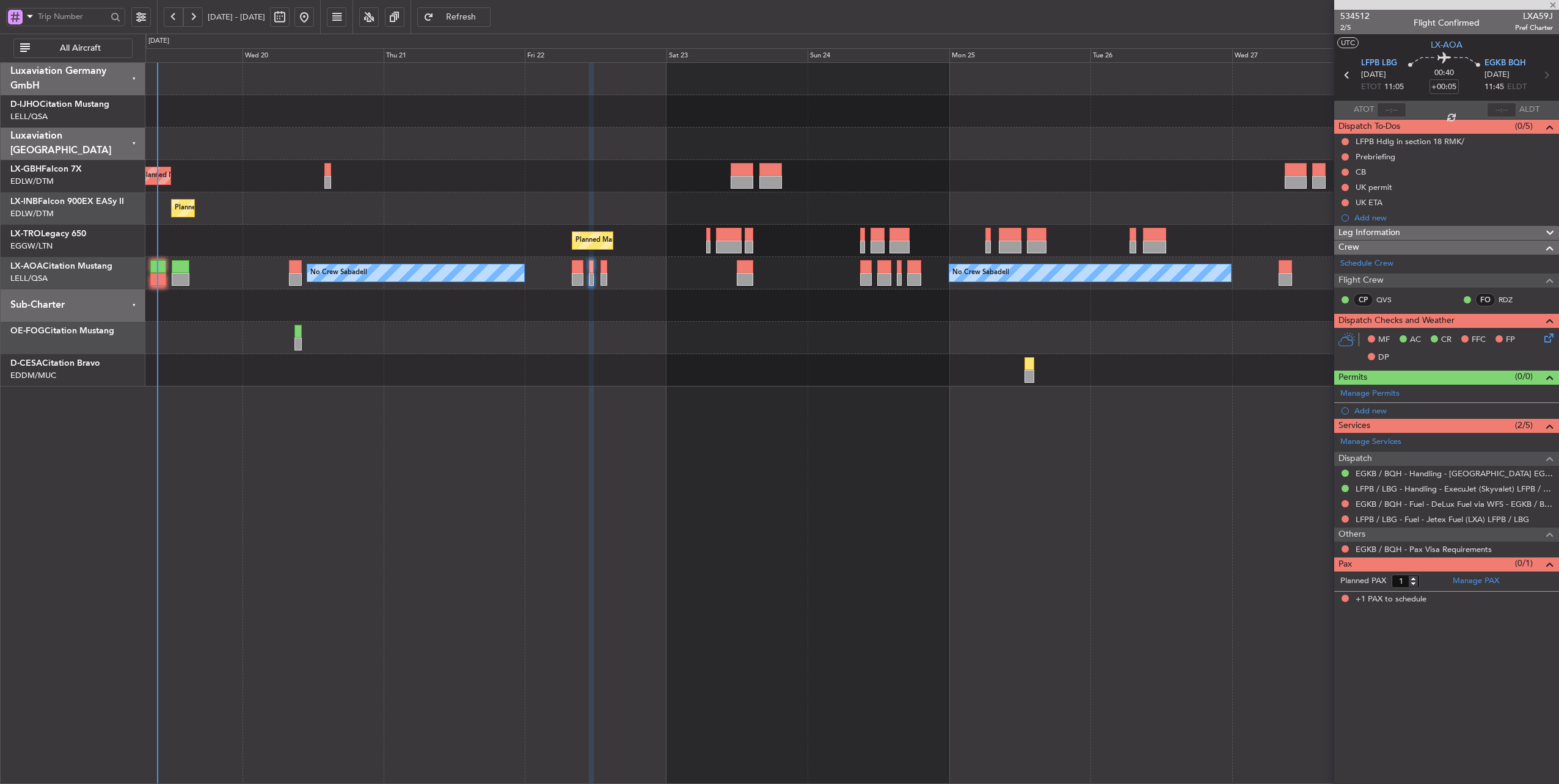
type input "+00:15"
type input "2"
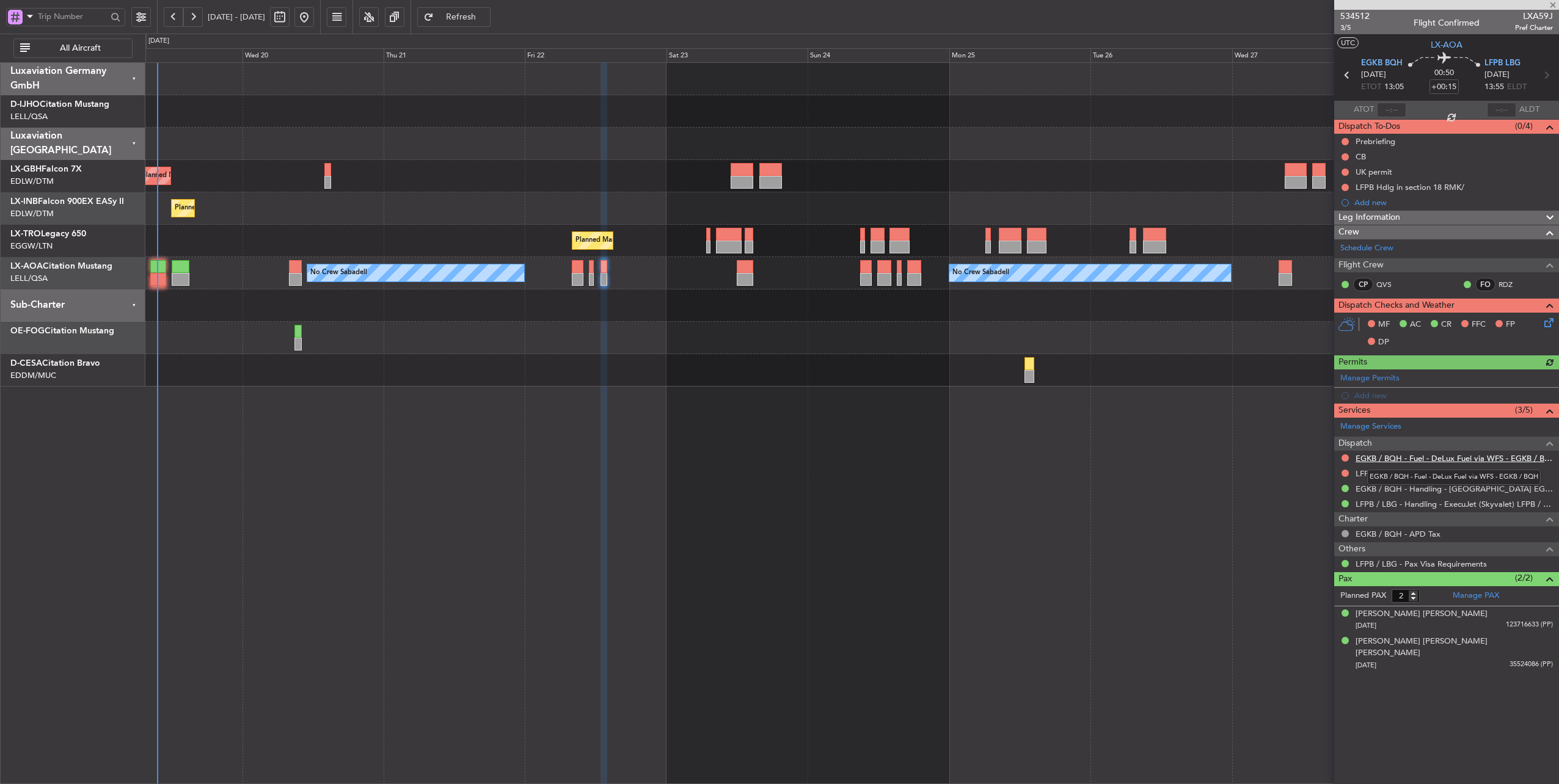
click at [1485, 454] on link "EGKB / BQH - Fuel - DeLux Fuel via WFS - EGKB / BQH" at bounding box center [1453, 458] width 197 height 11
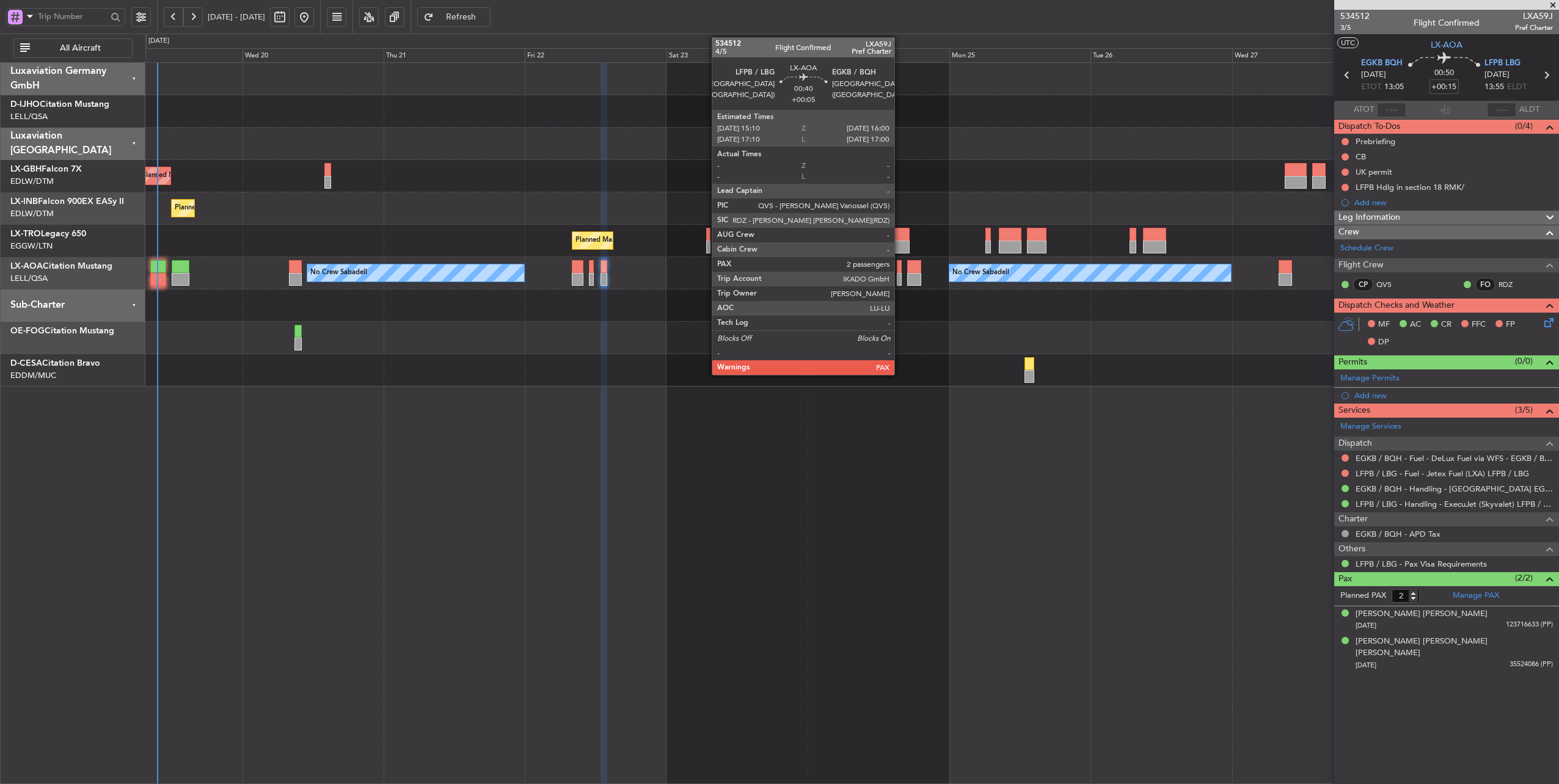
click at [900, 263] on div at bounding box center [899, 267] width 6 height 13
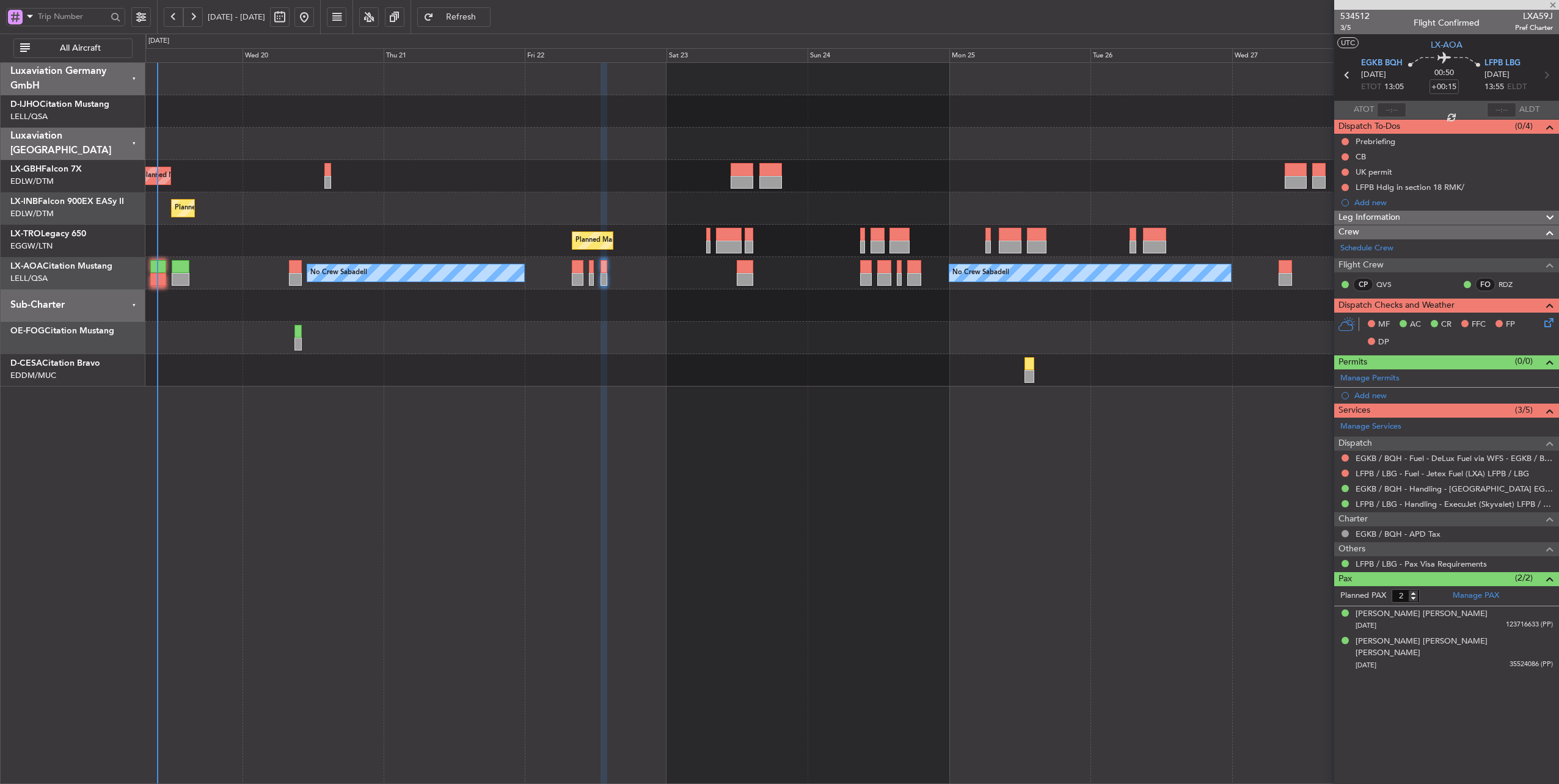
type input "+00:05"
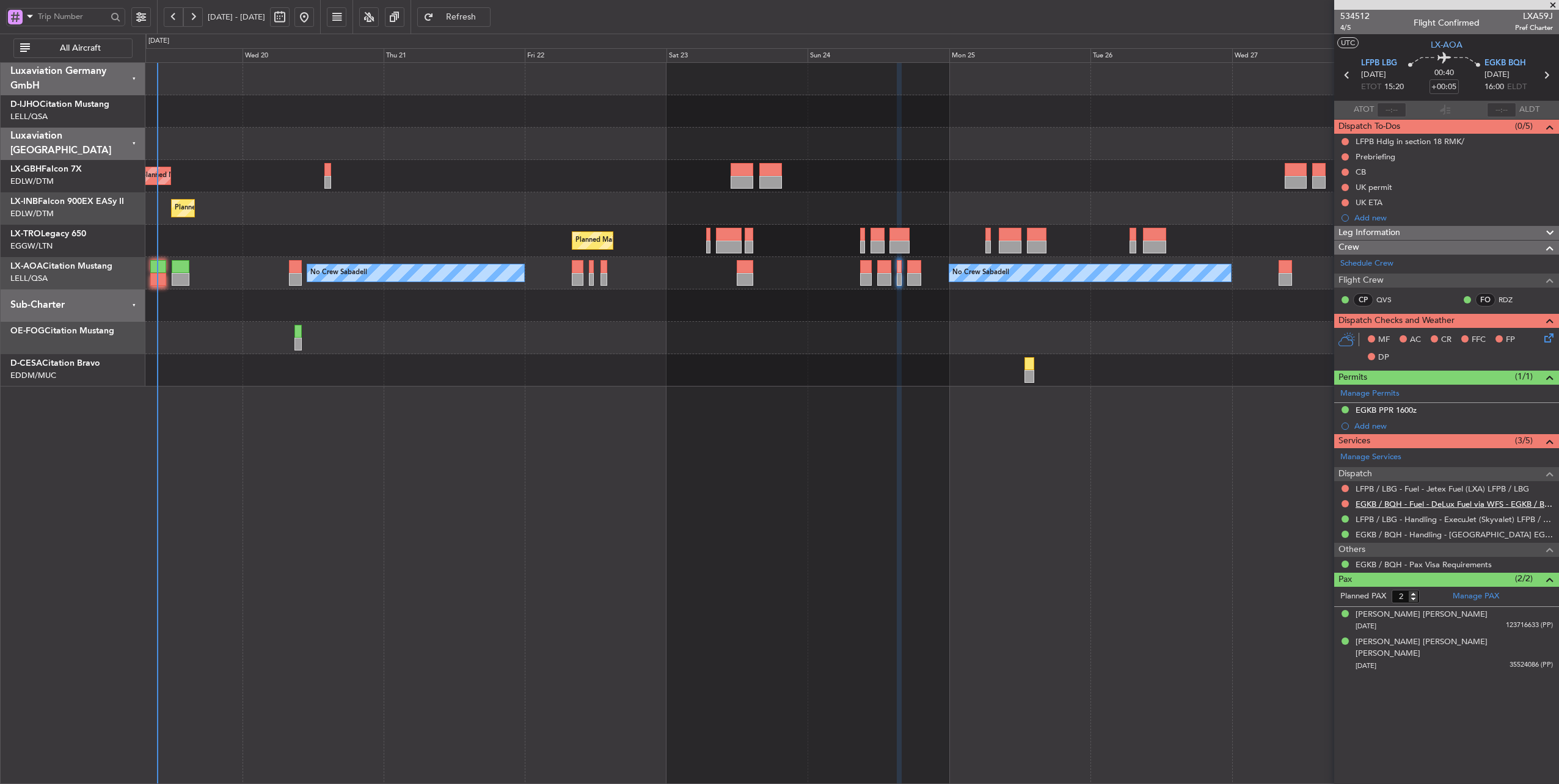
click at [1447, 502] on link "EGKB / BQH - Fuel - DeLux Fuel via WFS - EGKB / BQH" at bounding box center [1453, 504] width 197 height 11
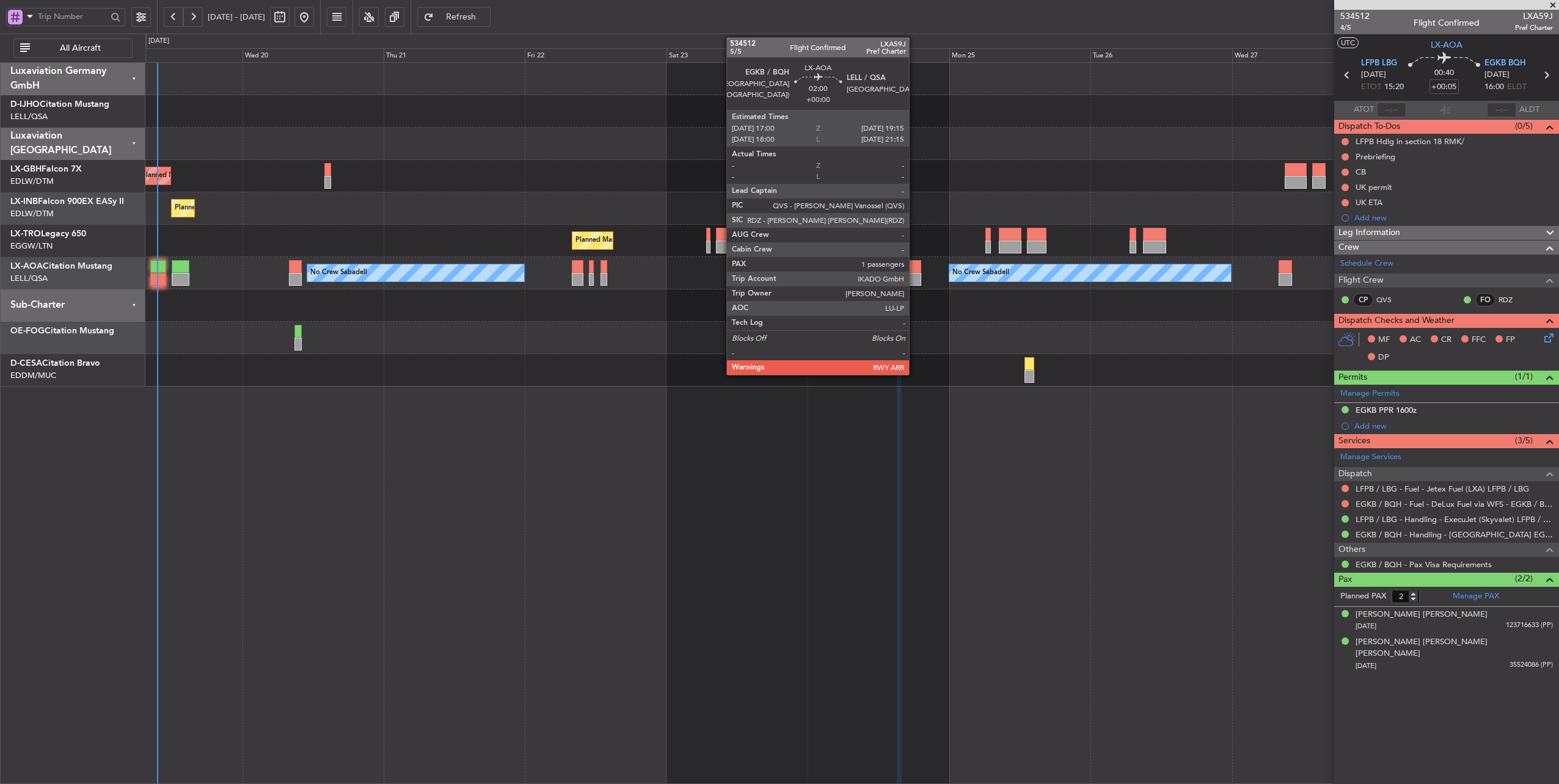
click at [915, 268] on div at bounding box center [914, 267] width 13 height 13
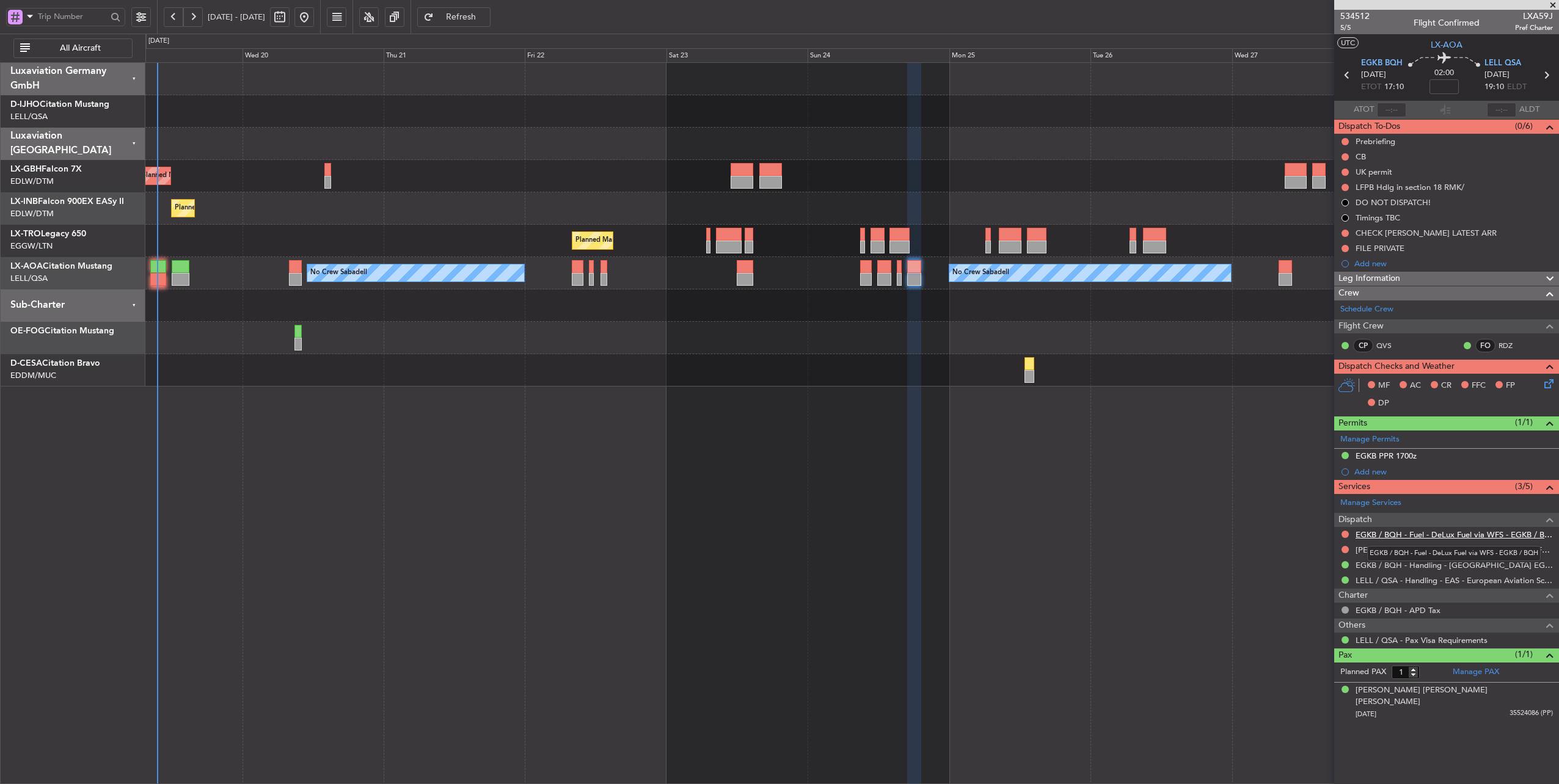
click at [1476, 532] on link "EGKB / BQH - Fuel - DeLux Fuel via WFS - EGKB / BQH" at bounding box center [1453, 534] width 197 height 11
click at [1485, 546] on link "[PERSON_NAME] / QSA - Fuel - DeLux Fuel via WFS - [PERSON_NAME] / QSA" at bounding box center [1453, 550] width 197 height 11
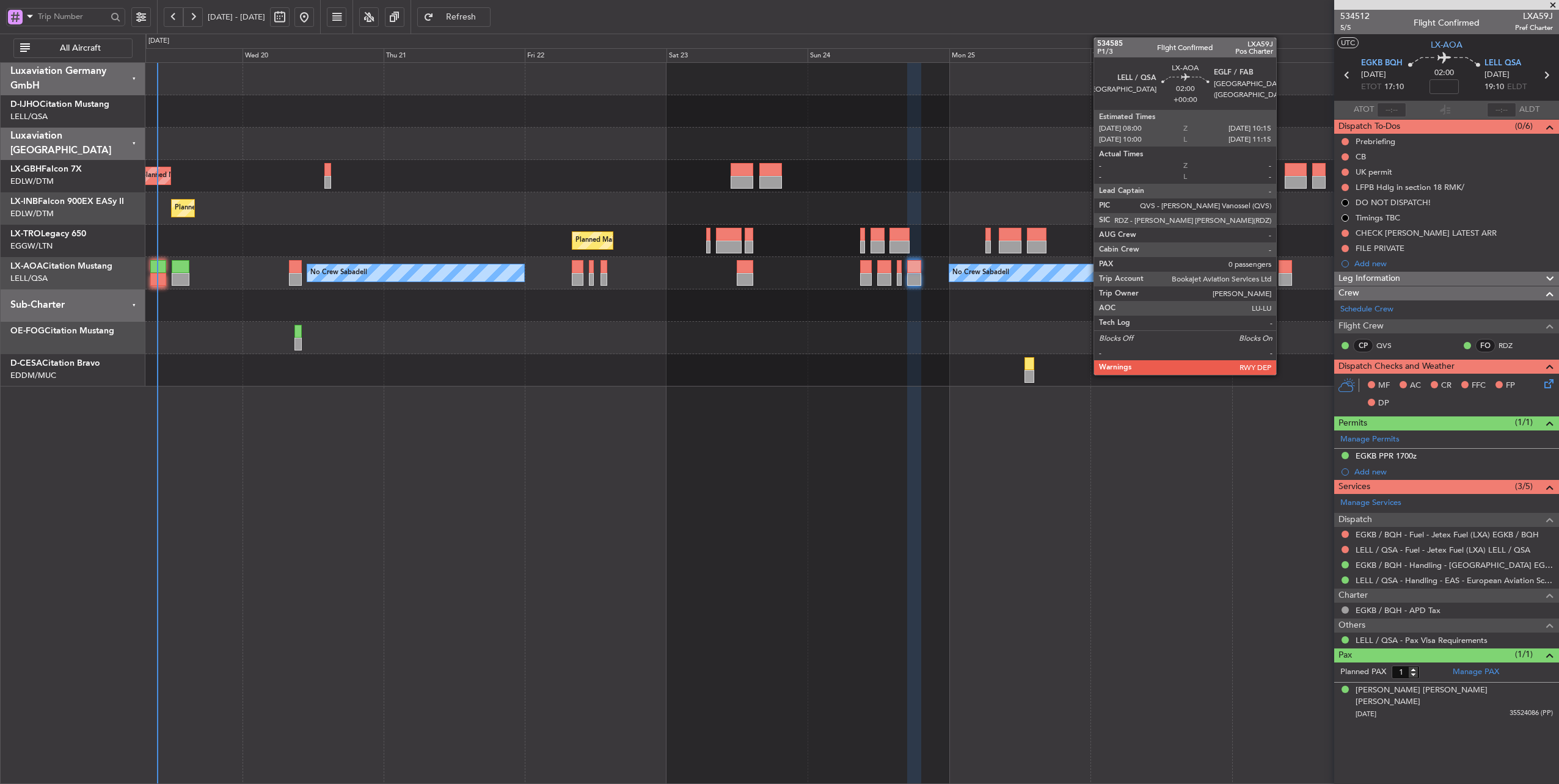
click at [1282, 267] on div at bounding box center [1285, 267] width 13 height 13
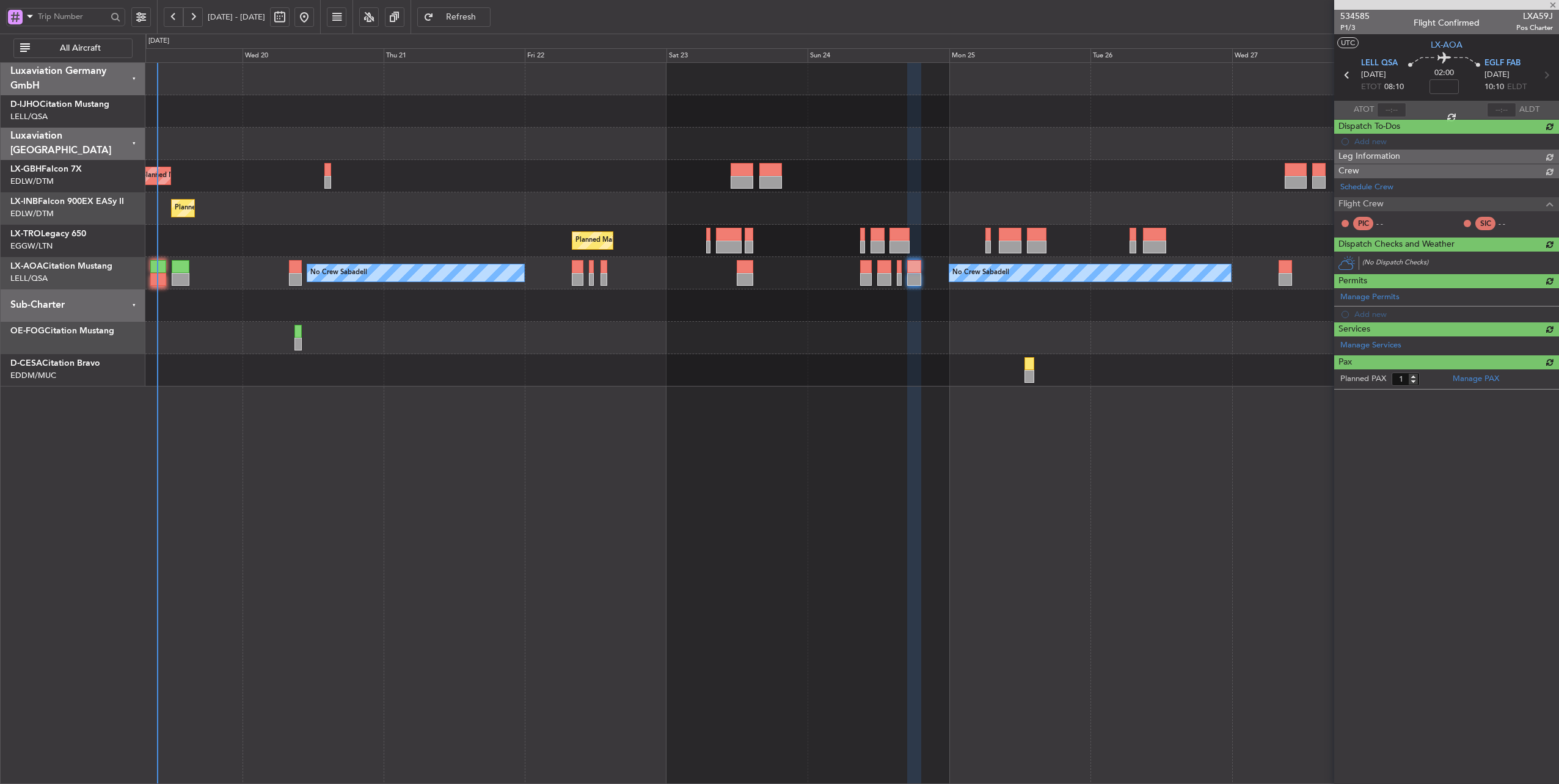
type input "0"
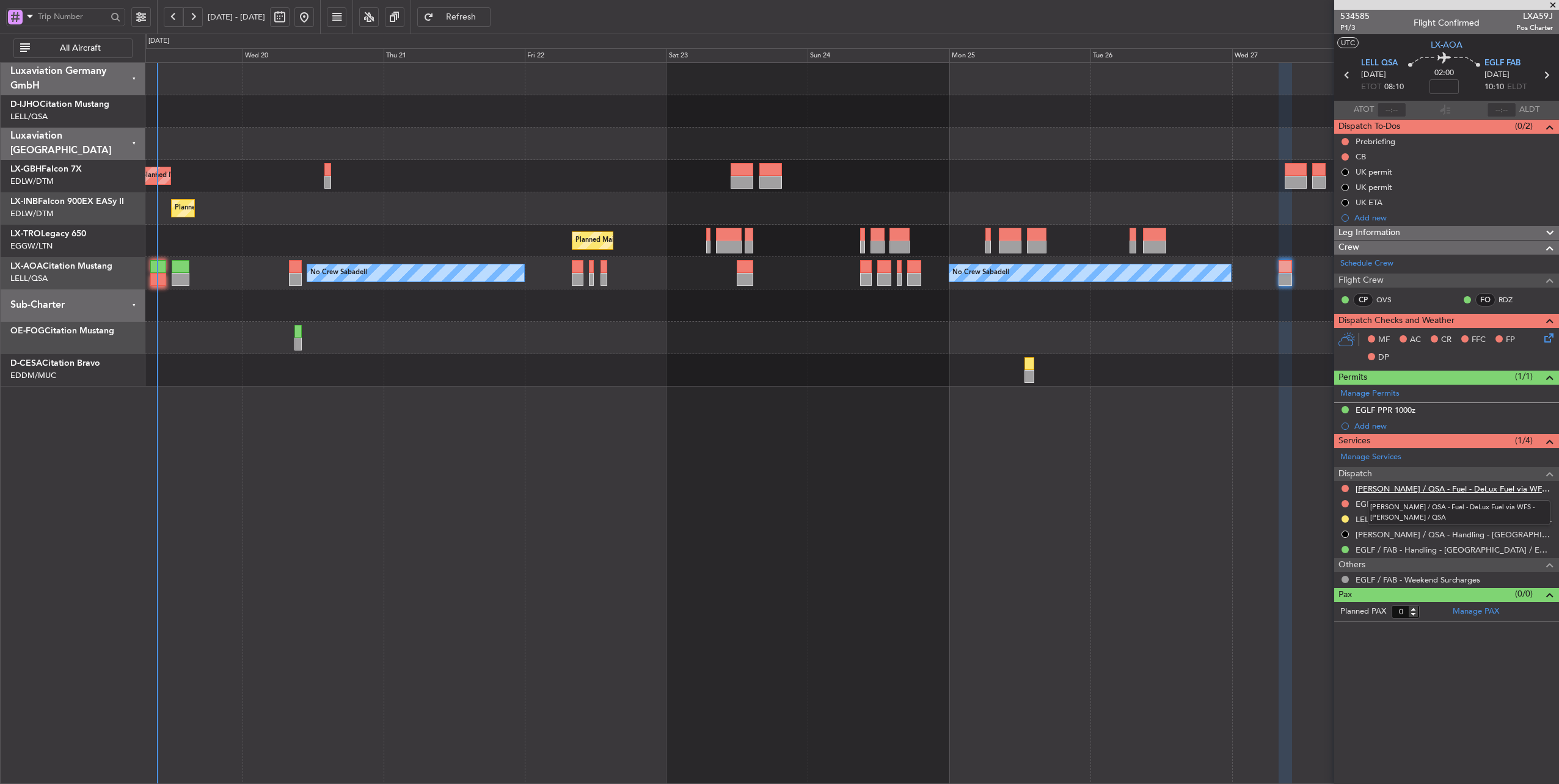
click at [1468, 488] on link "[PERSON_NAME] / QSA - Fuel - DeLux Fuel via WFS - [PERSON_NAME] / QSA" at bounding box center [1453, 489] width 197 height 11
click at [188, 268] on div "No Crew Sabadell No Crew Sabadell No Crew Luxembourg (Findel)" at bounding box center [852, 273] width 1413 height 33
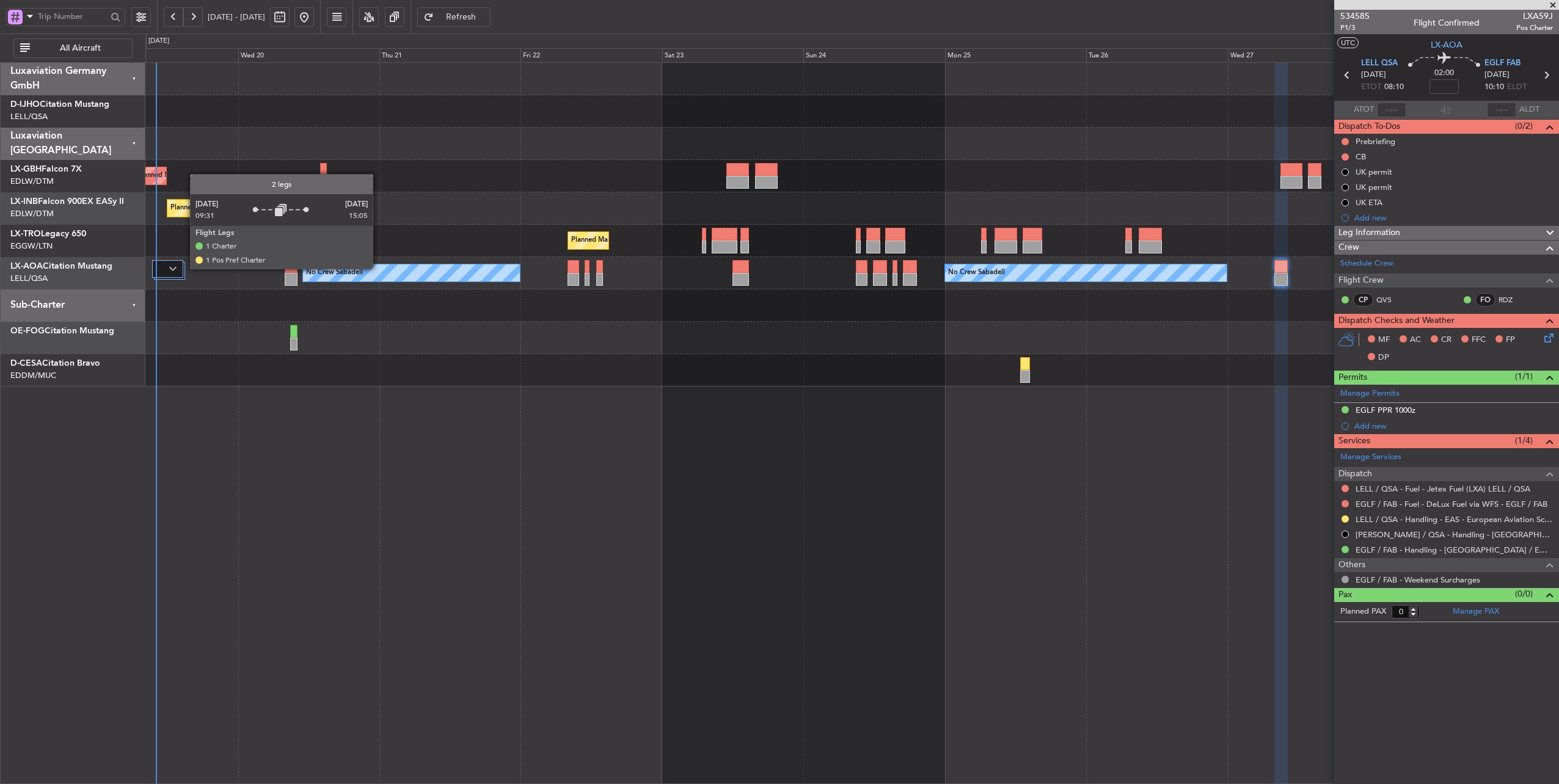
click at [184, 268] on div at bounding box center [169, 271] width 31 height 18
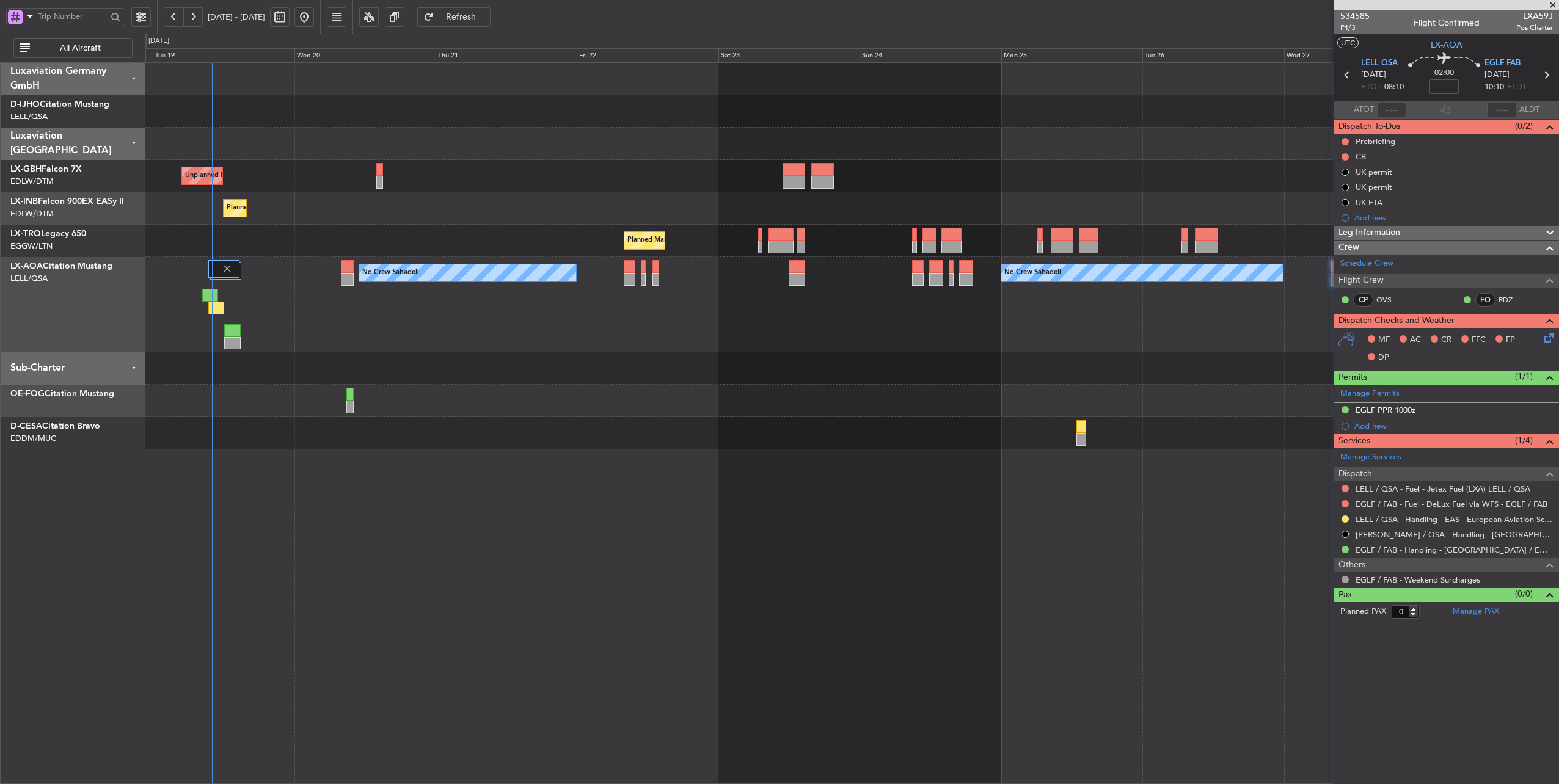
click at [300, 312] on div "No Crew Sabadell No Crew Sabadell No Crew Luxembourg (Findel)" at bounding box center [852, 304] width 1413 height 95
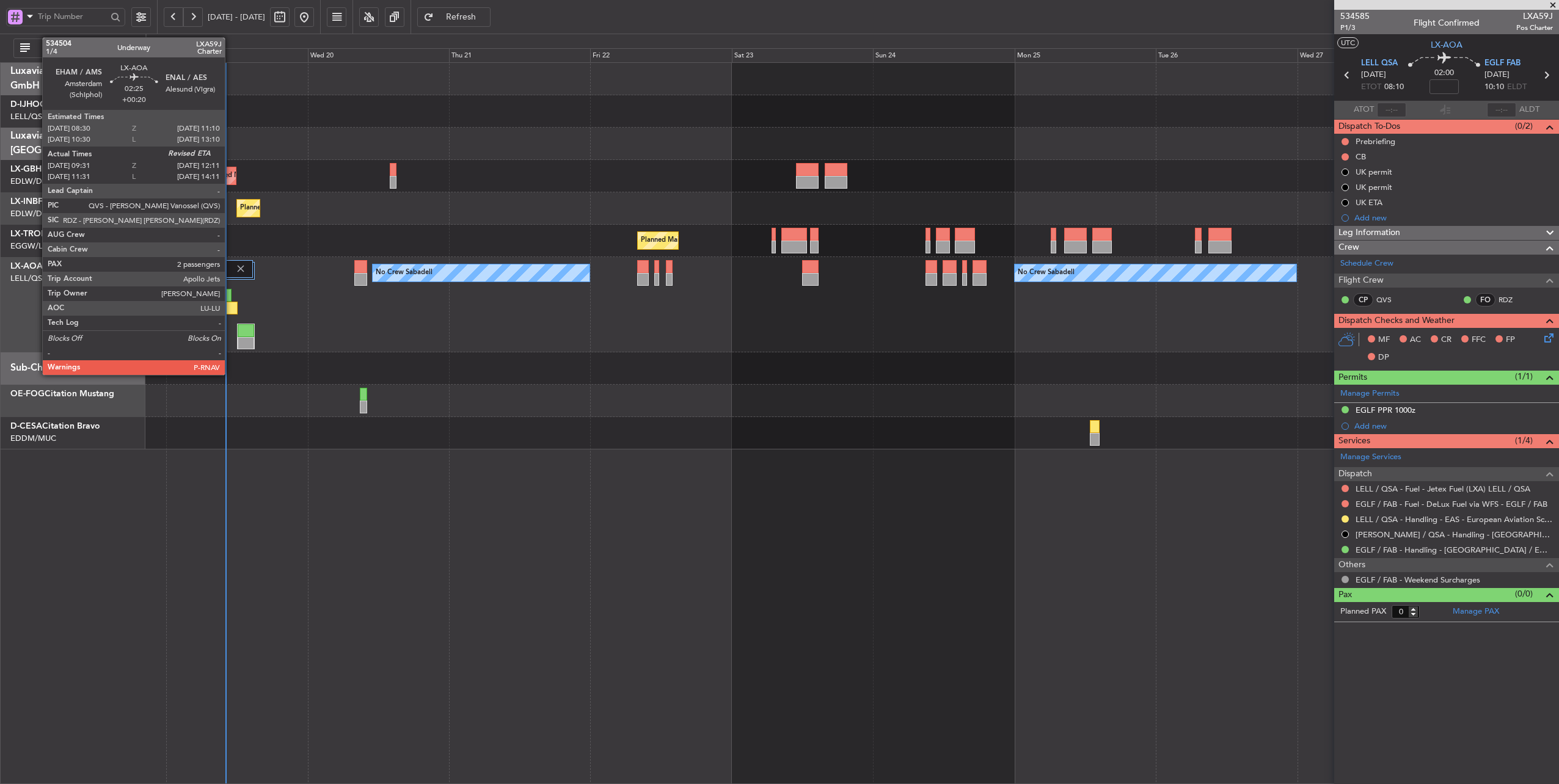
click at [231, 310] on div at bounding box center [229, 309] width 16 height 13
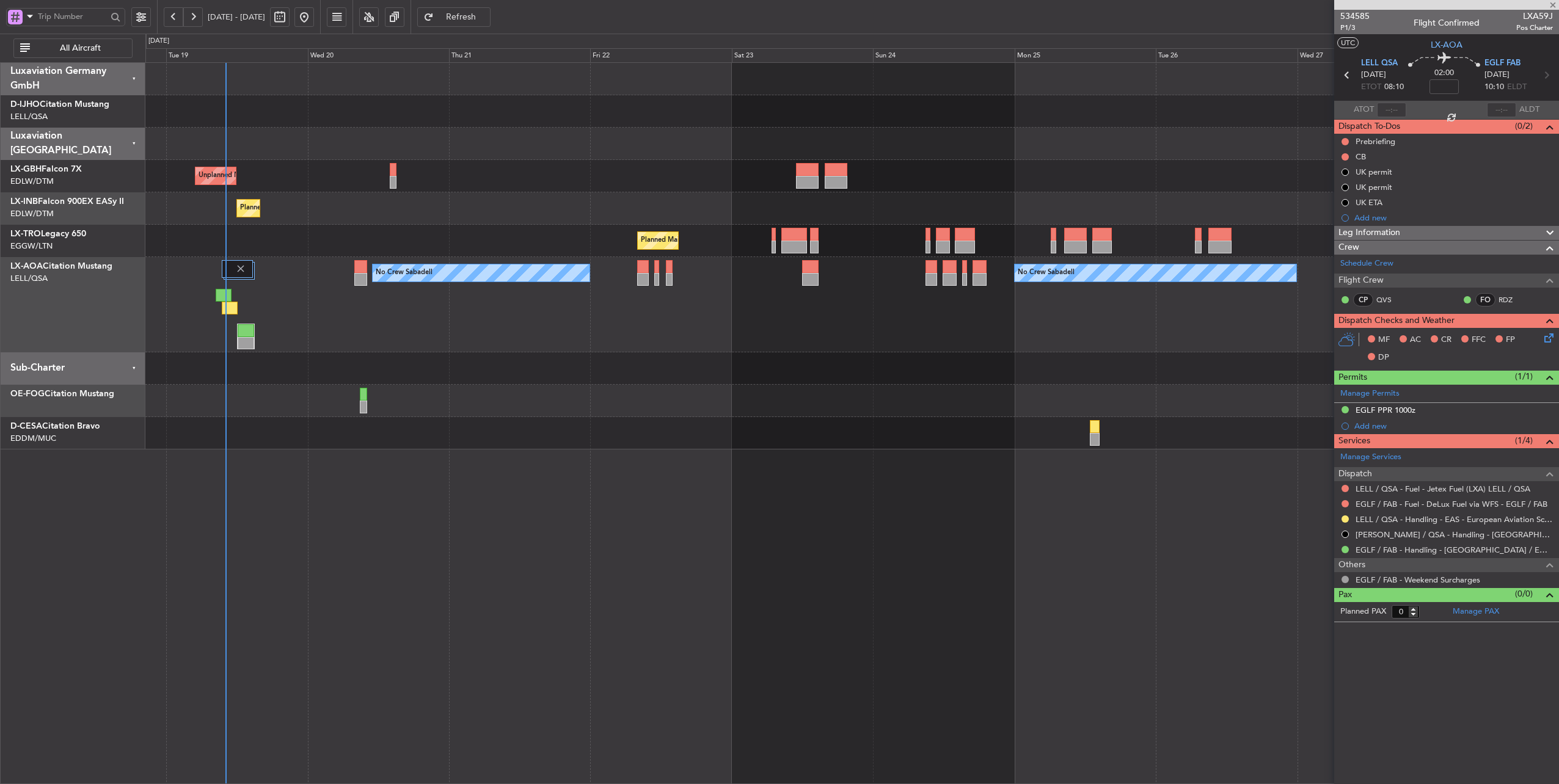
type input "+00:20"
type input "09:41"
type input "2"
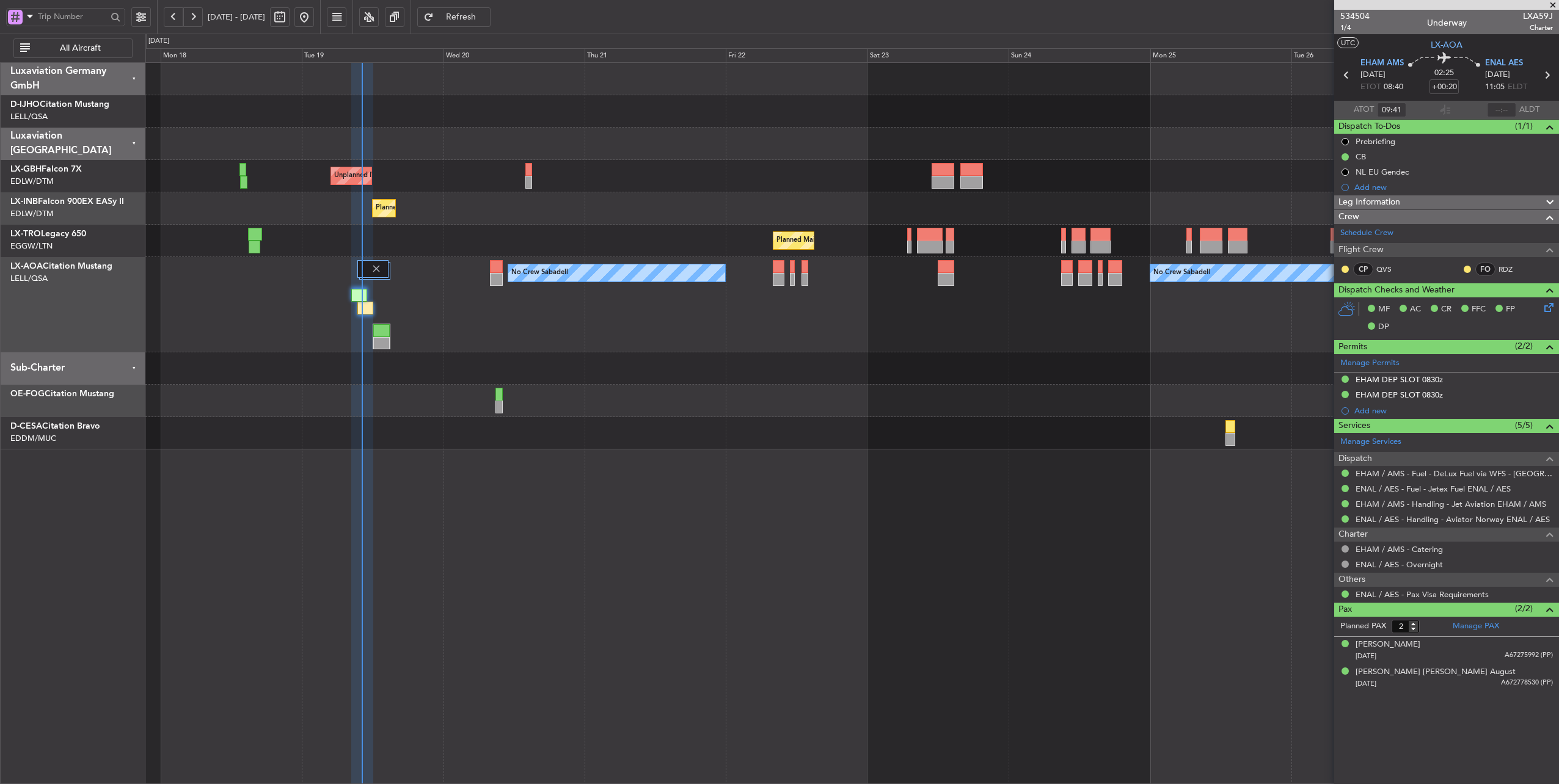
click at [522, 226] on div "Planned Maint [GEOGRAPHIC_DATA] ([GEOGRAPHIC_DATA])" at bounding box center [852, 241] width 1413 height 33
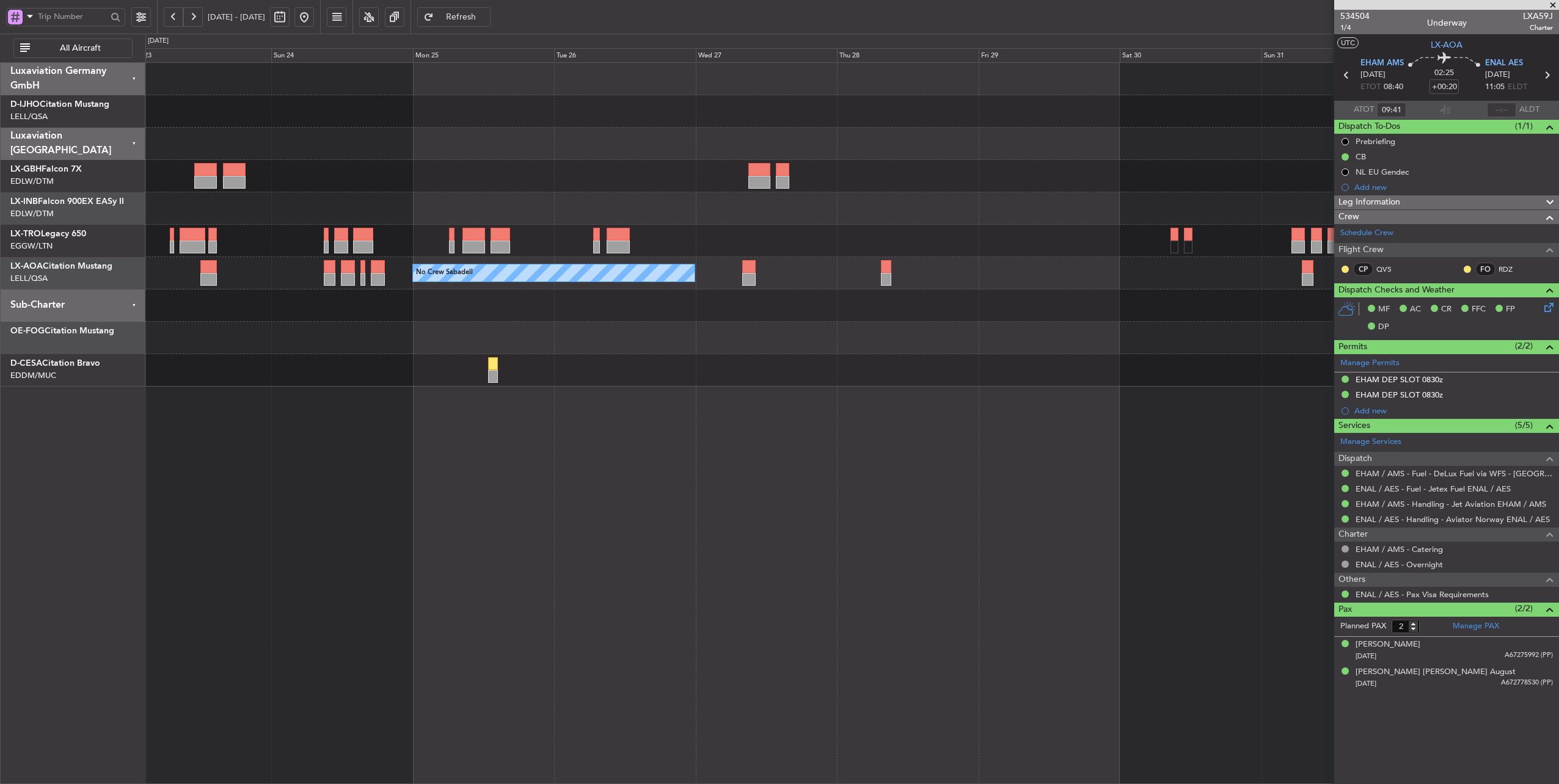
click at [456, 318] on div "Planned Maint London (Luton) No Crew Sabadell No Crew Sabadell" at bounding box center [852, 225] width 1413 height 324
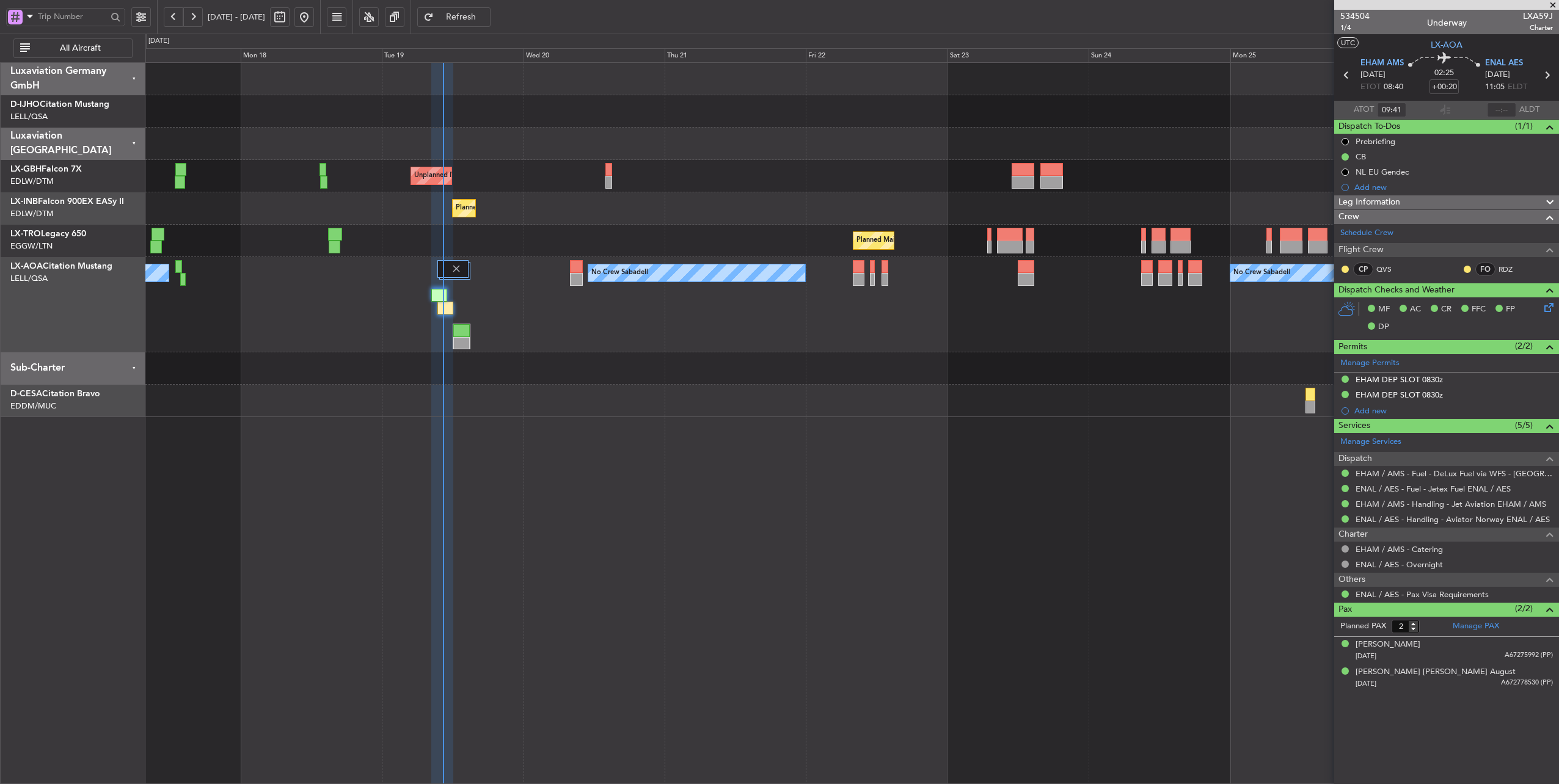
click at [1225, 295] on div "Unplanned Maint Paris (Le Bourget) Planned Maint Geneva (Cointrin) Planned Main…" at bounding box center [852, 240] width 1413 height 354
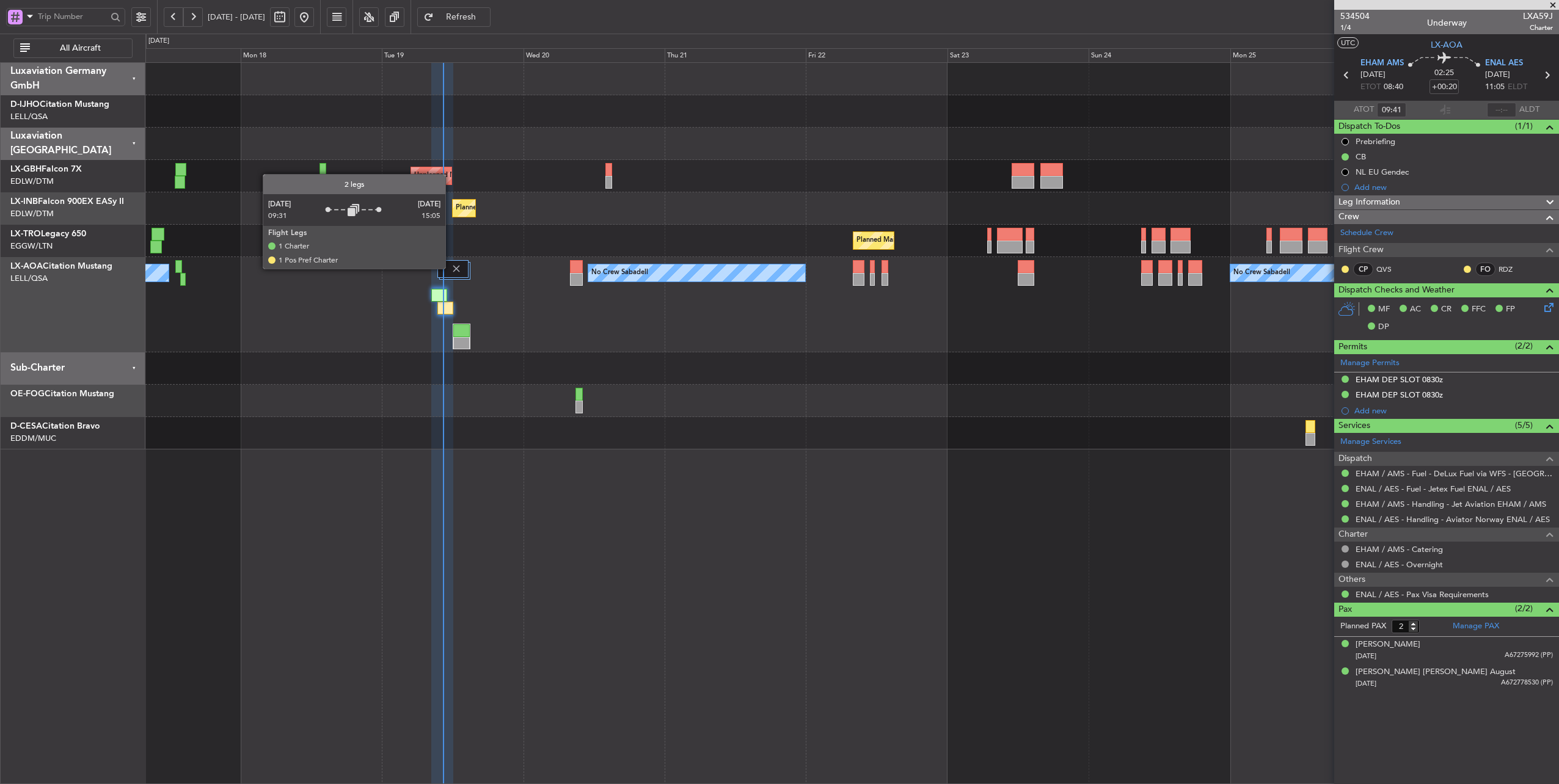
click at [452, 268] on img at bounding box center [456, 268] width 11 height 11
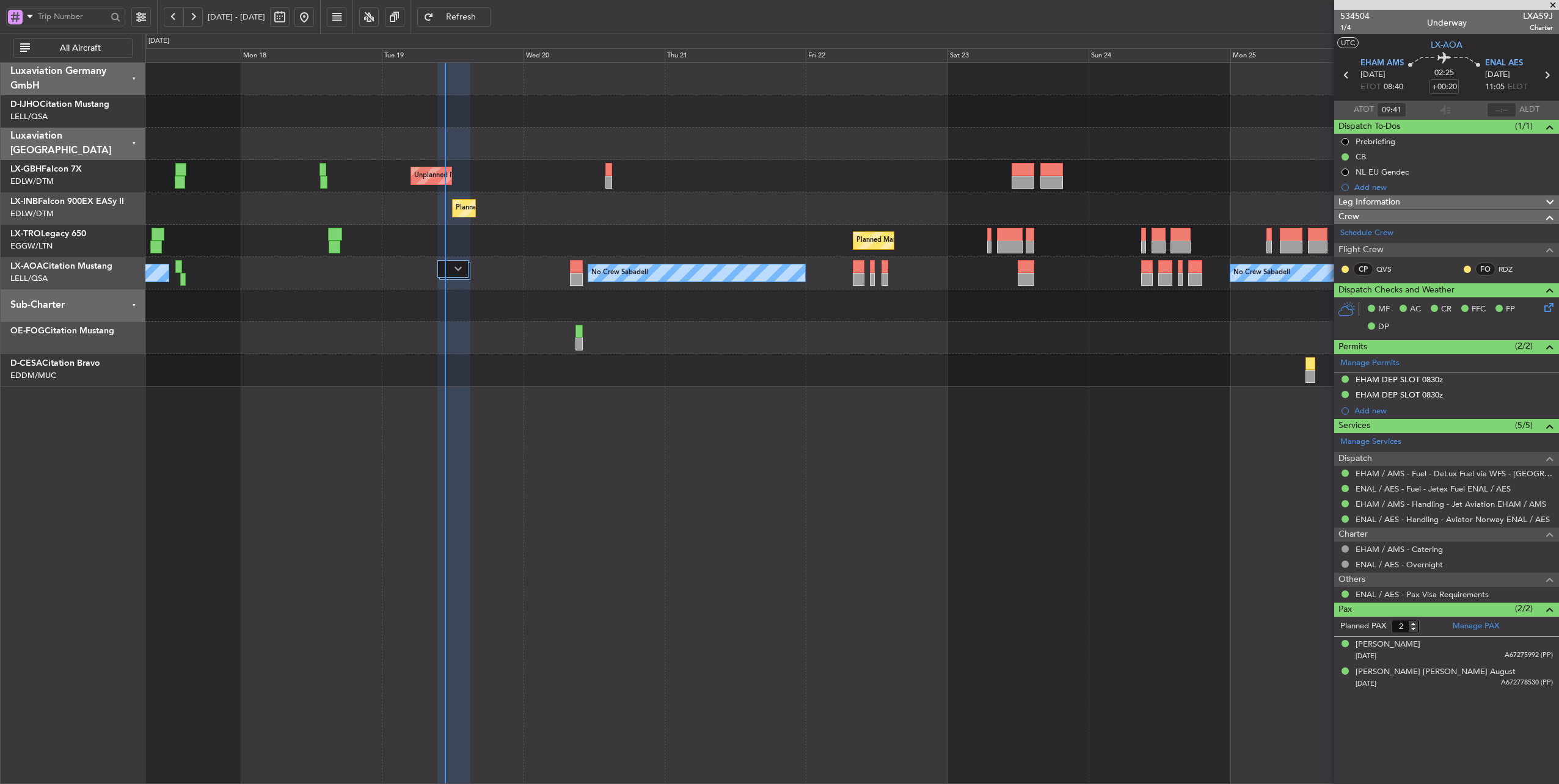
click at [480, 13] on span "Refresh" at bounding box center [461, 17] width 50 height 8
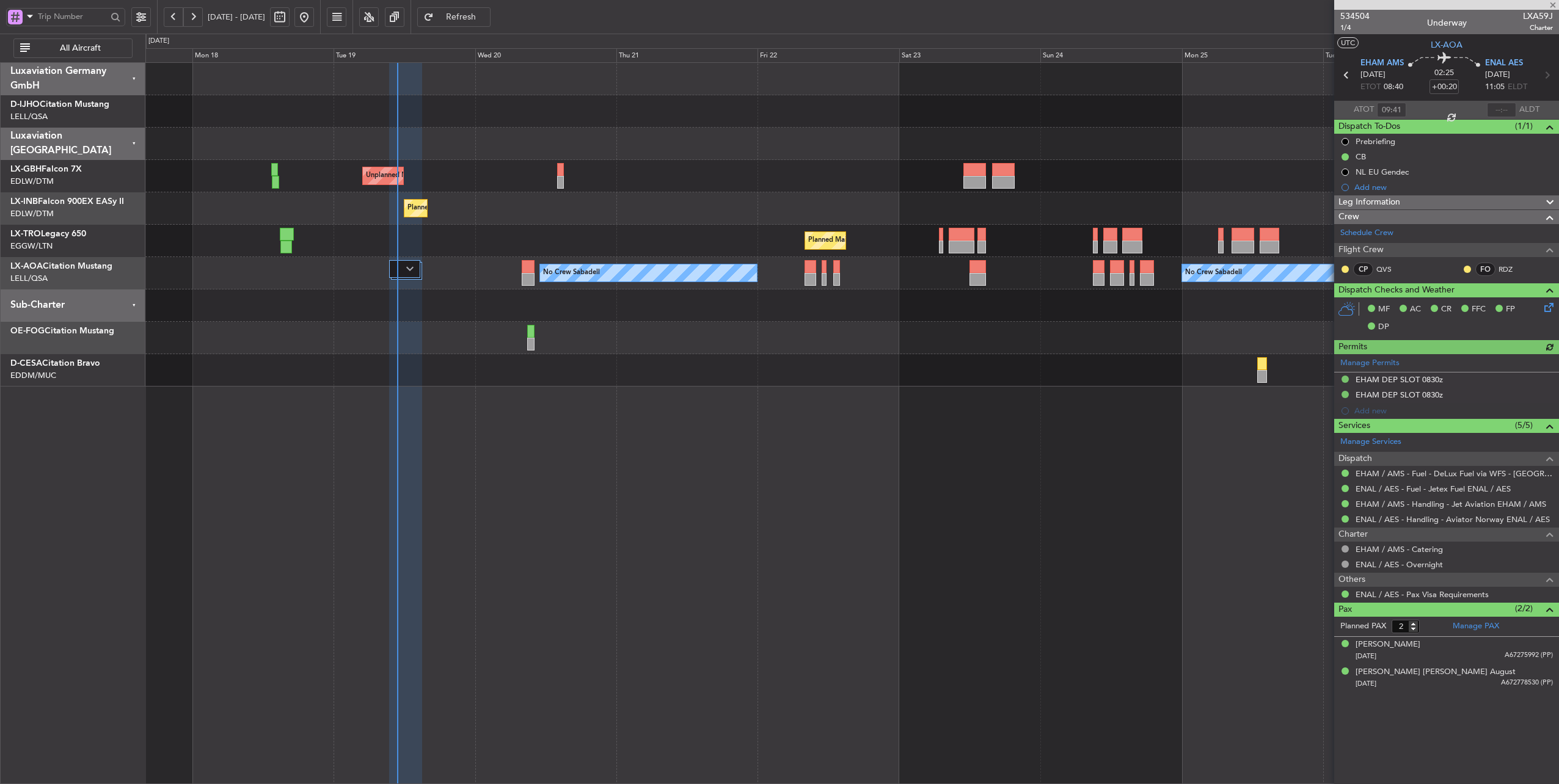
click at [515, 209] on div "Planned Maint Geneva (Cointrin)" at bounding box center [852, 209] width 1413 height 33
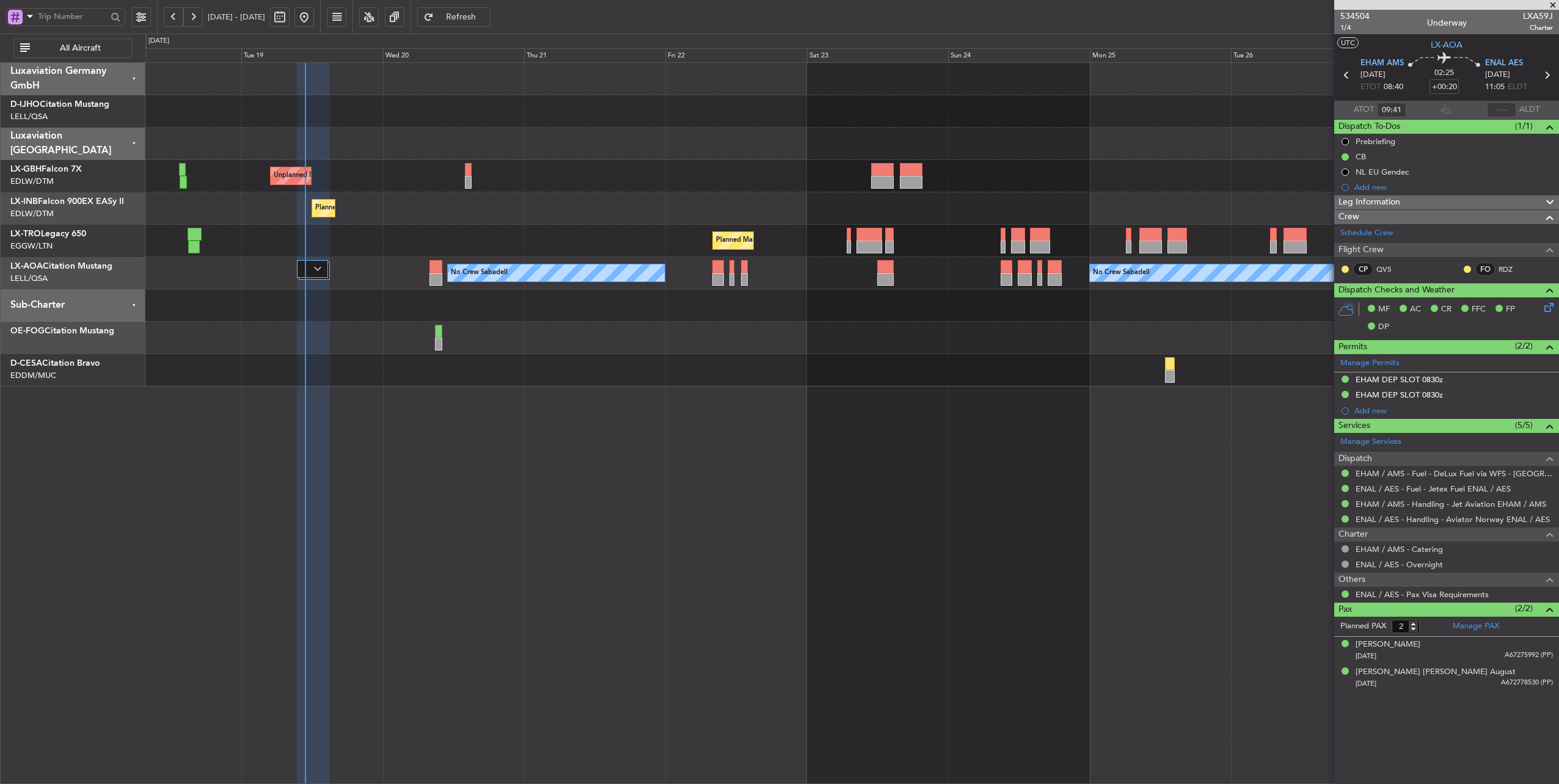
click at [546, 235] on div "Planned Maint [GEOGRAPHIC_DATA] ([GEOGRAPHIC_DATA])" at bounding box center [852, 241] width 1413 height 33
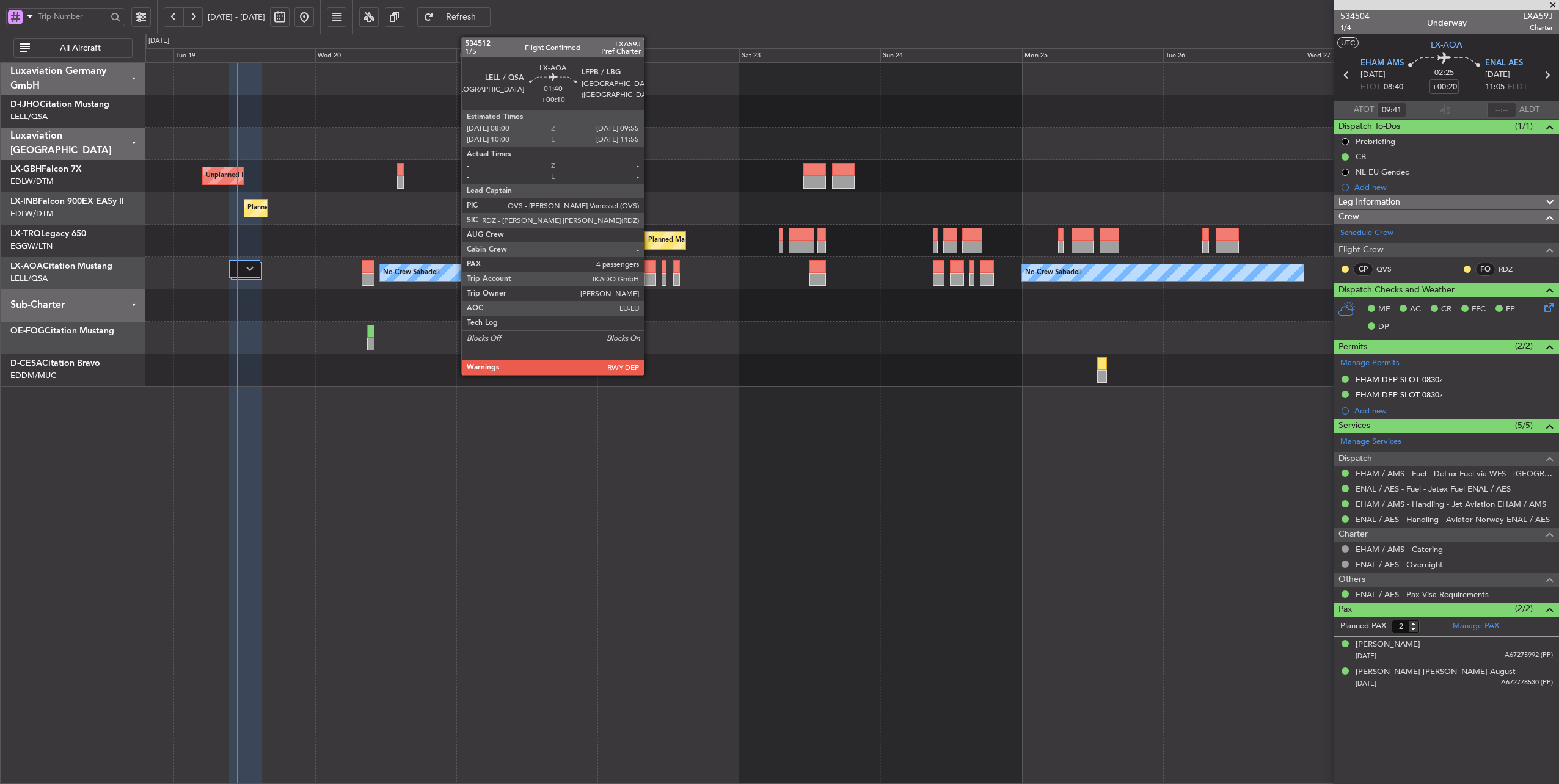
click at [650, 268] on div at bounding box center [651, 267] width 11 height 13
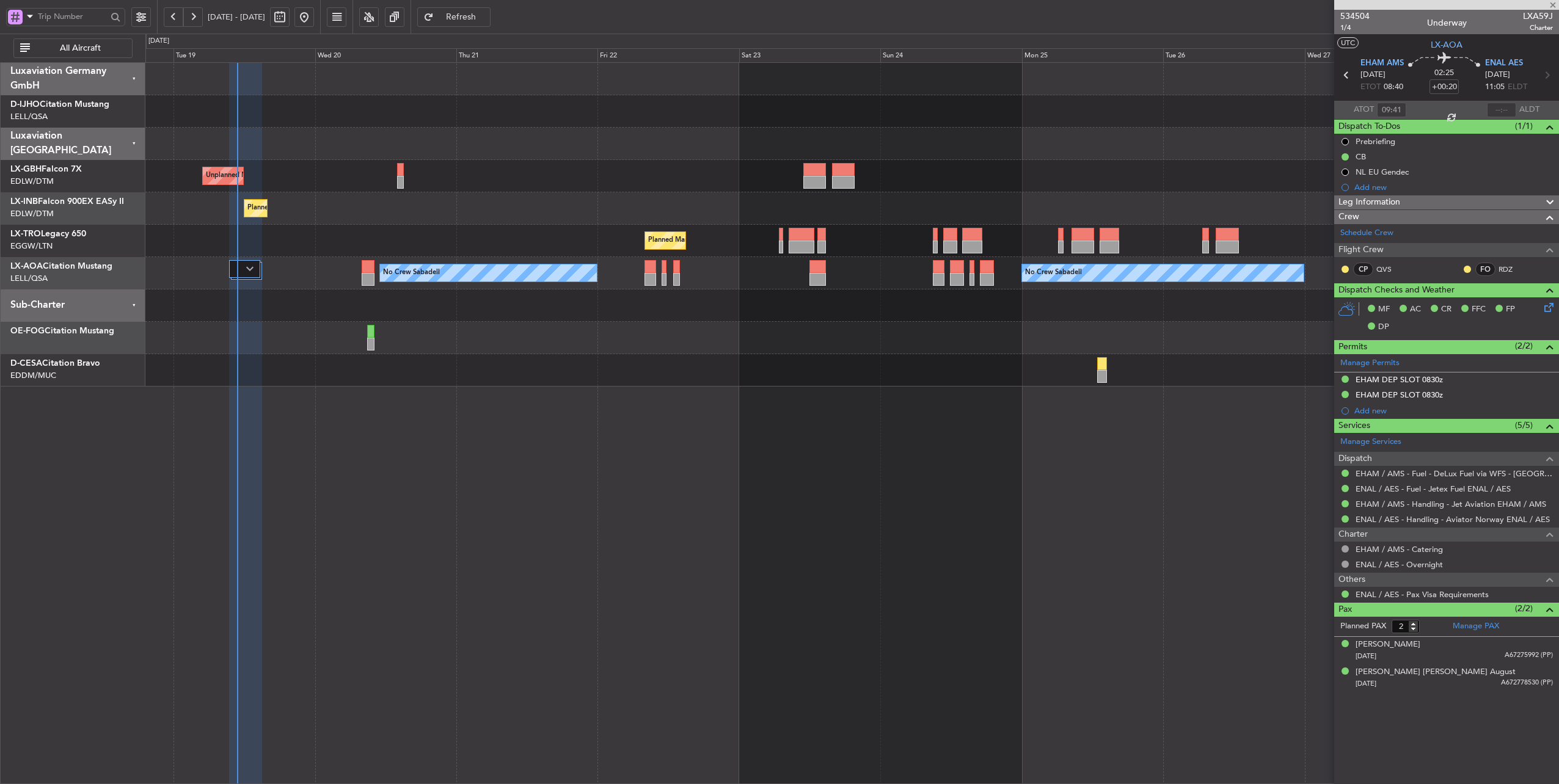
type input "+00:10"
type input "4"
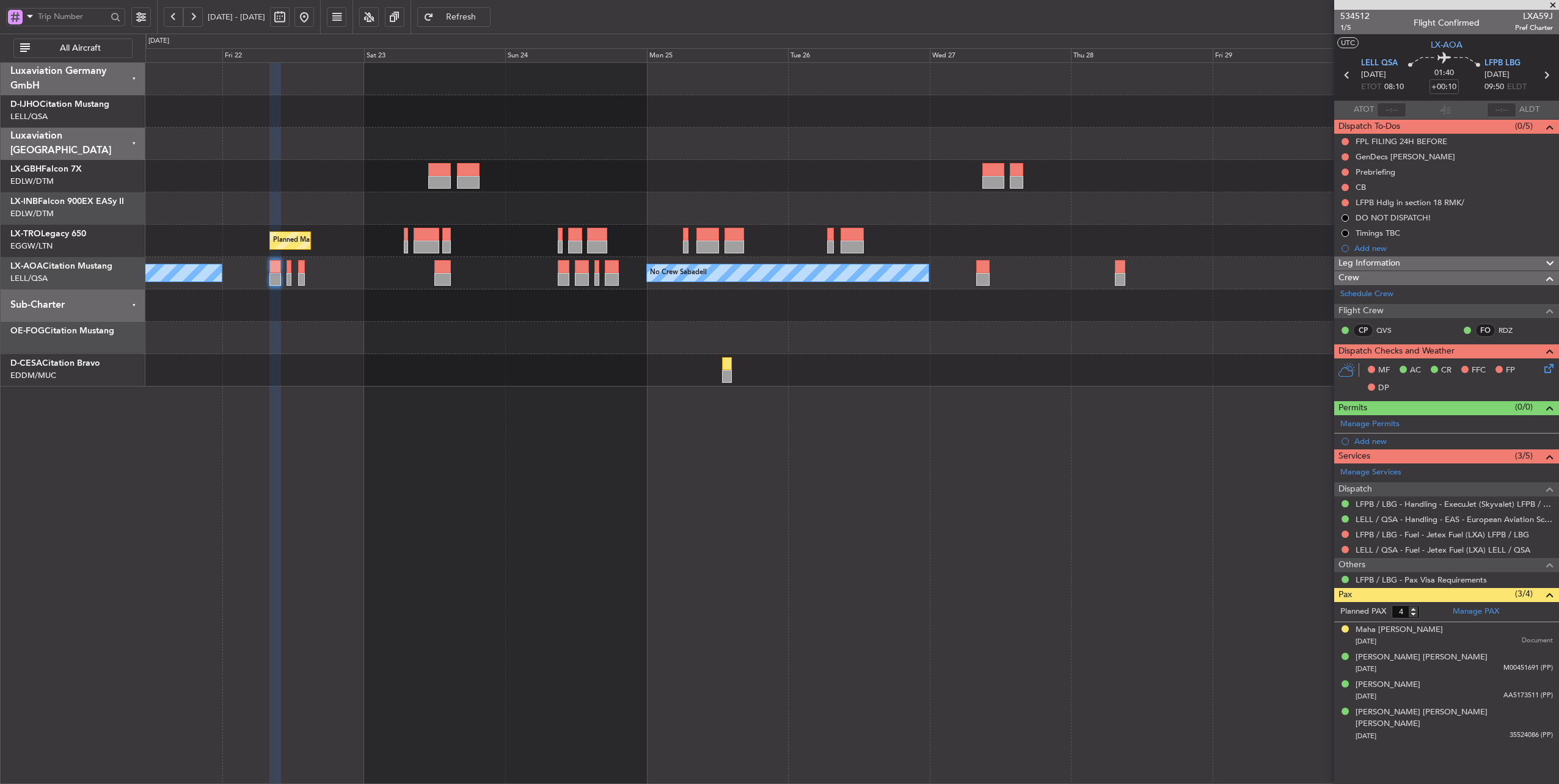
click at [625, 295] on div at bounding box center [852, 306] width 1413 height 33
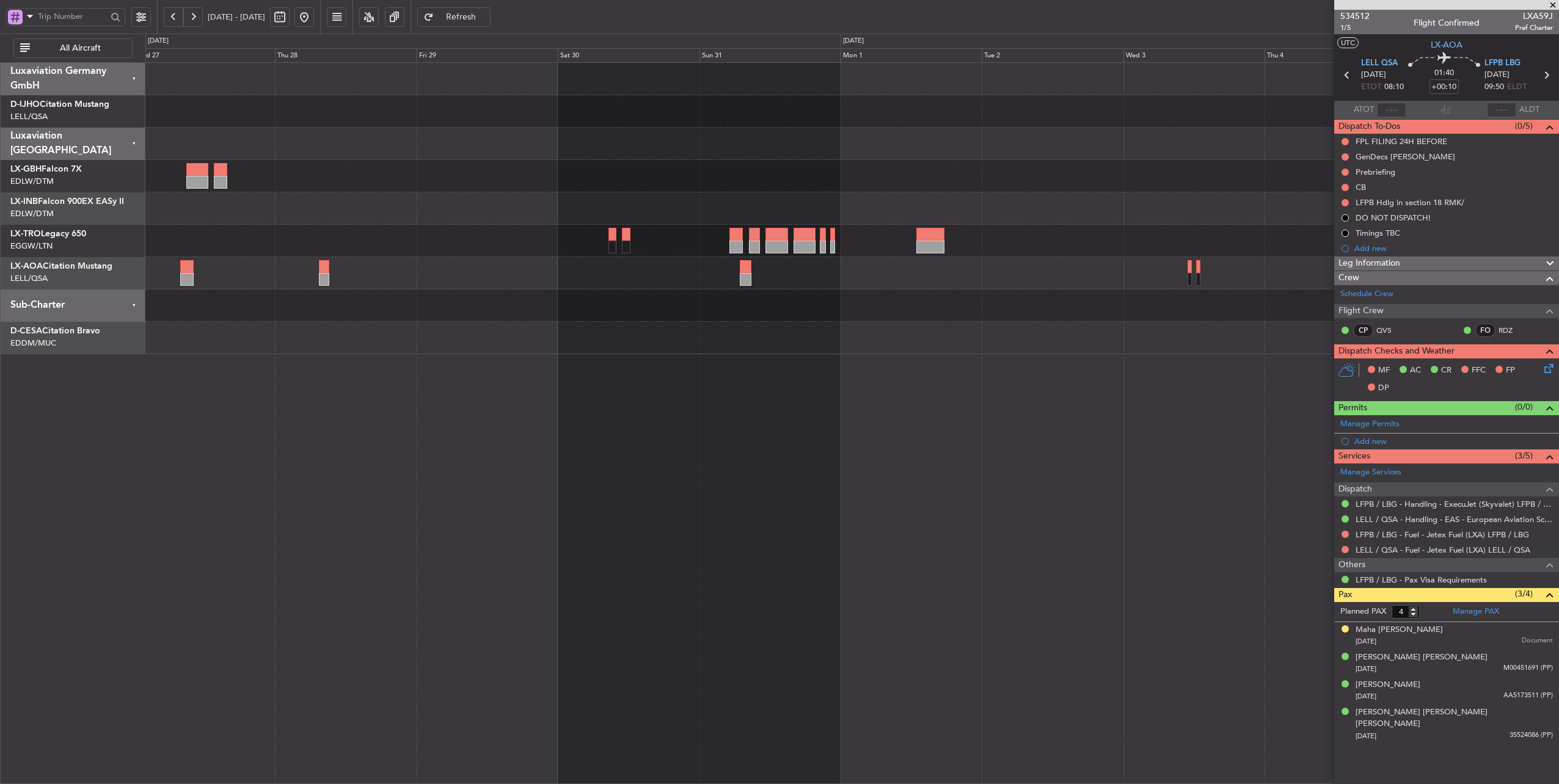
click at [439, 318] on div at bounding box center [852, 306] width 1413 height 33
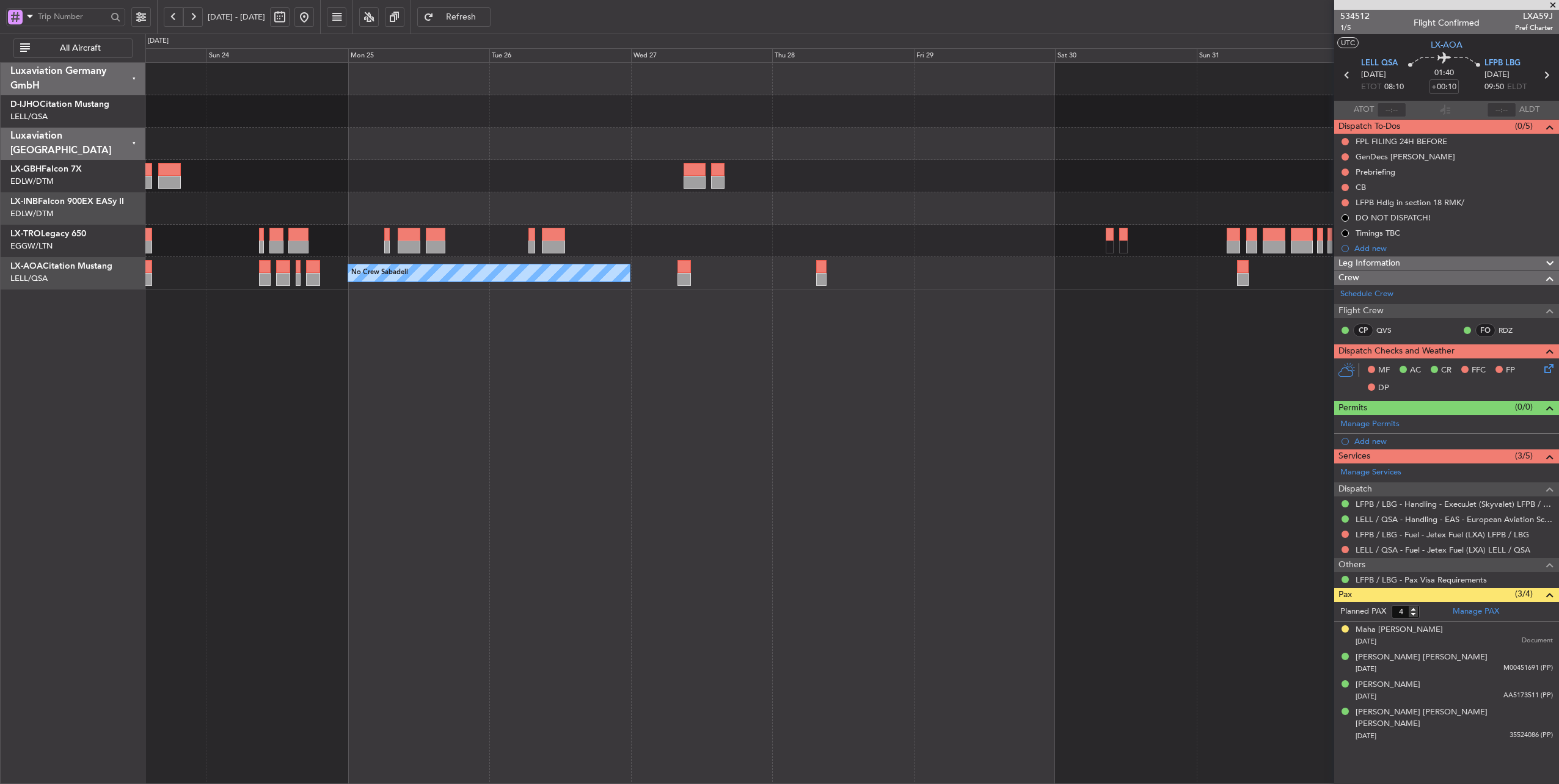
click at [1372, 355] on fb-app "27 Aug 2025 - 06 Sep 2025 Refresh Quick Links All Aircraft Planned Maint London…" at bounding box center [779, 400] width 1559 height 770
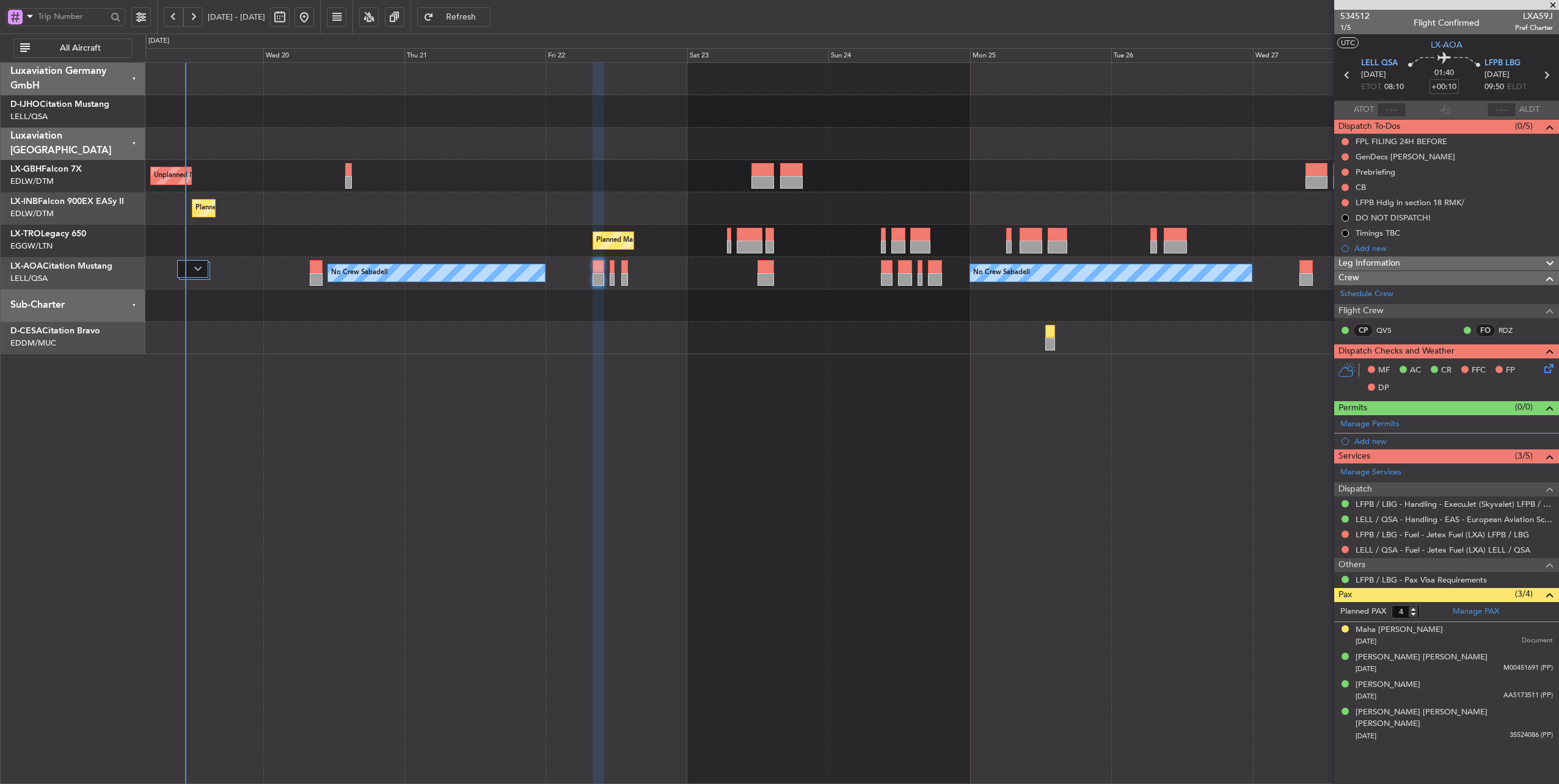
click at [1036, 378] on div "Unplanned Maint Paris (Le Bourget) Planned Maint Geneva (Cointrin) Planned Main…" at bounding box center [853, 423] width 1414 height 723
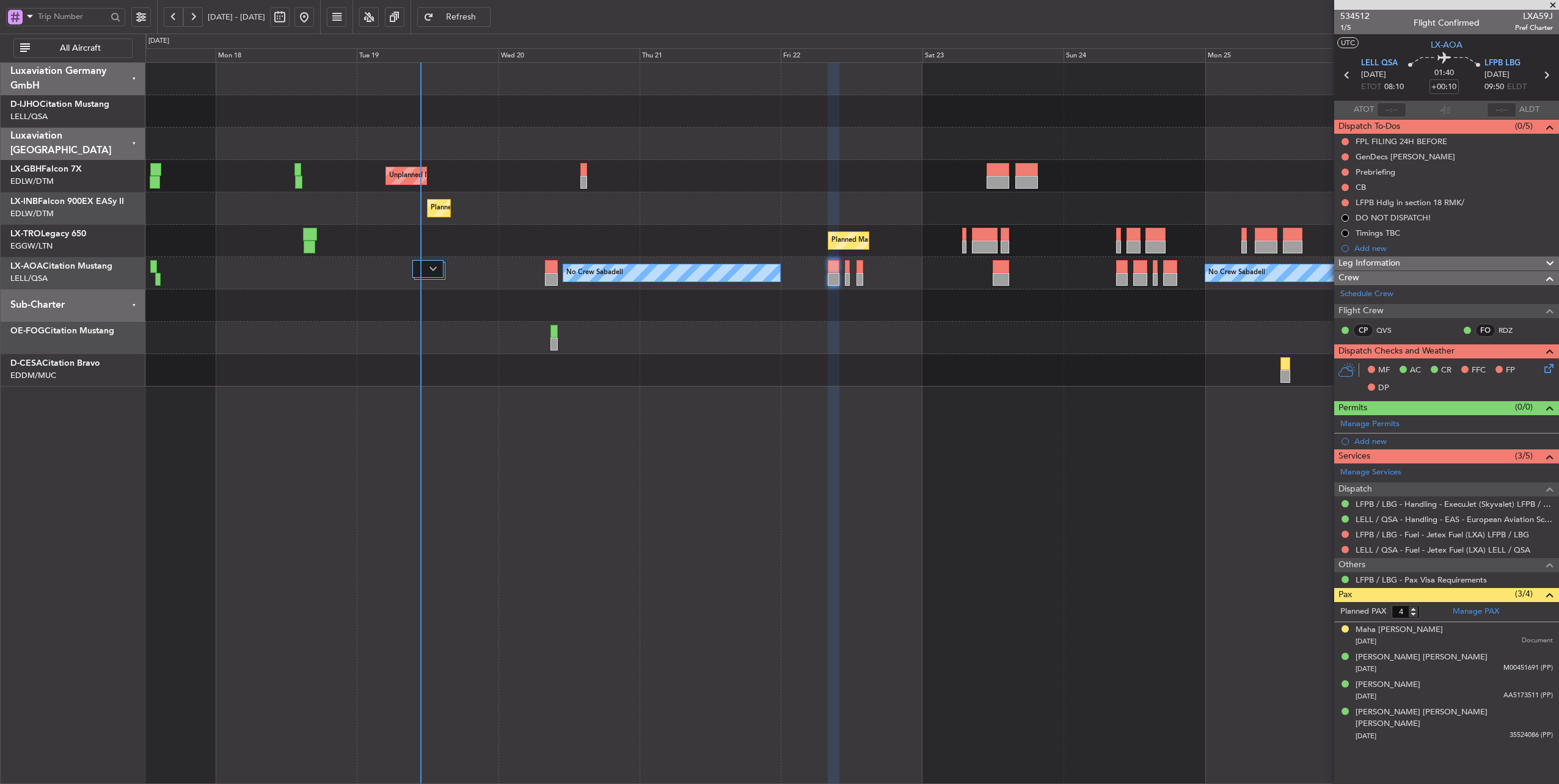
click at [500, 340] on div "Unplanned Maint Paris (Le Bourget) Planned Maint Geneva (Cointrin) Planned Main…" at bounding box center [852, 225] width 1413 height 324
